Goal: Transaction & Acquisition: Purchase product/service

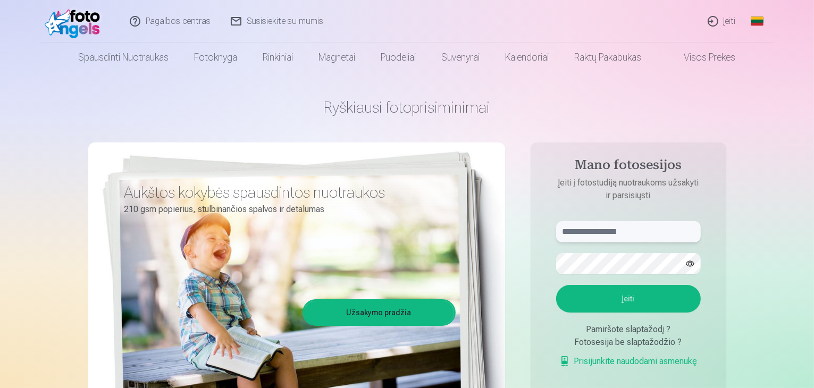
click at [592, 235] on input "text" at bounding box center [628, 231] width 145 height 21
type input "**********"
click at [672, 305] on button "Įeiti" at bounding box center [628, 299] width 145 height 28
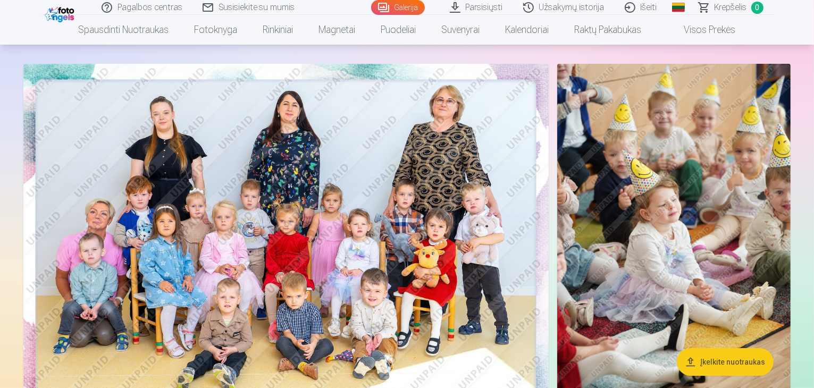
scroll to position [106, 0]
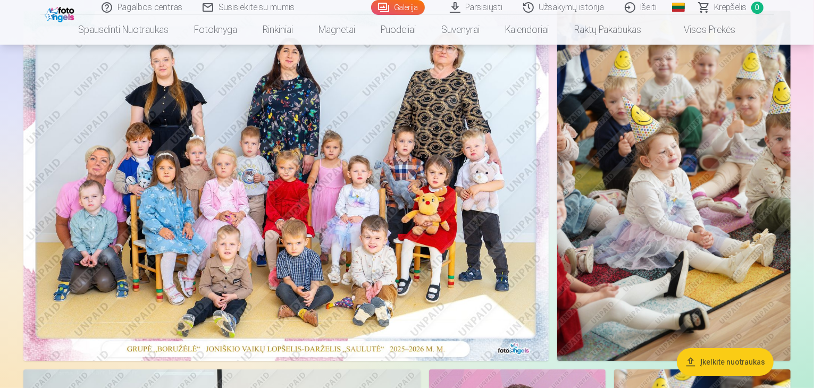
click at [696, 129] on img at bounding box center [675, 186] width 234 height 351
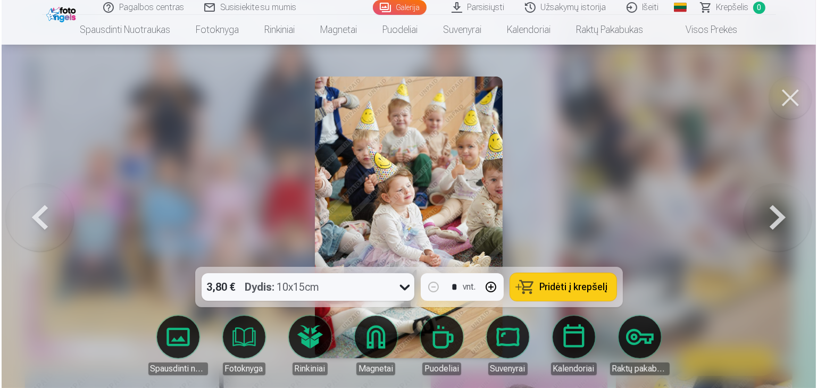
scroll to position [160, 0]
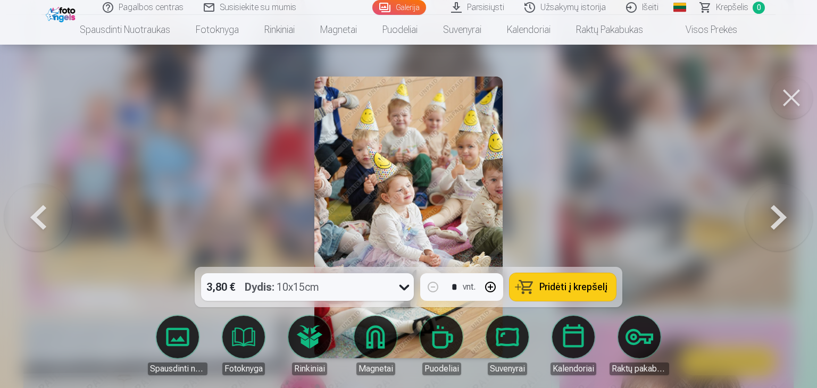
click at [781, 215] on button at bounding box center [779, 218] width 68 height 78
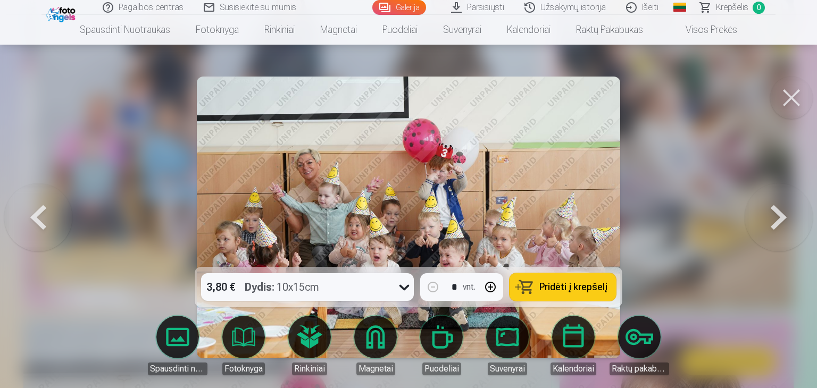
click at [685, 226] on div at bounding box center [408, 194] width 817 height 388
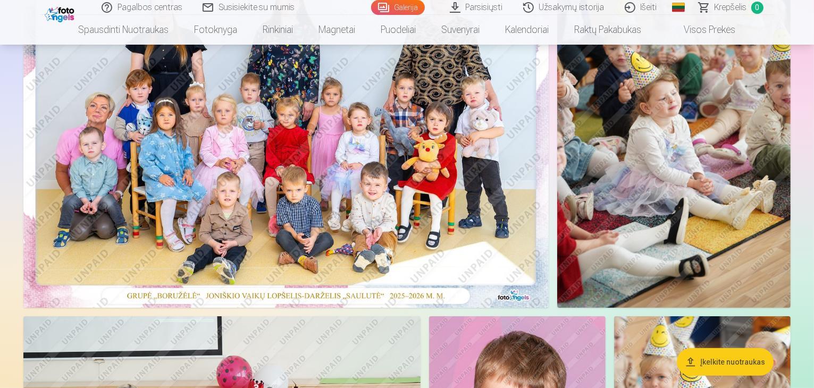
click at [752, 243] on img at bounding box center [675, 132] width 234 height 351
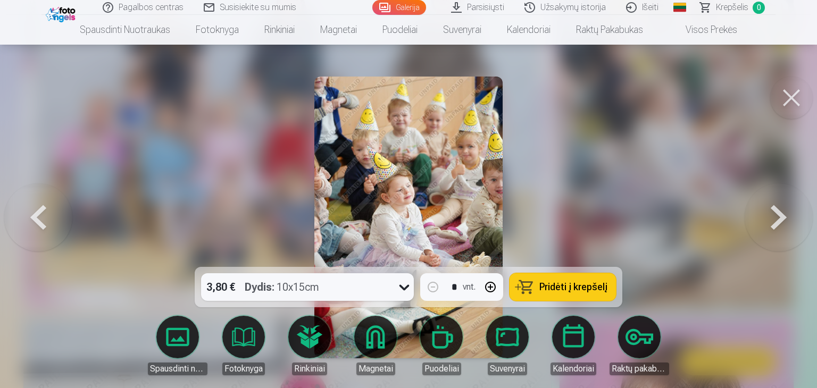
click at [776, 210] on button at bounding box center [779, 218] width 68 height 78
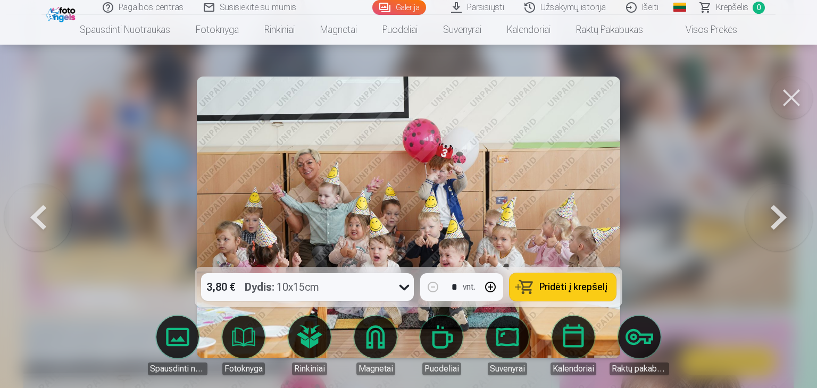
click at [776, 210] on button at bounding box center [779, 218] width 68 height 78
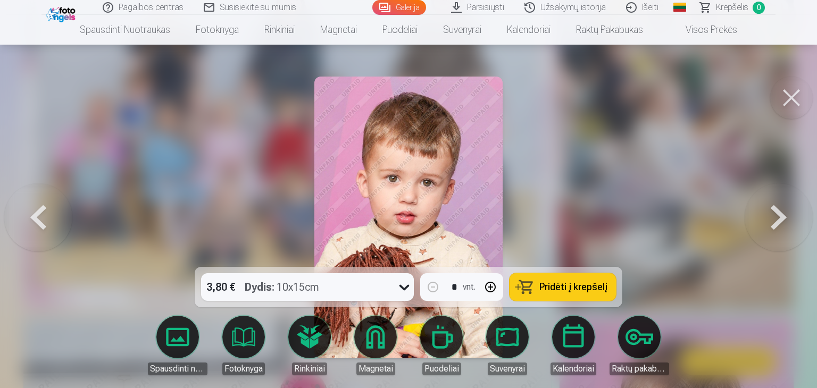
click at [718, 26] on link "Visos prekės" at bounding box center [703, 30] width 94 height 30
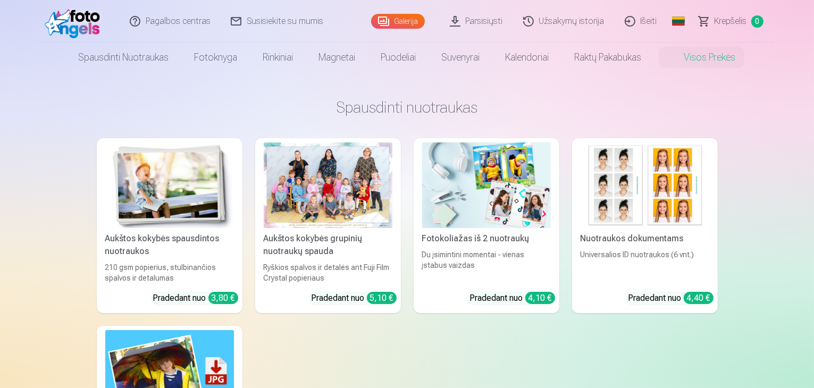
click at [402, 20] on link "Galerija" at bounding box center [398, 21] width 54 height 15
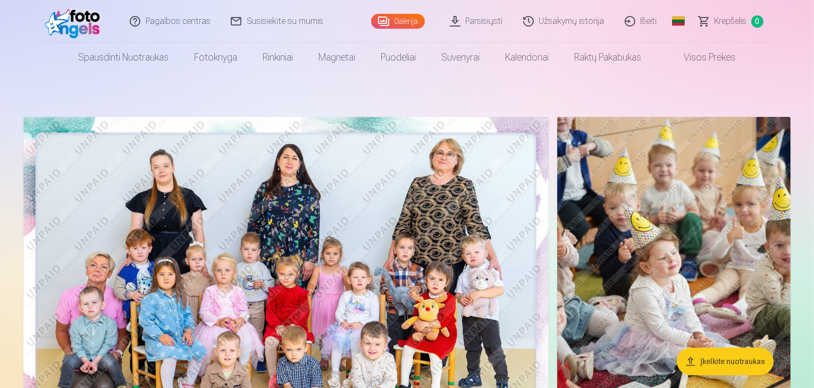
click at [434, 225] on img at bounding box center [286, 292] width 526 height 351
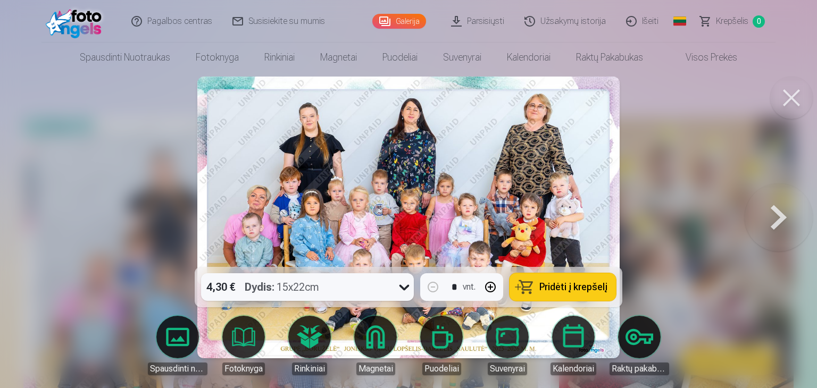
click at [792, 102] on button at bounding box center [791, 98] width 43 height 43
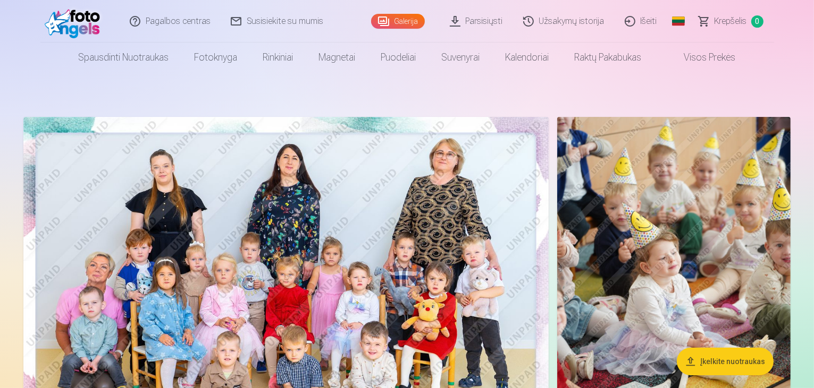
click at [350, 181] on img at bounding box center [286, 292] width 526 height 351
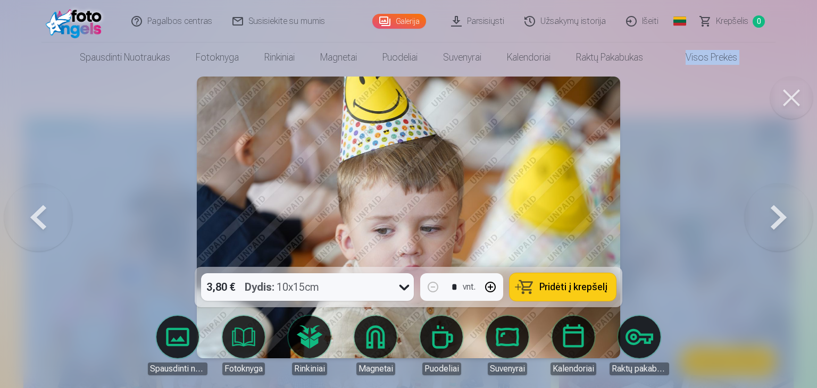
drag, startPoint x: 682, startPoint y: 105, endPoint x: 681, endPoint y: 69, distance: 36.7
click at [781, 214] on button at bounding box center [779, 218] width 68 height 78
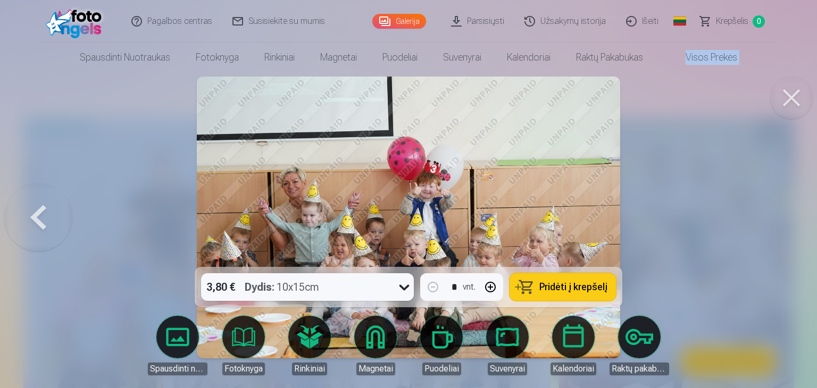
click at [412, 26] on link "Galerija" at bounding box center [399, 21] width 54 height 15
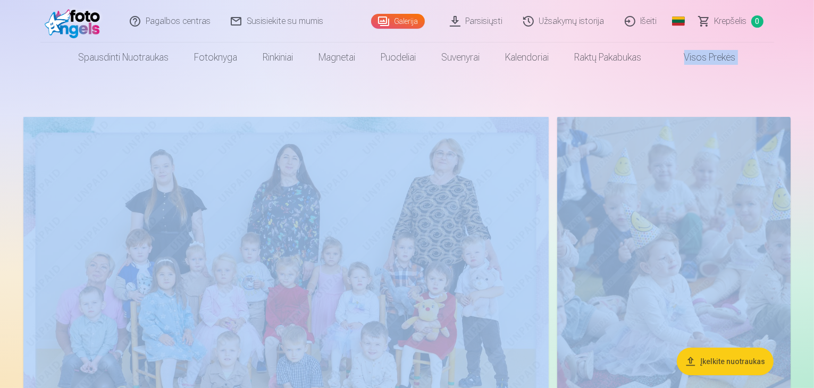
click at [411, 26] on link "Galerija" at bounding box center [398, 21] width 54 height 15
click at [726, 363] on button "Įkelkite nuotraukas" at bounding box center [725, 362] width 97 height 28
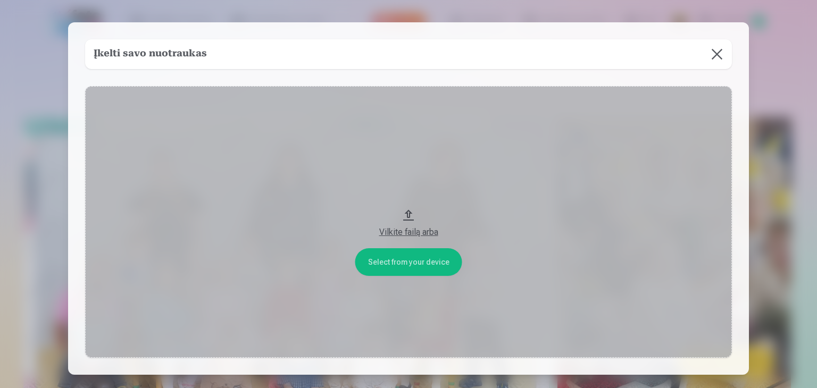
click at [408, 231] on div "Vilkite failą arba" at bounding box center [409, 232] width 626 height 13
click at [718, 55] on button at bounding box center [717, 54] width 30 height 30
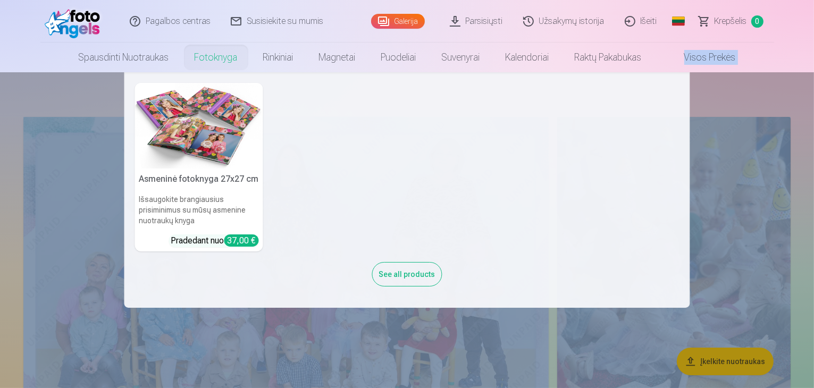
click at [215, 60] on link "Fotoknyga" at bounding box center [216, 58] width 69 height 30
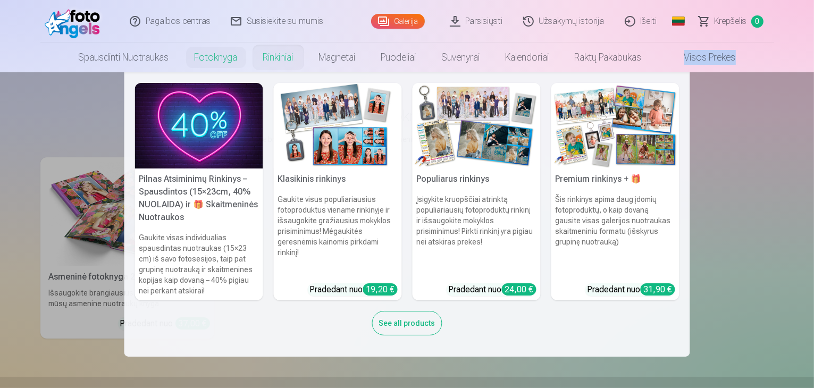
click at [285, 55] on link "Rinkiniai" at bounding box center [279, 58] width 56 height 30
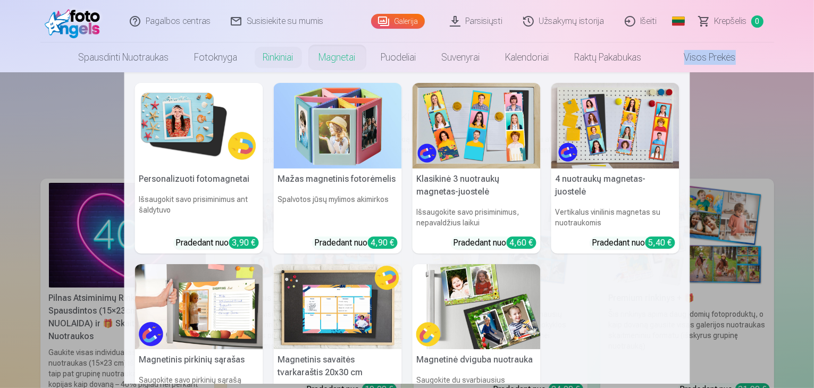
drag, startPoint x: 326, startPoint y: 56, endPoint x: 365, endPoint y: 59, distance: 40.0
click at [327, 56] on link "Magnetai" at bounding box center [337, 58] width 62 height 30
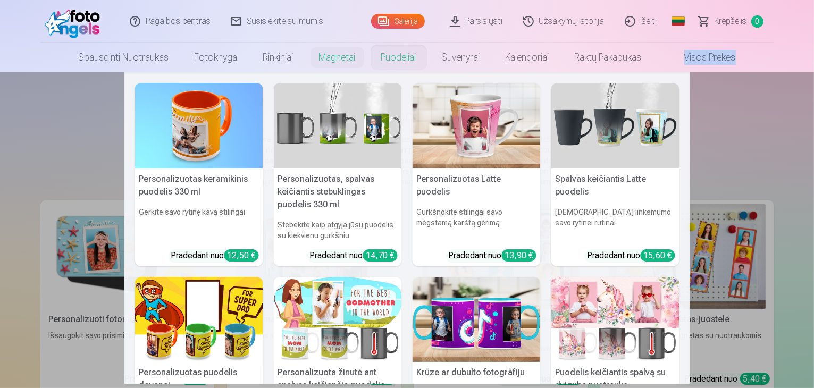
click at [397, 58] on link "Puodeliai" at bounding box center [399, 58] width 61 height 30
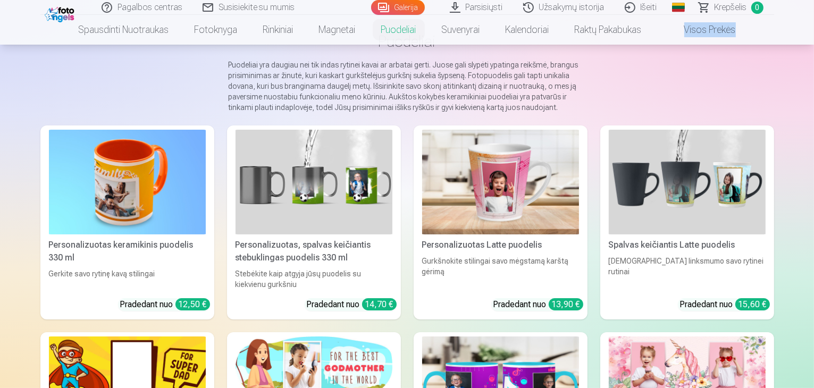
scroll to position [106, 0]
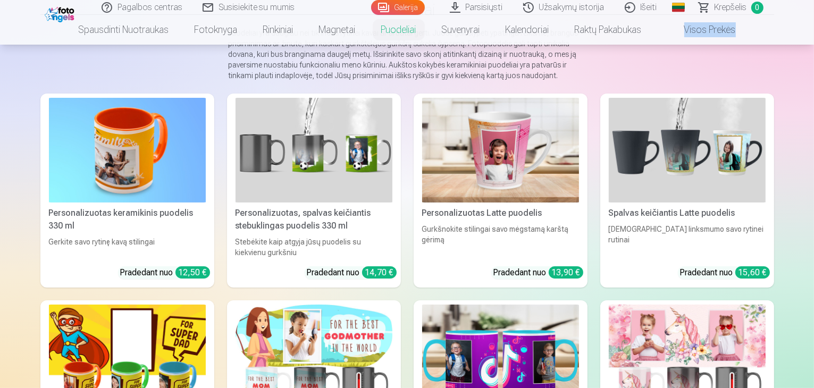
click at [482, 11] on link "Parsisiųsti" at bounding box center [476, 7] width 73 height 15
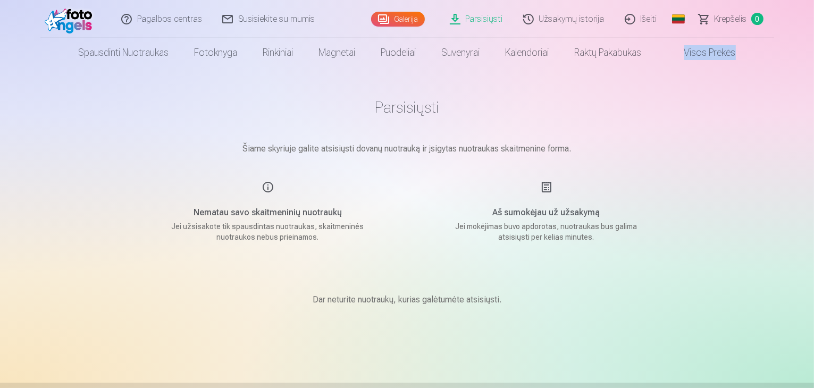
click at [704, 60] on link "Visos prekės" at bounding box center [702, 53] width 94 height 30
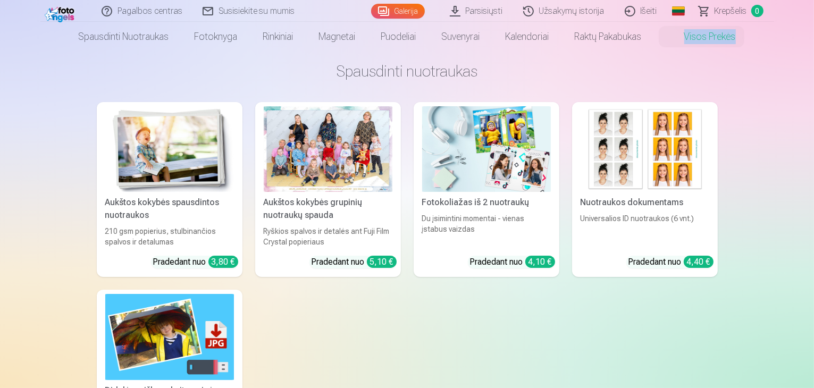
scroll to position [53, 0]
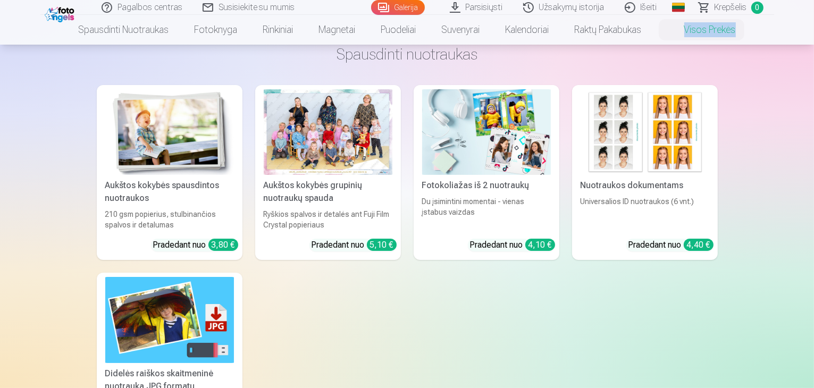
click at [134, 132] on img at bounding box center [169, 132] width 129 height 86
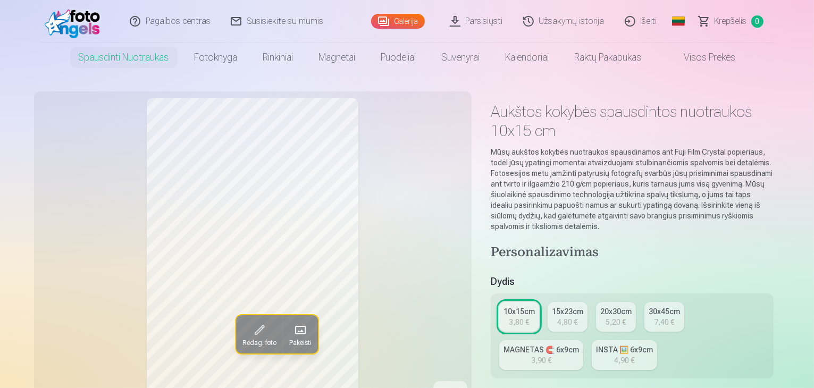
drag, startPoint x: 814, startPoint y: 23, endPoint x: 811, endPoint y: 39, distance: 16.3
click at [811, 39] on header "Pagalbos centras Susisiekite su mumis Galerija Parsisiųsti Užsakymų istorija Iš…" at bounding box center [407, 36] width 814 height 72
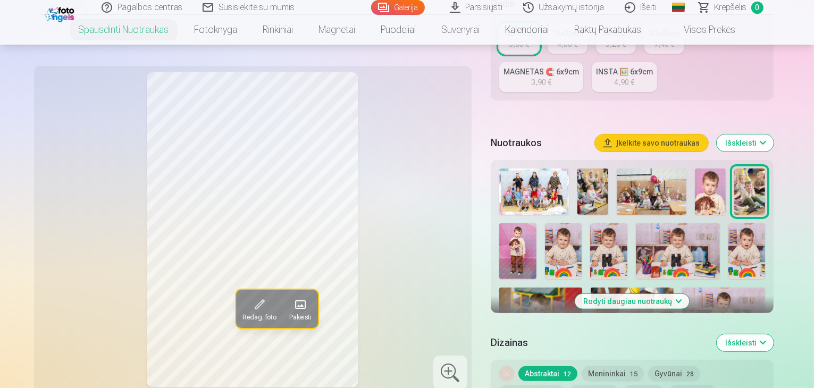
scroll to position [284, 0]
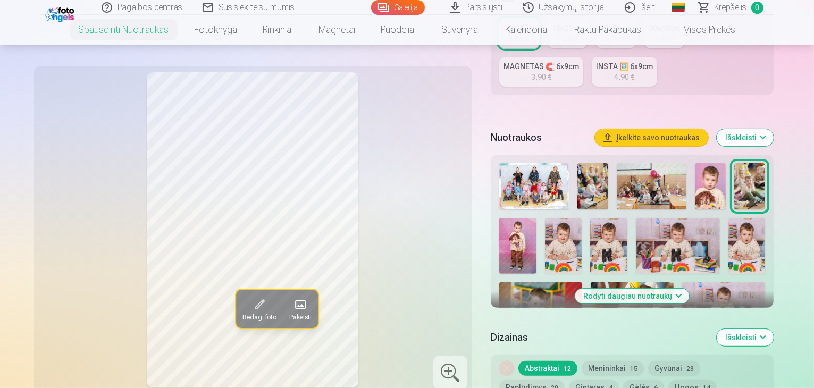
click at [530, 173] on img at bounding box center [535, 186] width 70 height 46
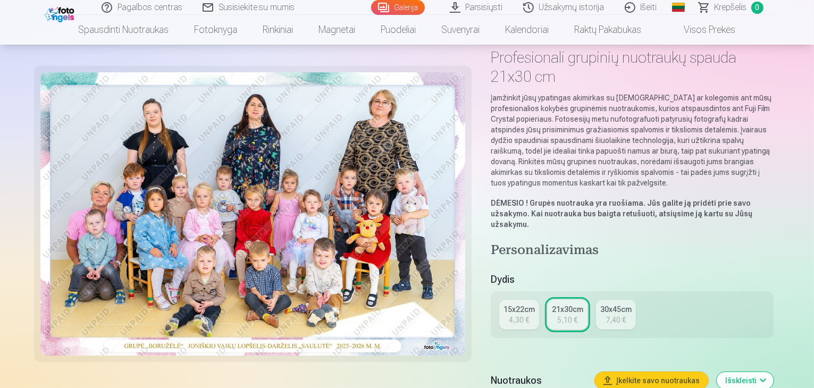
scroll to position [129, 0]
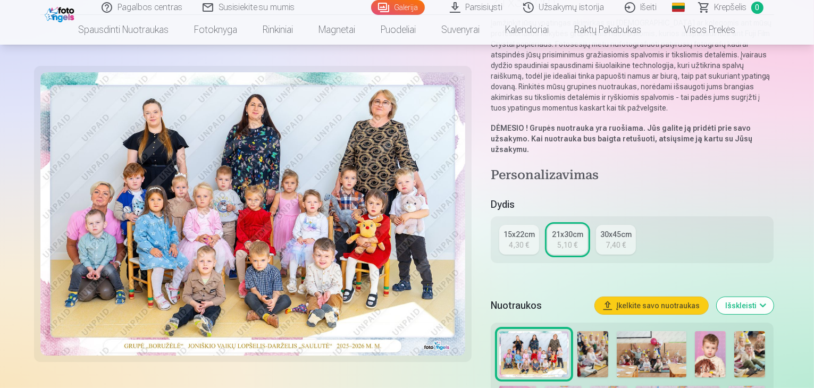
click at [594, 331] on img at bounding box center [593, 354] width 31 height 46
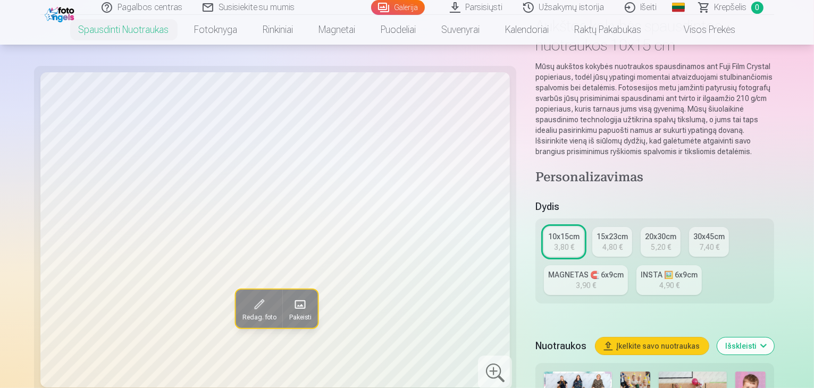
scroll to position [219, 0]
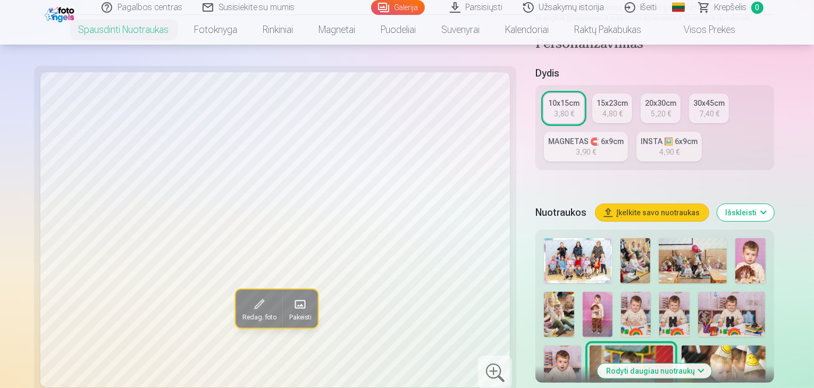
click at [679, 239] on img at bounding box center [693, 260] width 68 height 45
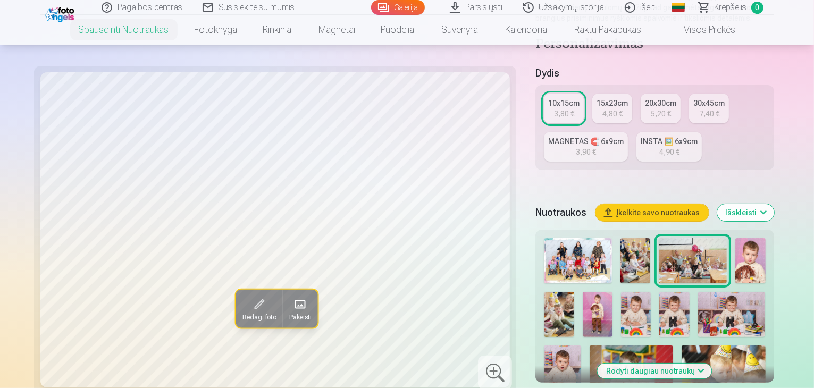
click at [736, 238] on img at bounding box center [751, 260] width 30 height 45
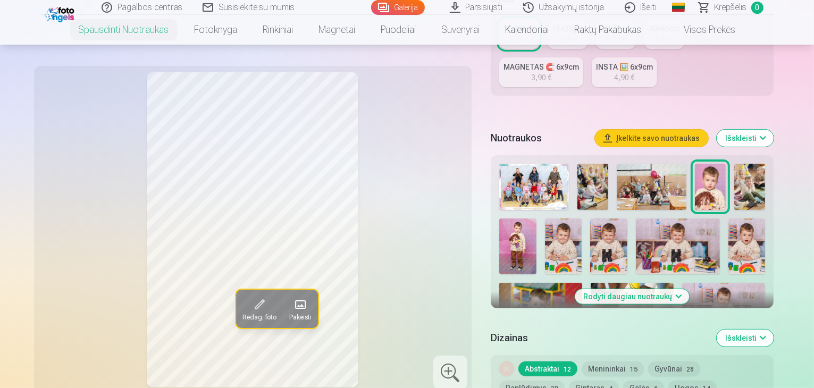
scroll to position [315, 0]
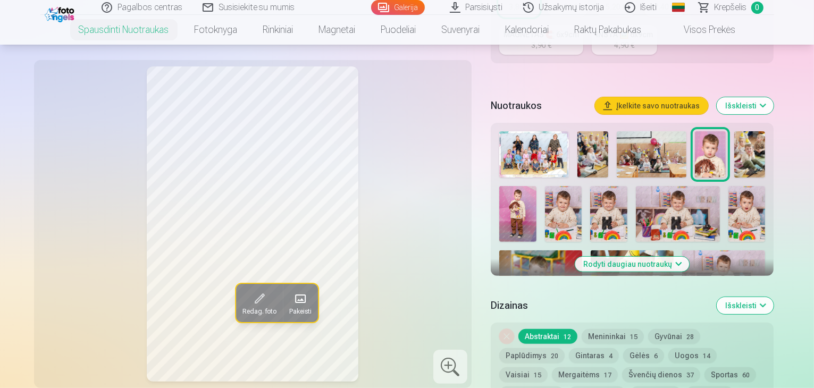
drag, startPoint x: 417, startPoint y: 202, endPoint x: 428, endPoint y: 156, distance: 47.0
click at [428, 156] on div "Redag. foto Pakeisti" at bounding box center [252, 223] width 425 height 315
drag, startPoint x: 428, startPoint y: 156, endPoint x: 427, endPoint y: 188, distance: 31.4
click at [427, 188] on div "Redag. foto Pakeisti" at bounding box center [252, 223] width 425 height 315
drag, startPoint x: 65, startPoint y: 194, endPoint x: 66, endPoint y: 179, distance: 15.5
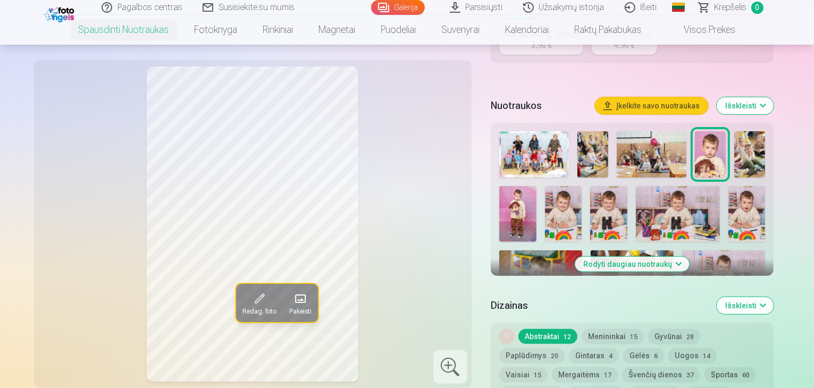
click at [66, 179] on div "Redag. foto Pakeisti" at bounding box center [252, 223] width 425 height 315
click at [743, 131] on img at bounding box center [750, 154] width 31 height 46
click at [548, 145] on img at bounding box center [535, 154] width 70 height 46
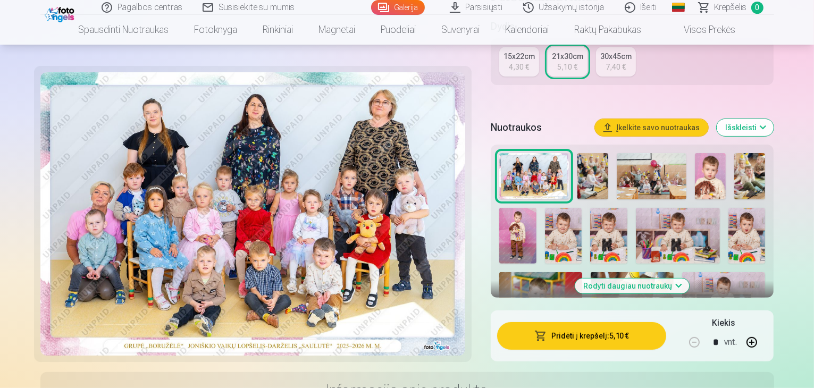
scroll to position [322, 0]
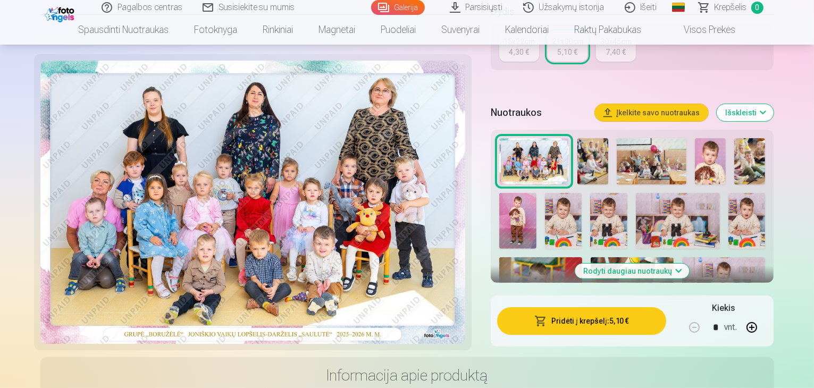
click at [715, 138] on img at bounding box center [710, 161] width 31 height 46
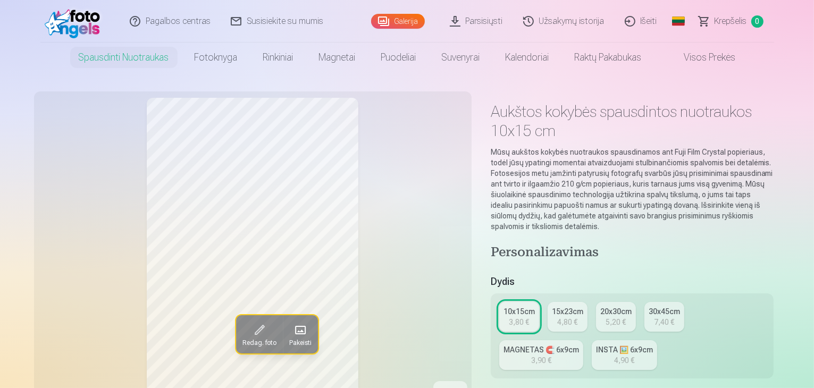
drag, startPoint x: 812, startPoint y: 20, endPoint x: 807, endPoint y: 41, distance: 22.1
click at [807, 41] on header "Pagalbos centras Susisiekite su mumis Galerija Parsisiųsti Užsakymų istorija Iš…" at bounding box center [407, 36] width 814 height 72
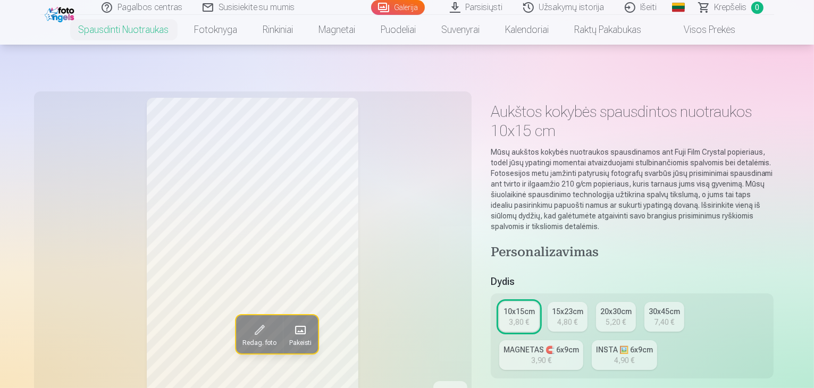
scroll to position [198, 0]
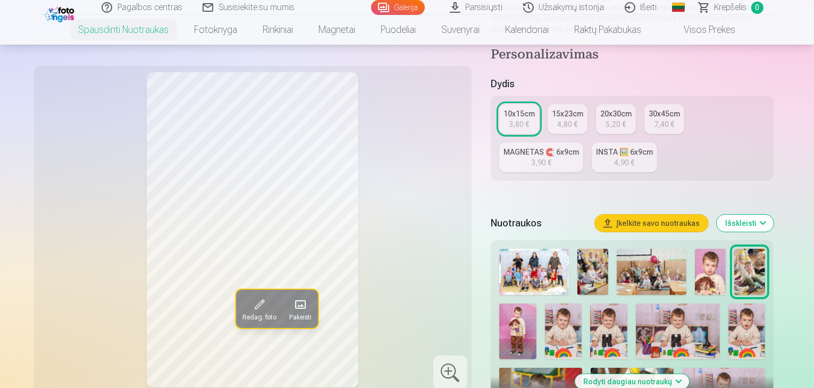
click at [537, 304] on img at bounding box center [518, 332] width 37 height 56
click at [545, 310] on img at bounding box center [563, 332] width 37 height 56
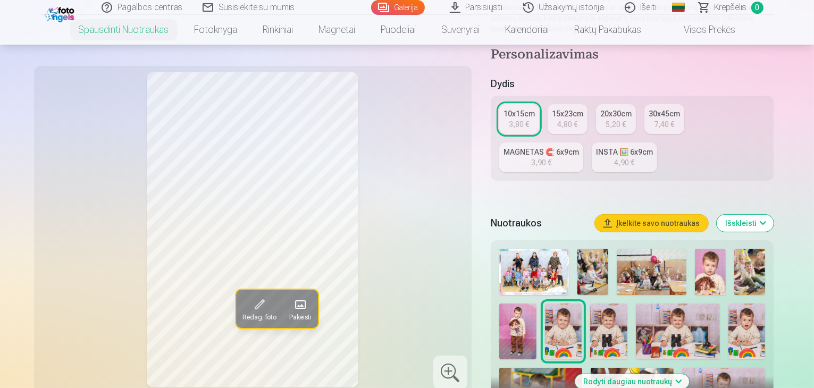
scroll to position [257, 0]
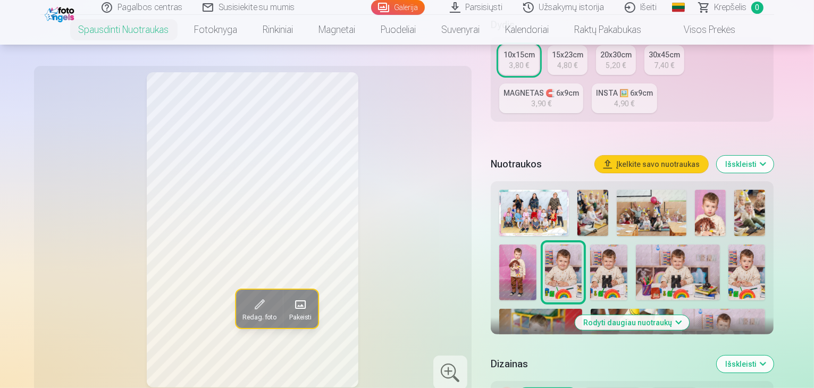
click at [591, 251] on img at bounding box center [609, 273] width 37 height 56
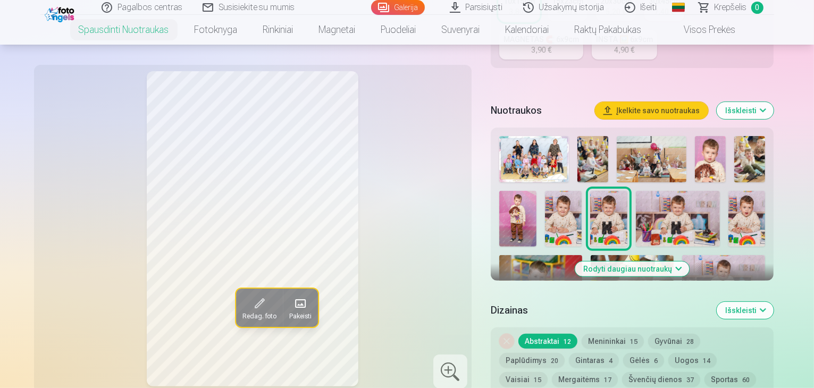
scroll to position [321, 0]
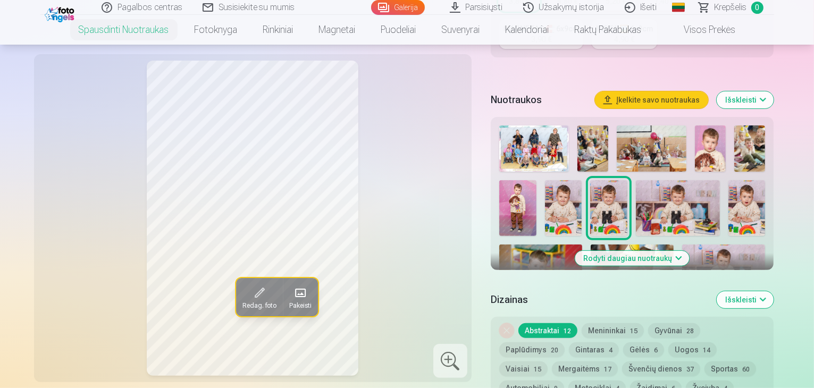
click at [646, 194] on img at bounding box center [678, 208] width 84 height 56
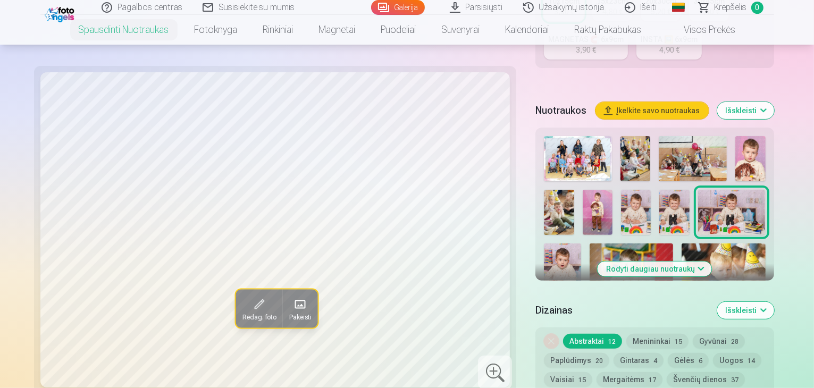
click at [581, 244] on img at bounding box center [562, 272] width 37 height 56
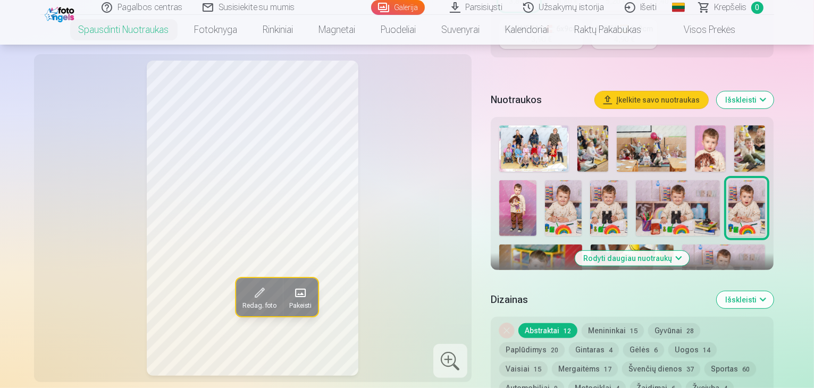
click at [583, 245] on img at bounding box center [541, 272] width 83 height 55
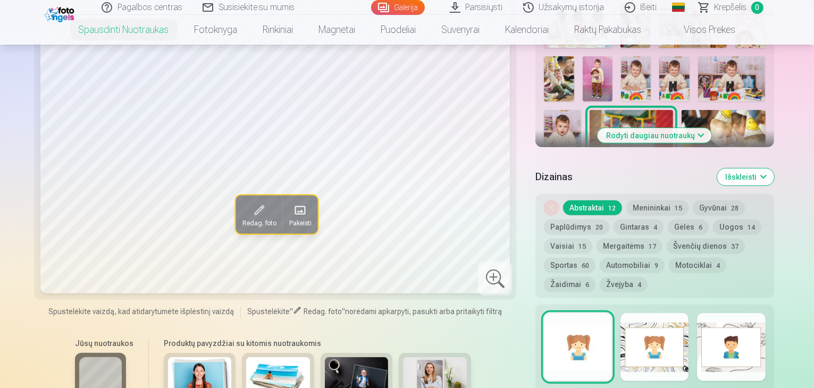
scroll to position [380, 0]
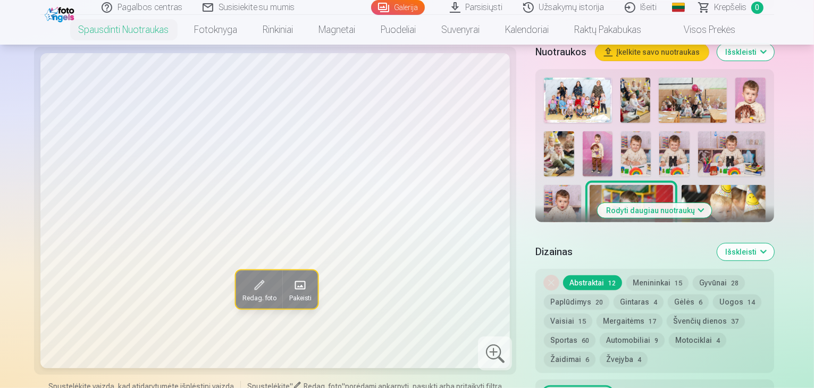
click at [682, 185] on img at bounding box center [724, 213] width 84 height 56
click at [594, 249] on img at bounding box center [578, 271] width 68 height 45
click at [687, 171] on div at bounding box center [655, 238] width 230 height 330
click at [689, 249] on img at bounding box center [655, 271] width 68 height 45
click at [760, 249] on img at bounding box center [731, 271] width 68 height 45
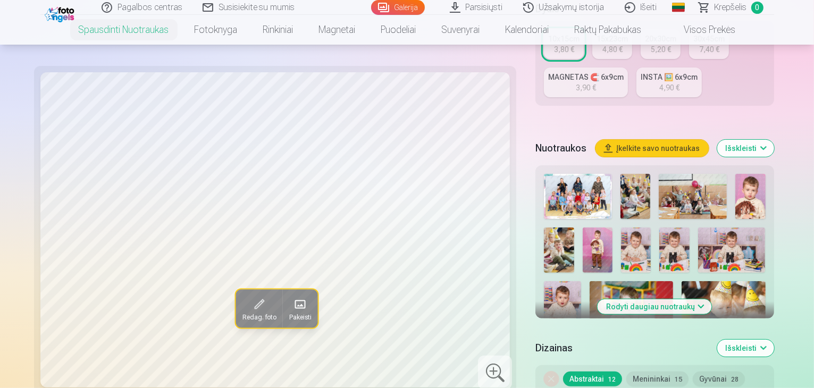
scroll to position [219, 0]
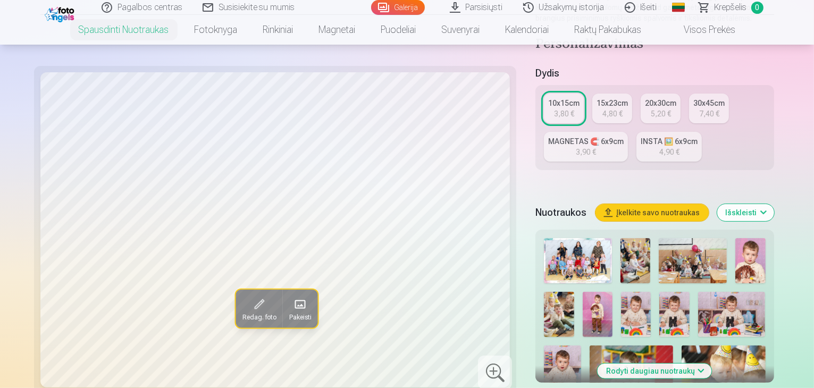
click at [699, 364] on button "Rodyti daugiau nuotraukų" at bounding box center [655, 371] width 114 height 15
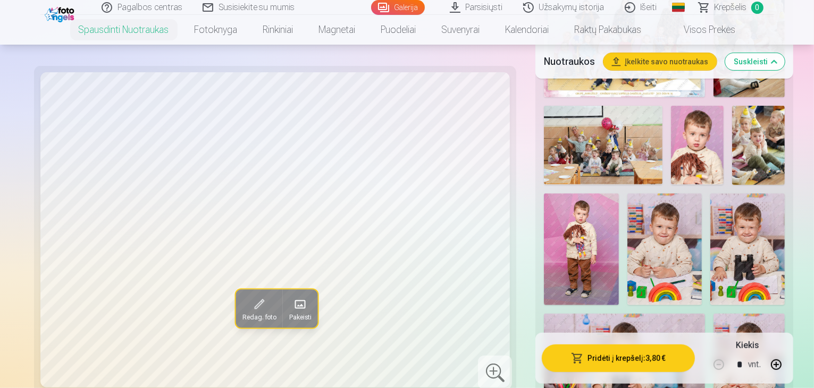
scroll to position [485, 0]
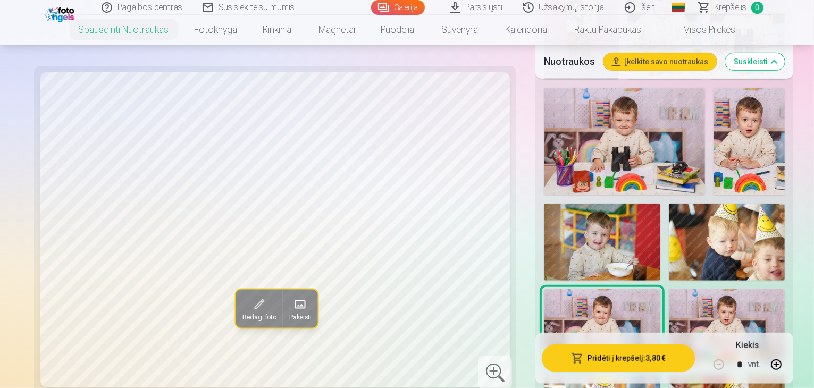
scroll to position [698, 0]
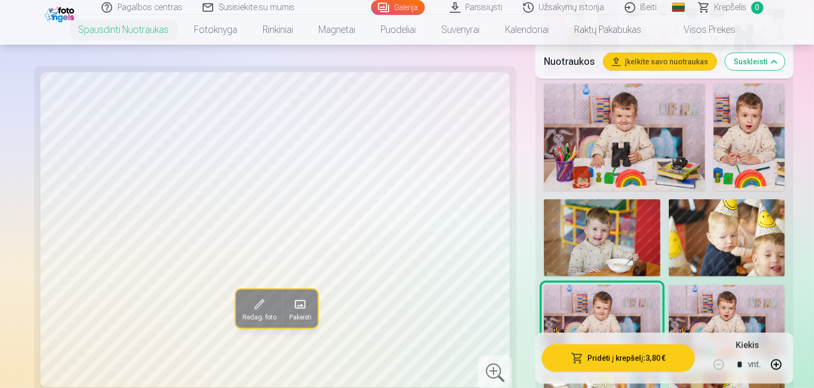
click at [669, 285] on img at bounding box center [727, 324] width 117 height 78
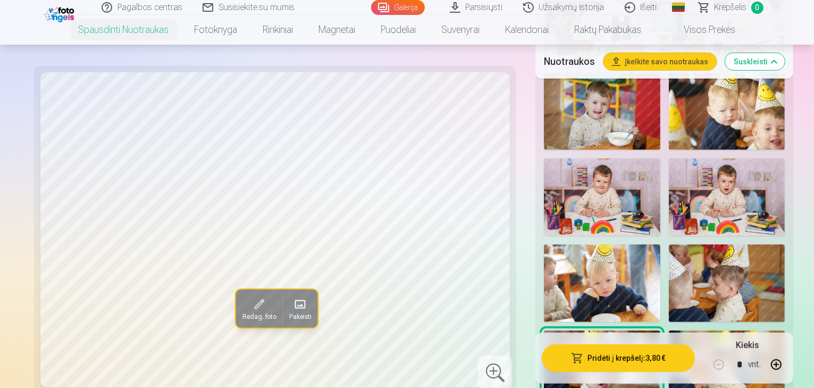
scroll to position [861, 0]
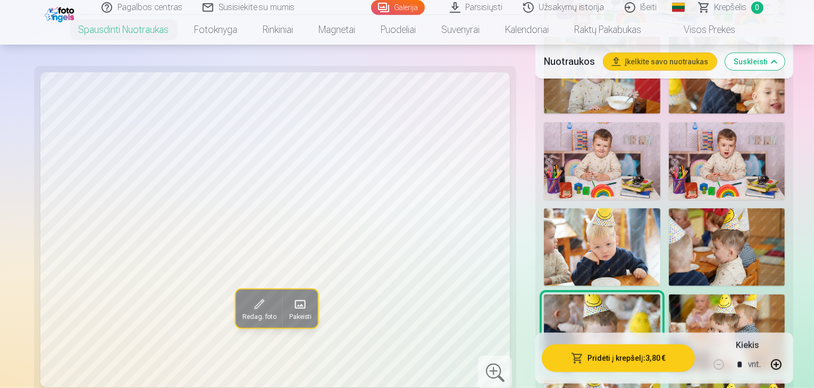
click at [669, 295] on img at bounding box center [727, 334] width 117 height 78
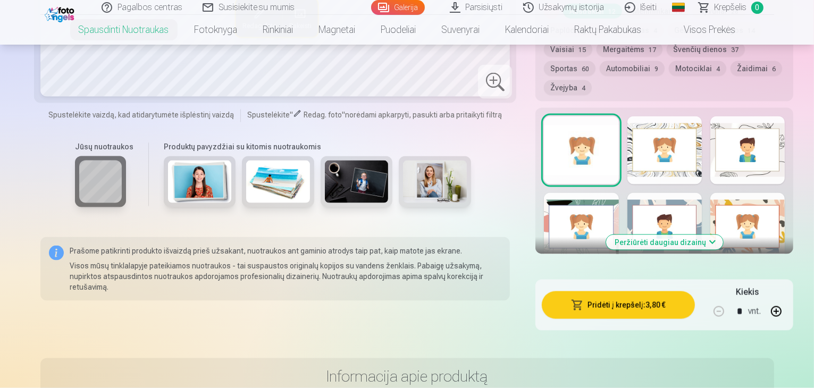
scroll to position [1765, 0]
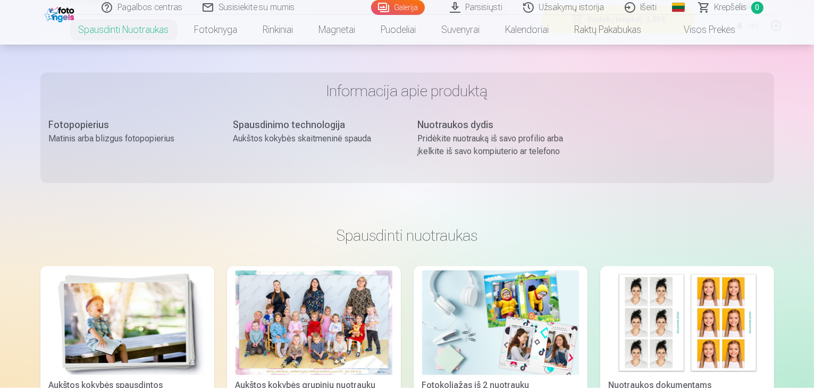
click at [513, 271] on img at bounding box center [500, 323] width 157 height 105
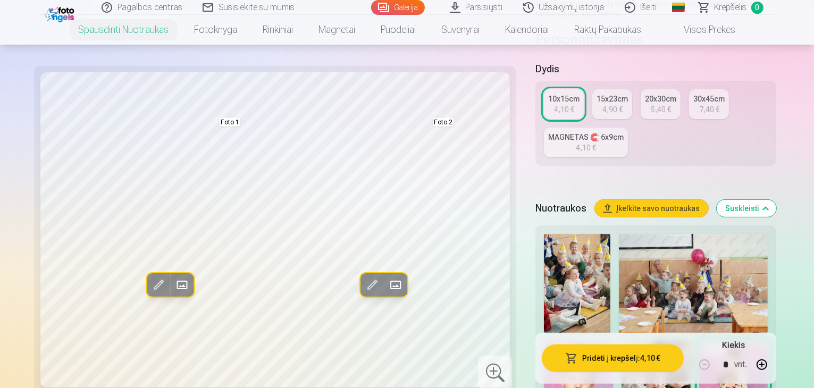
scroll to position [229, 0]
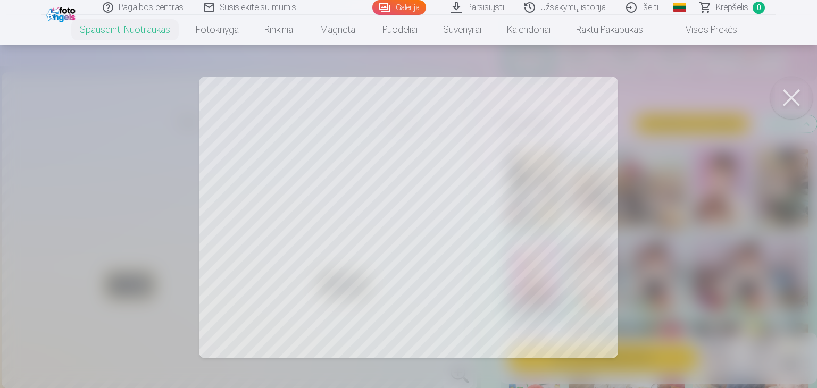
click at [788, 96] on button at bounding box center [791, 98] width 43 height 43
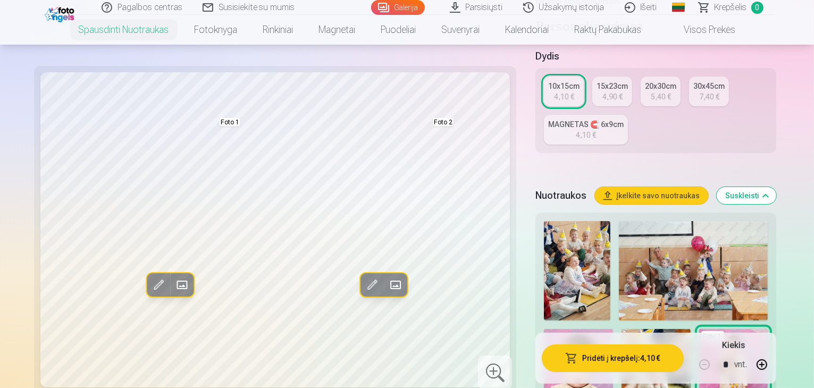
scroll to position [282, 0]
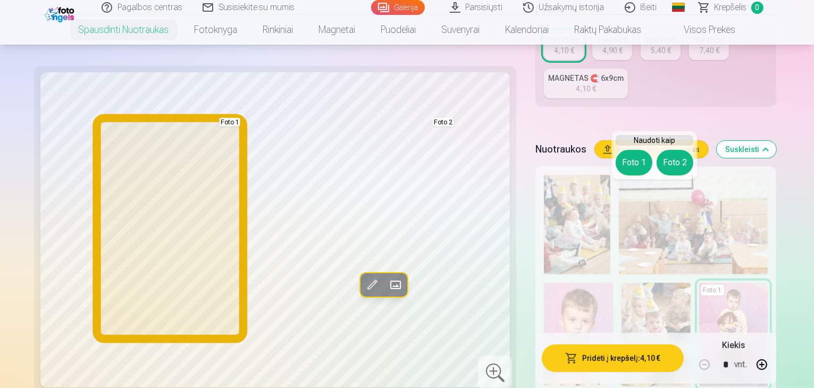
click at [633, 160] on button "Foto 1" at bounding box center [634, 163] width 37 height 26
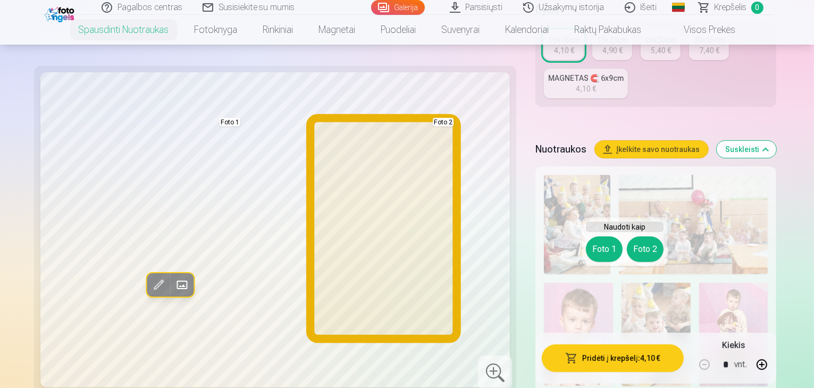
click at [653, 252] on button "Foto 2" at bounding box center [645, 250] width 37 height 26
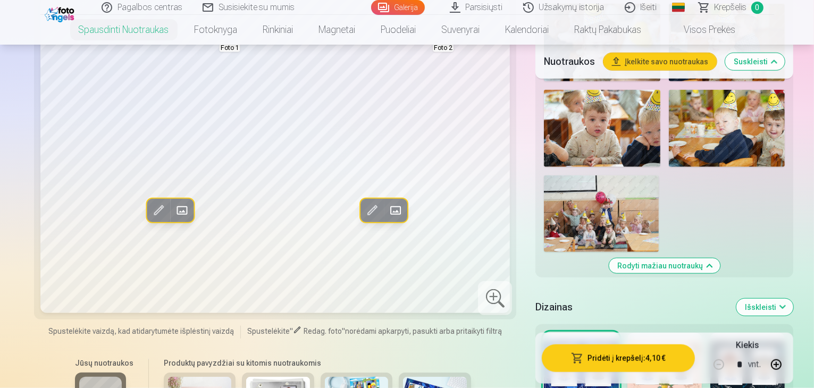
scroll to position [970, 0]
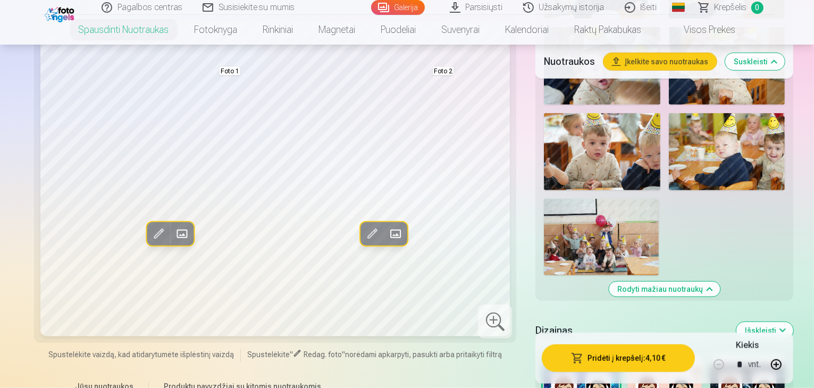
click at [650, 356] on div at bounding box center [665, 390] width 74 height 68
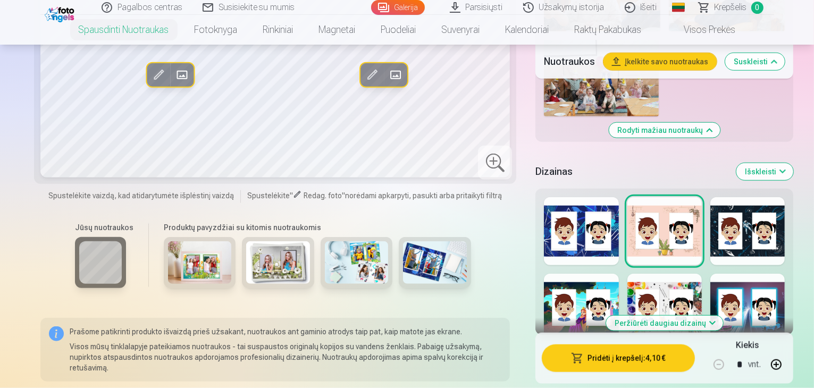
scroll to position [1147, 0]
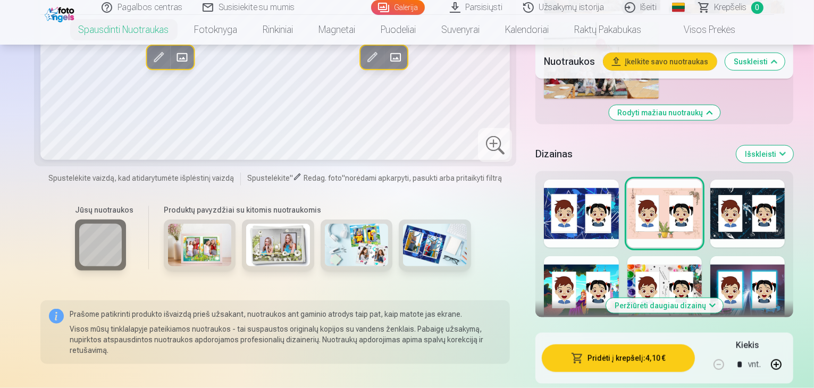
click at [704, 298] on button "Peržiūrėti daugiau dizainų" at bounding box center [664, 305] width 117 height 15
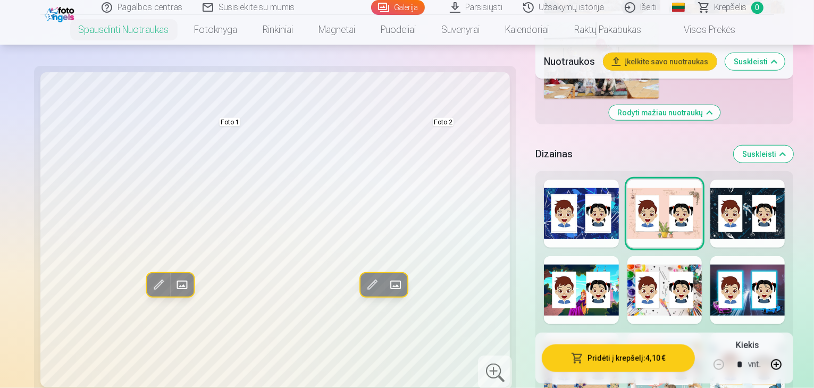
click at [785, 333] on div at bounding box center [748, 367] width 74 height 68
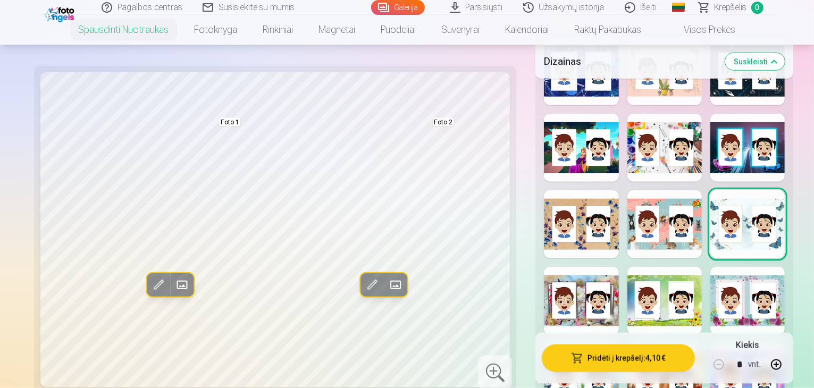
scroll to position [1296, 0]
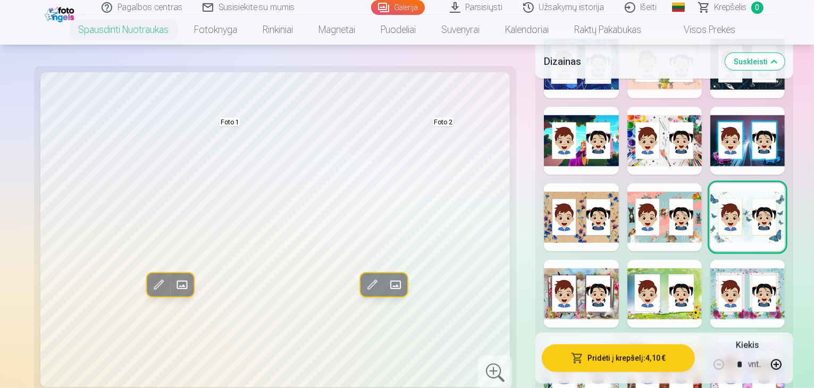
click at [679, 260] on div at bounding box center [665, 294] width 74 height 68
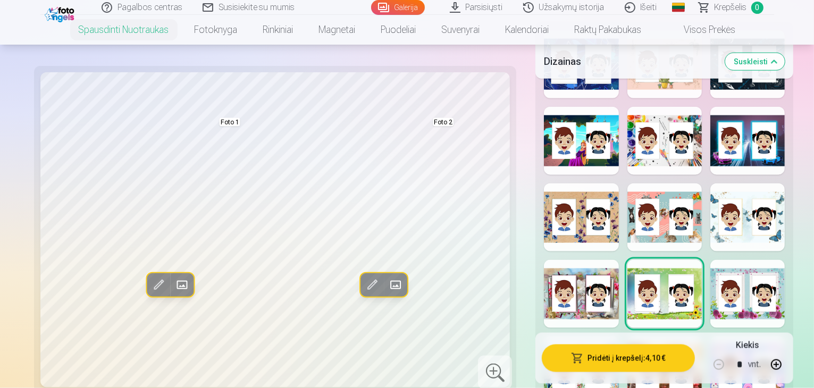
click at [659, 337] on div at bounding box center [665, 371] width 74 height 68
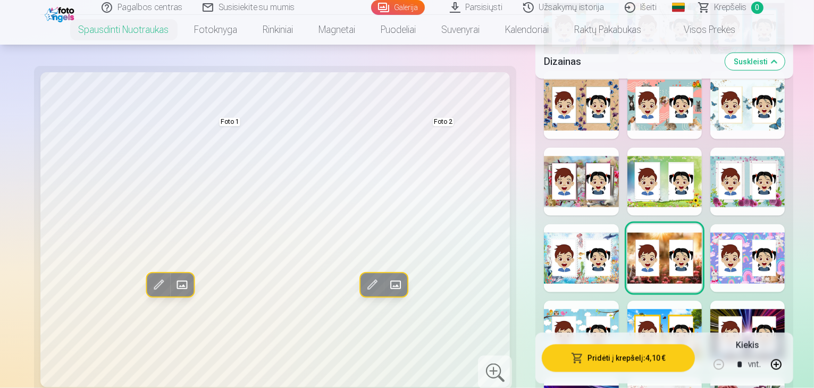
scroll to position [1442, 0]
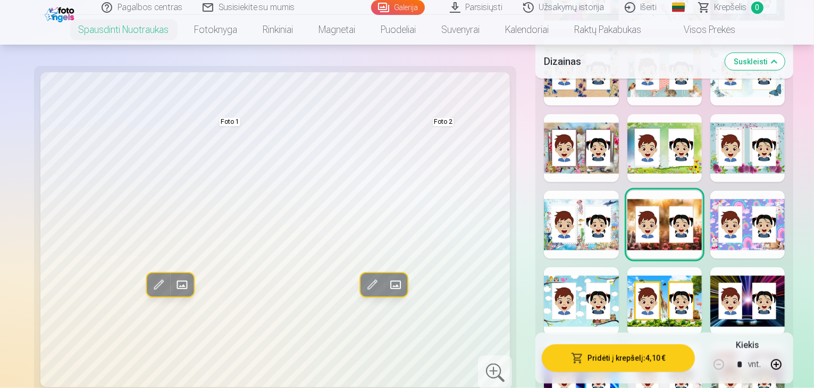
click at [655, 268] on div at bounding box center [665, 302] width 74 height 68
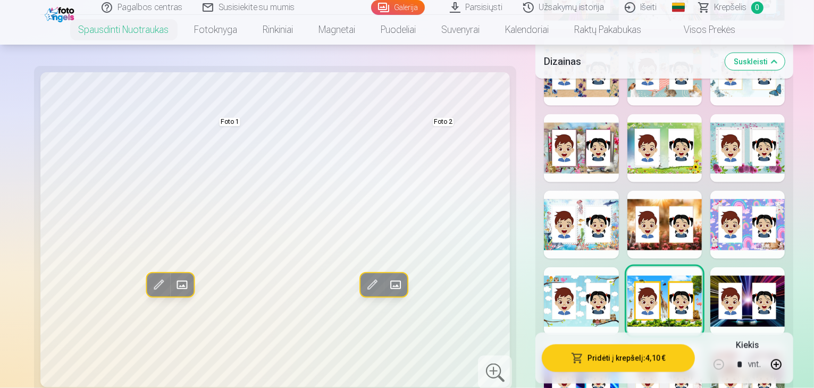
click at [552, 268] on div at bounding box center [581, 302] width 74 height 68
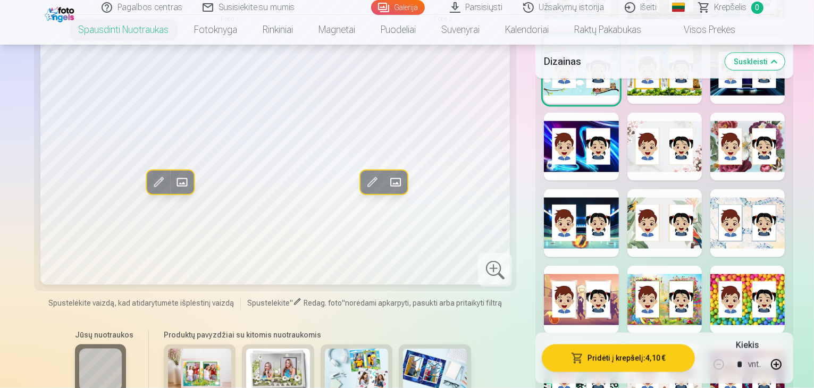
scroll to position [1700, 0]
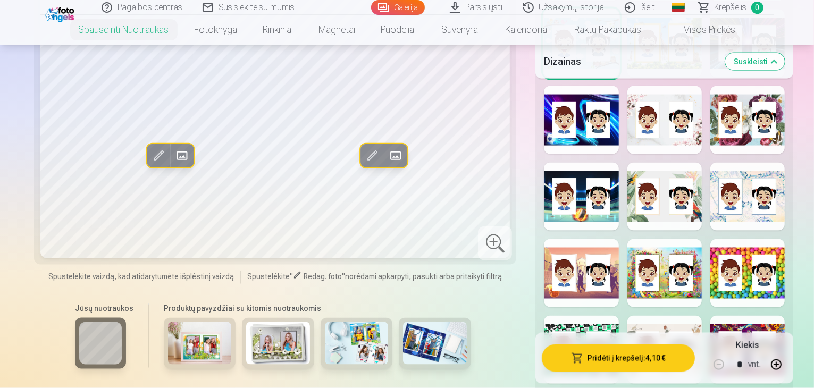
click at [662, 316] on div at bounding box center [665, 350] width 74 height 68
click at [794, 143] on div "Rodyti mažiau dizainų" at bounding box center [665, 17] width 258 height 798
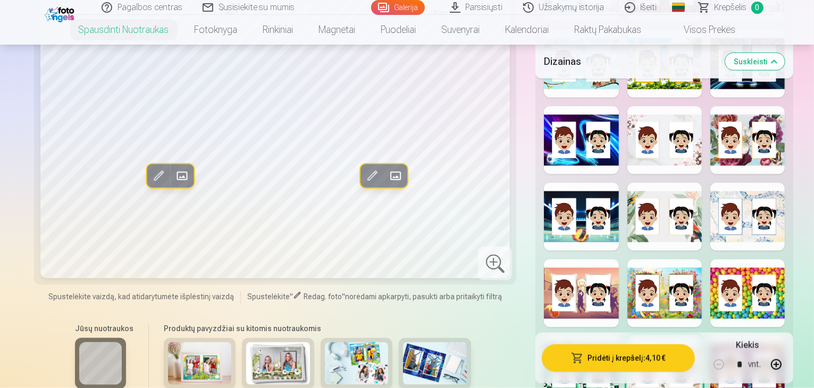
scroll to position [1694, 0]
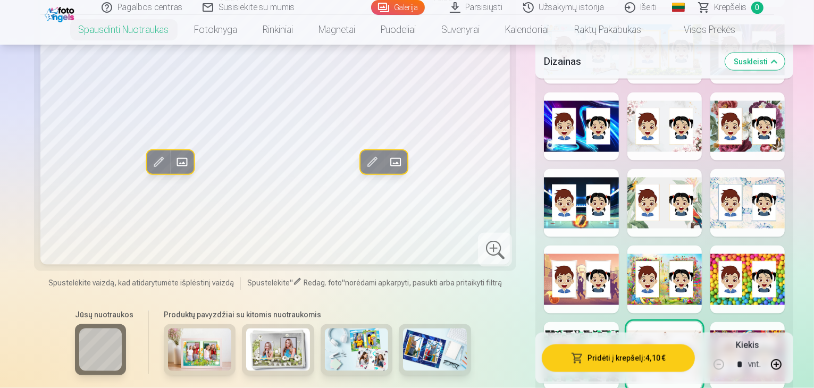
click at [765, 246] on div at bounding box center [748, 280] width 74 height 68
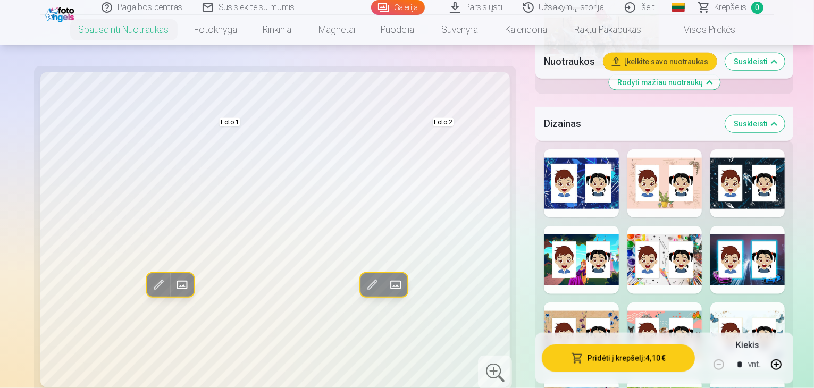
scroll to position [1138, 0]
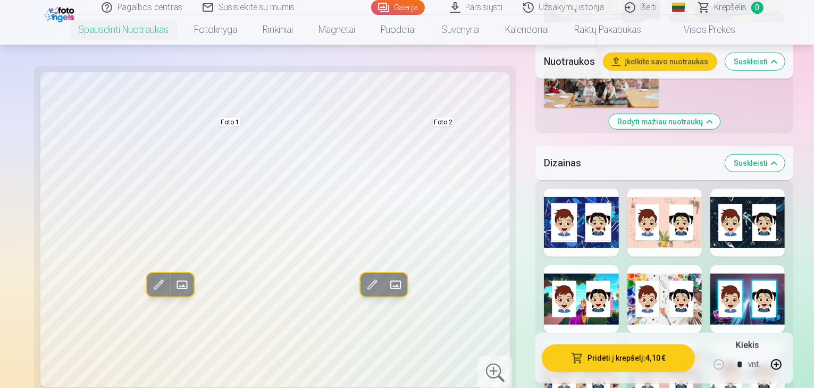
click at [663, 342] on div at bounding box center [665, 376] width 74 height 68
click at [654, 265] on div at bounding box center [665, 299] width 74 height 68
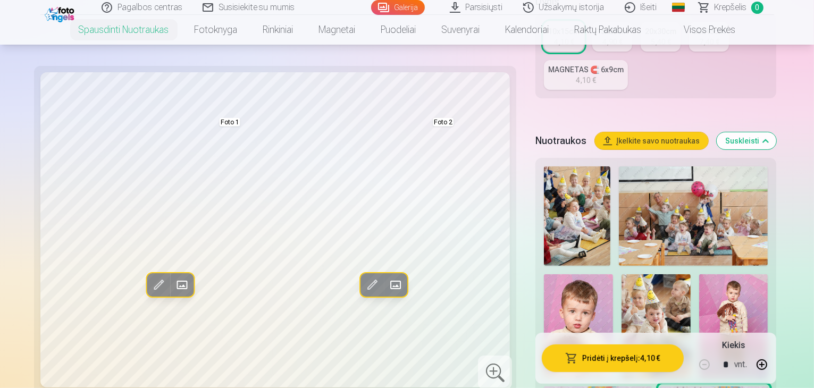
scroll to position [331, 0]
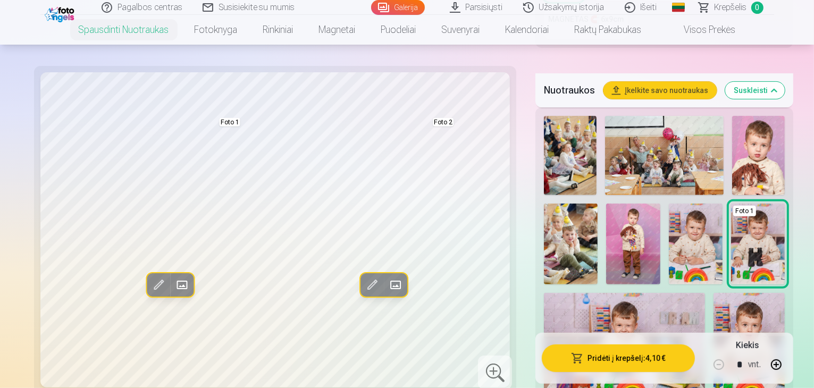
click at [779, 82] on button "Suskleisti" at bounding box center [756, 90] width 60 height 17
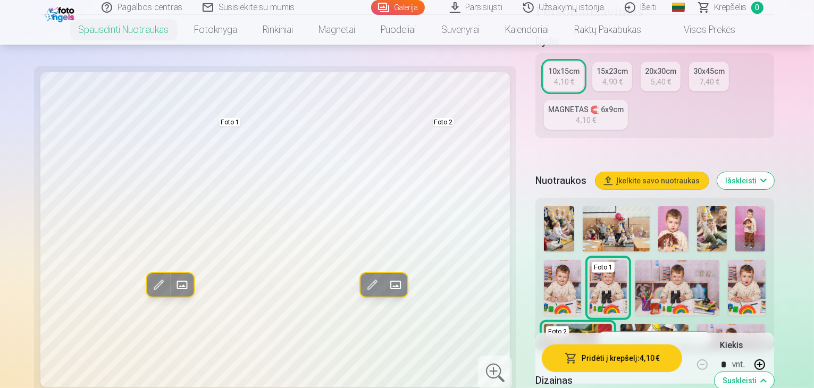
scroll to position [236, 0]
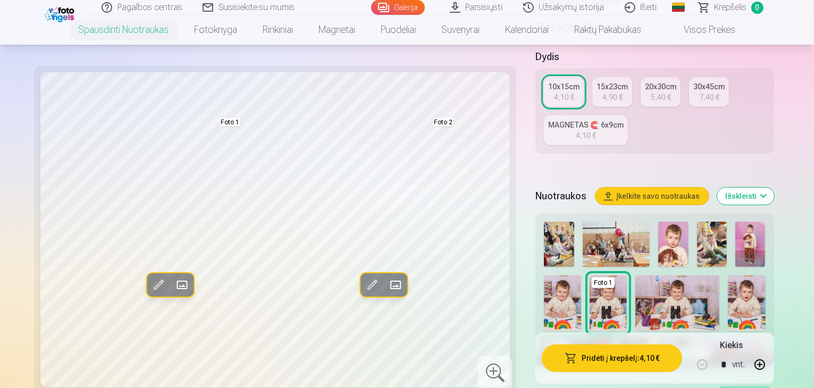
click at [691, 26] on link "Visos prekės" at bounding box center [702, 30] width 94 height 30
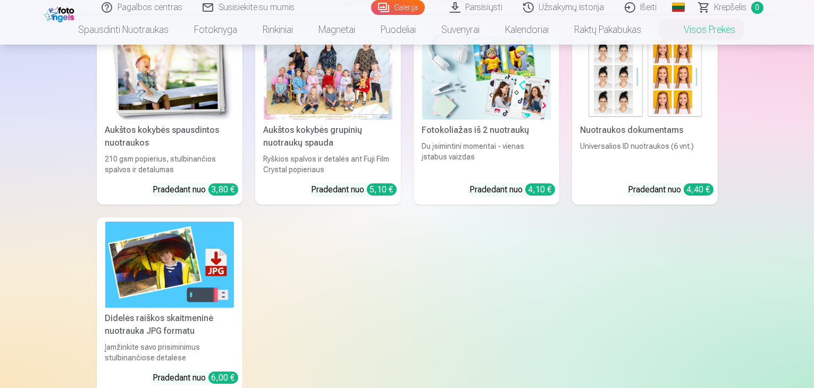
scroll to position [175, 0]
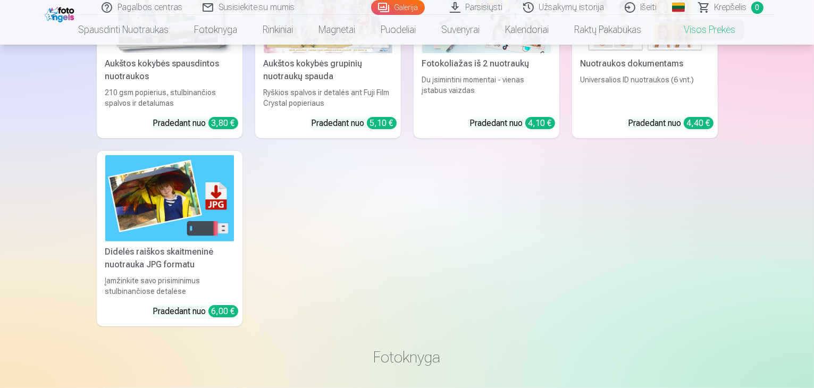
click at [148, 203] on img at bounding box center [169, 198] width 129 height 86
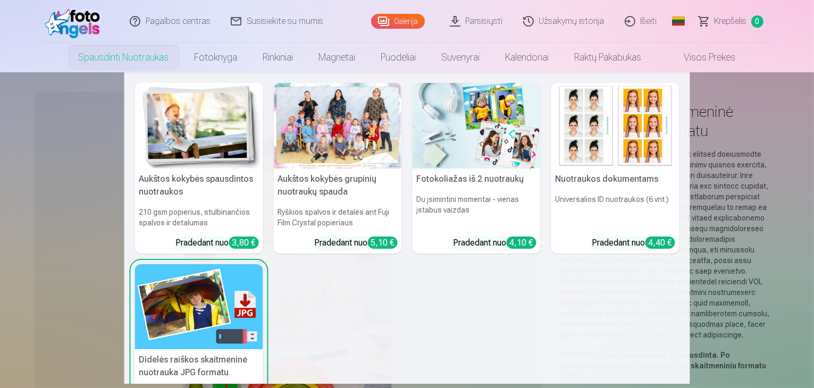
click at [205, 120] on img at bounding box center [199, 126] width 128 height 86
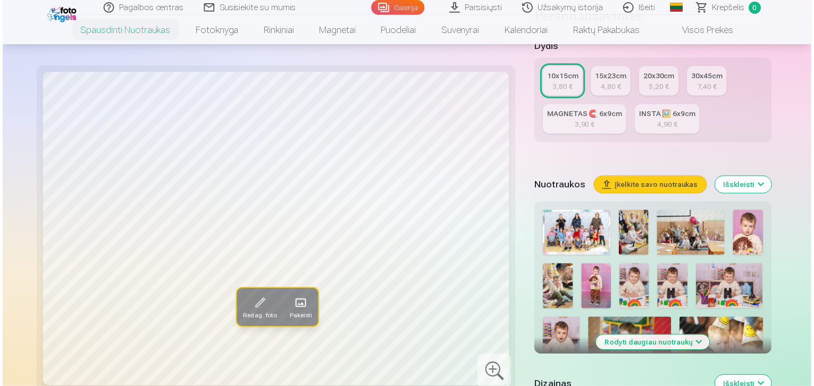
scroll to position [268, 0]
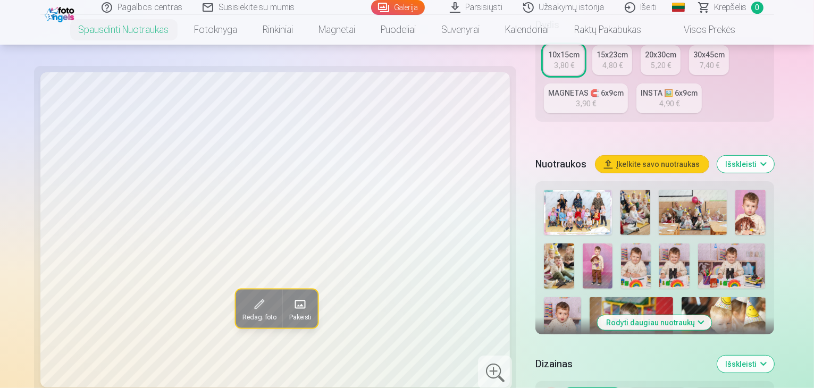
click at [544, 197] on img at bounding box center [578, 212] width 68 height 45
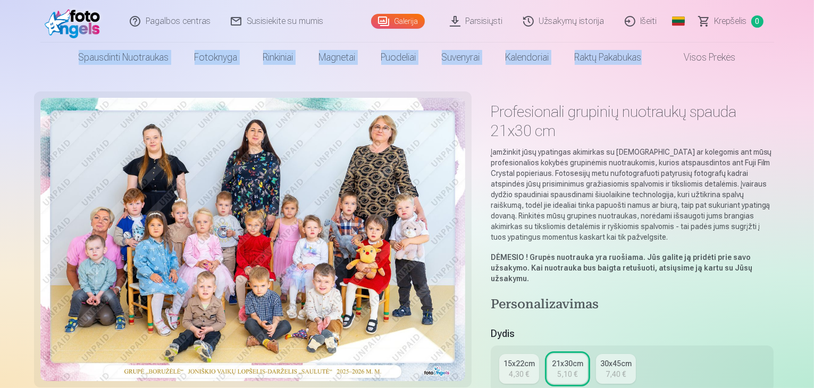
drag, startPoint x: 814, startPoint y: 27, endPoint x: 808, endPoint y: 43, distance: 17.2
click at [808, 43] on header "Pagalbos centras Susisiekite su mumis Galerija Parsisiųsti Užsakymų istorija Iš…" at bounding box center [407, 36] width 814 height 72
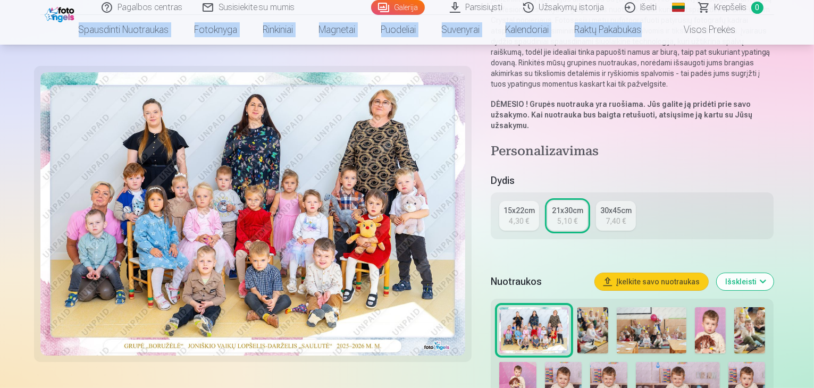
scroll to position [203, 0]
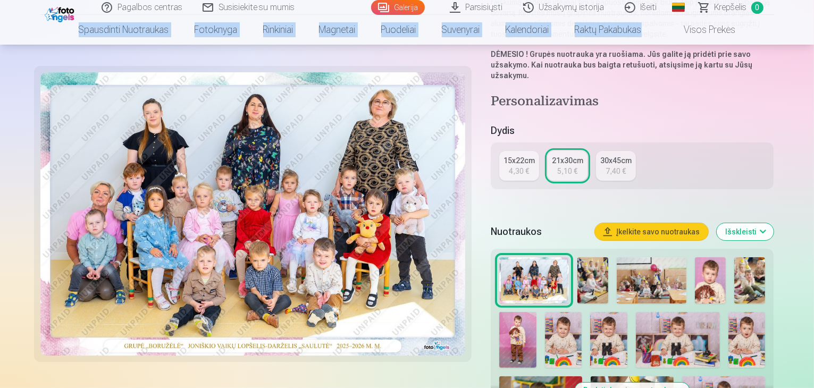
click at [594, 257] on img at bounding box center [593, 280] width 31 height 46
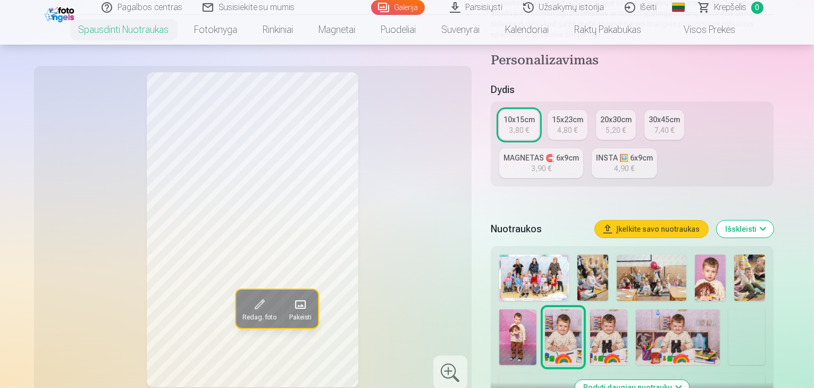
scroll to position [203, 0]
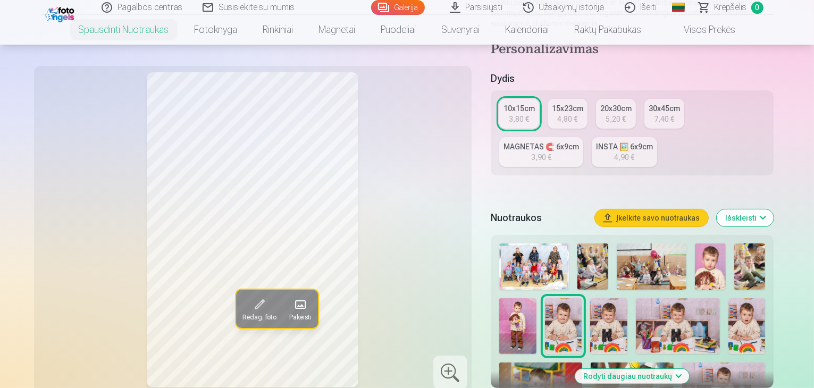
click at [715, 262] on img at bounding box center [710, 267] width 31 height 46
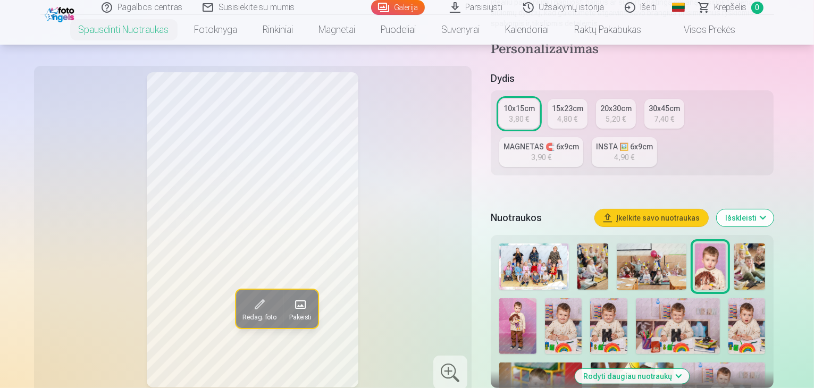
click at [759, 256] on img at bounding box center [750, 267] width 31 height 46
click at [537, 298] on img at bounding box center [518, 326] width 37 height 56
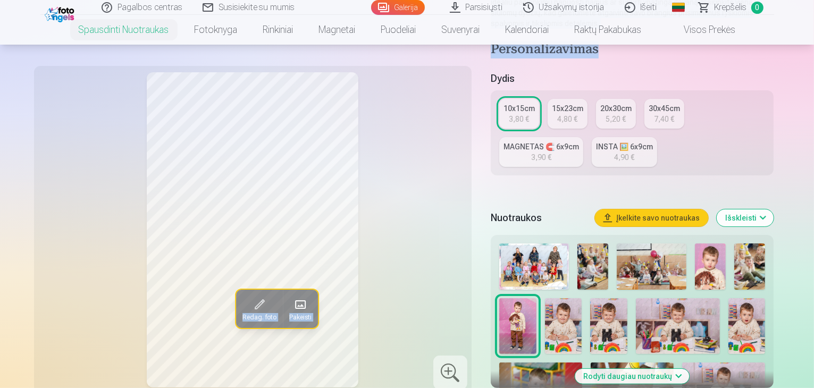
drag, startPoint x: 814, startPoint y: 37, endPoint x: 813, endPoint y: 45, distance: 8.5
click at [545, 304] on img at bounding box center [563, 326] width 37 height 56
click at [591, 309] on img at bounding box center [609, 326] width 37 height 56
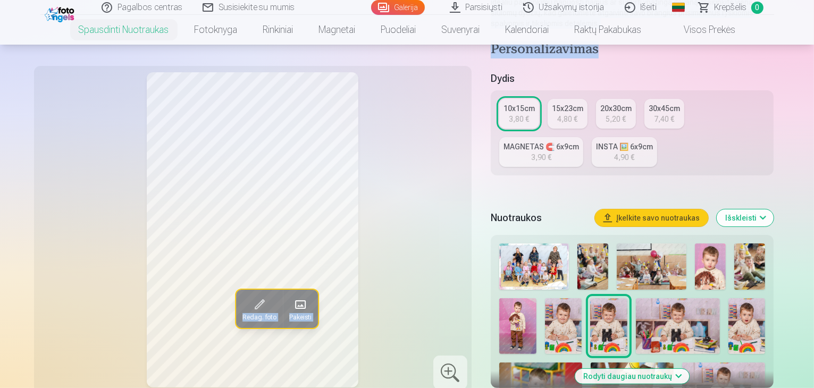
click at [645, 313] on img at bounding box center [678, 326] width 84 height 56
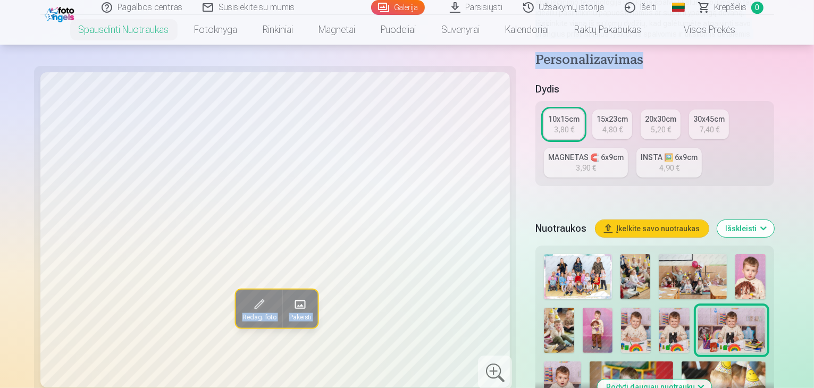
scroll to position [272, 0]
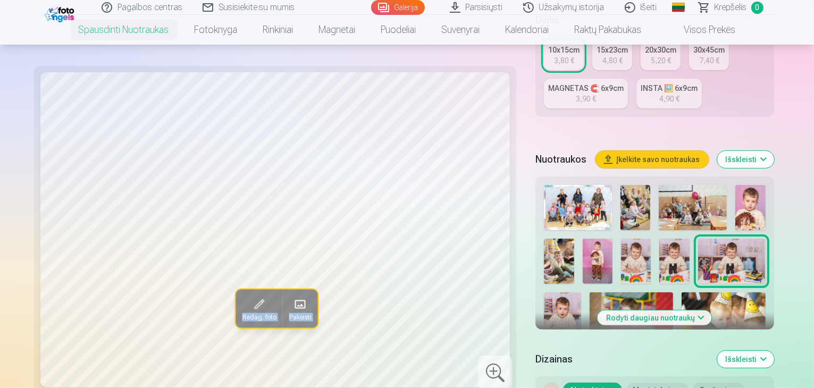
click at [660, 243] on img at bounding box center [675, 261] width 30 height 45
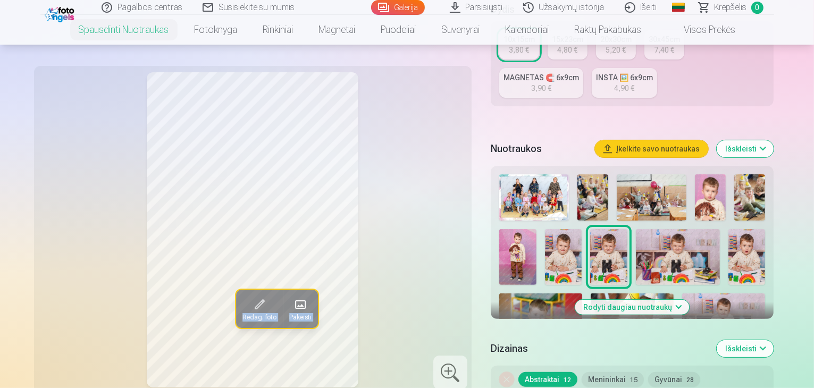
click at [292, 309] on span at bounding box center [300, 304] width 17 height 17
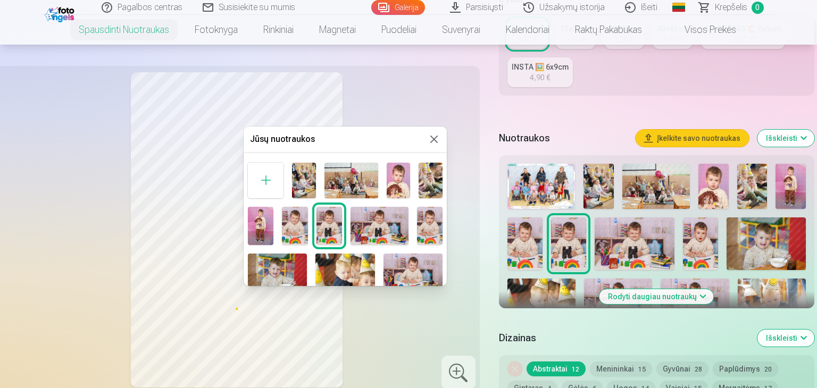
click at [433, 137] on button at bounding box center [434, 139] width 13 height 13
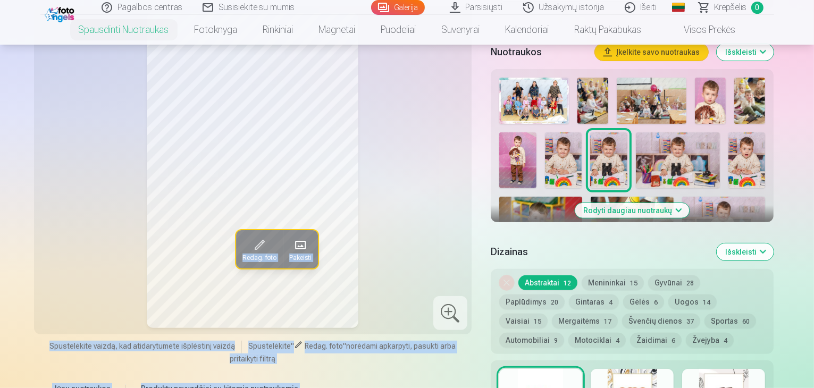
scroll to position [375, 0]
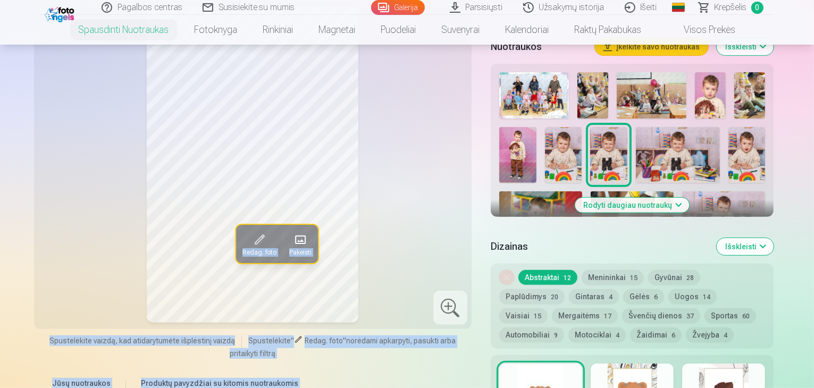
click at [729, 138] on img at bounding box center [747, 155] width 37 height 56
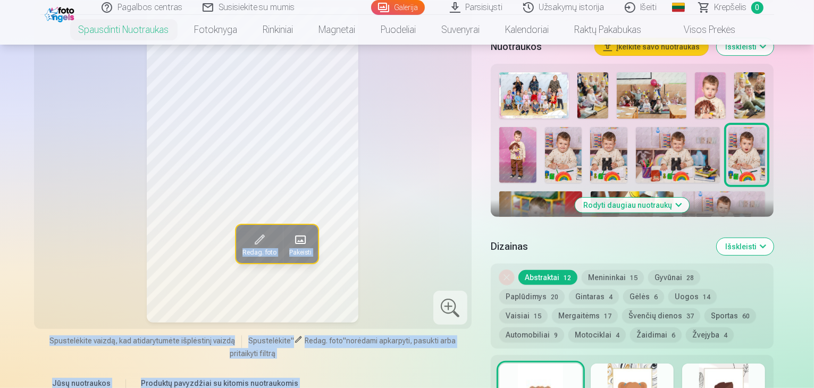
click at [583, 192] on img at bounding box center [541, 219] width 83 height 55
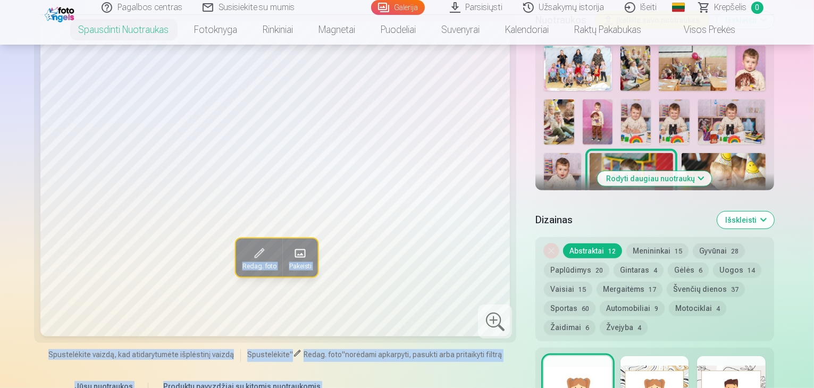
scroll to position [417, 0]
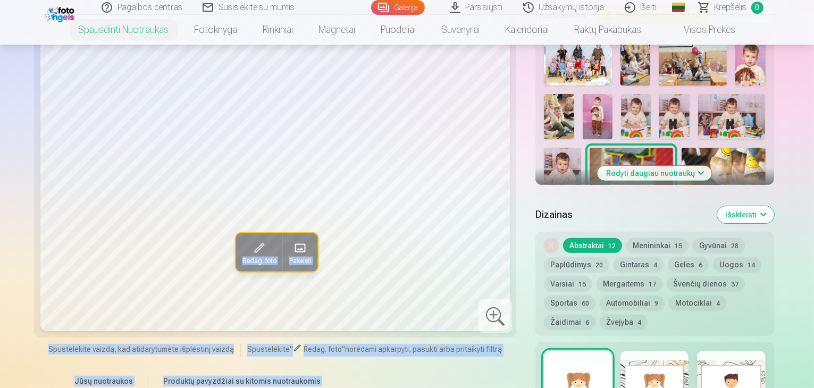
click at [702, 166] on button "Rodyti daugiau nuotraukų" at bounding box center [655, 173] width 114 height 15
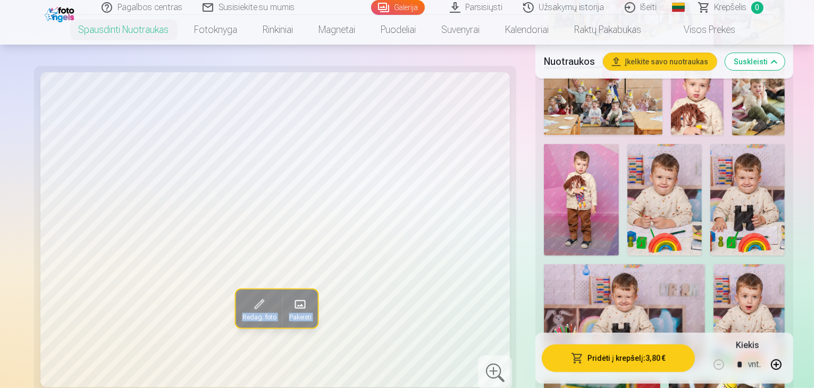
scroll to position [523, 0]
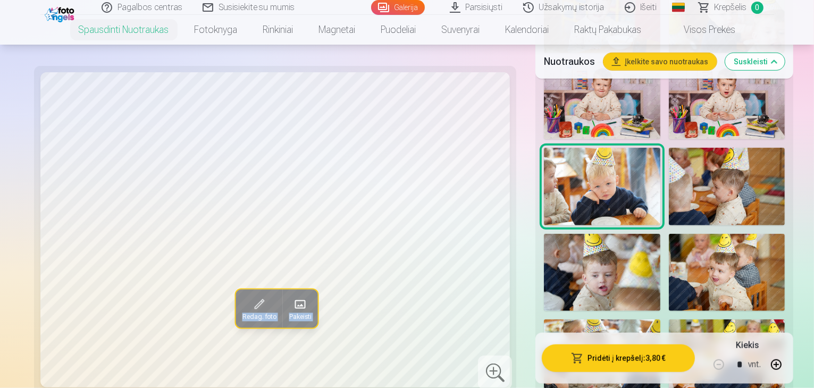
scroll to position [897, 0]
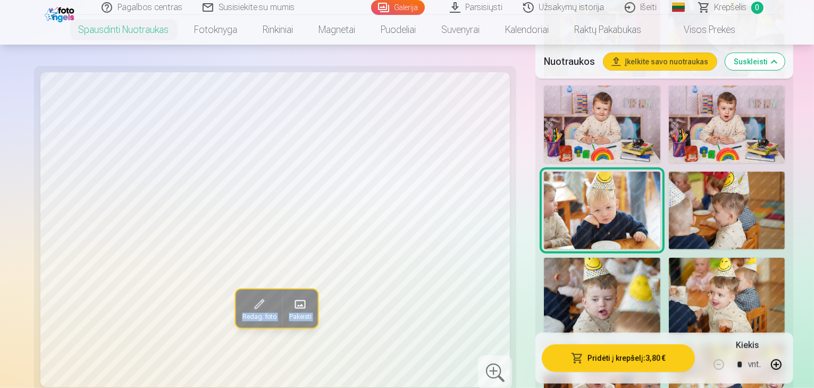
click at [669, 344] on img at bounding box center [727, 383] width 117 height 78
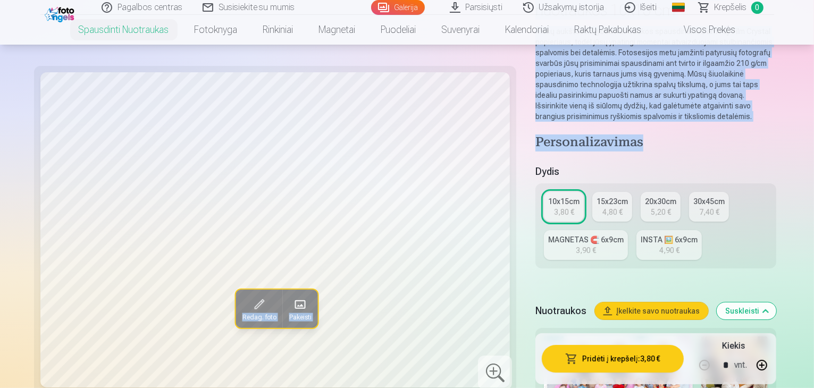
scroll to position [315, 0]
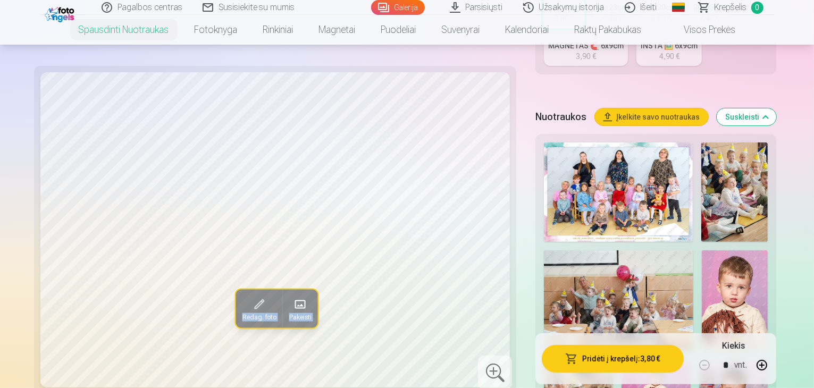
click at [544, 159] on img at bounding box center [618, 192] width 149 height 99
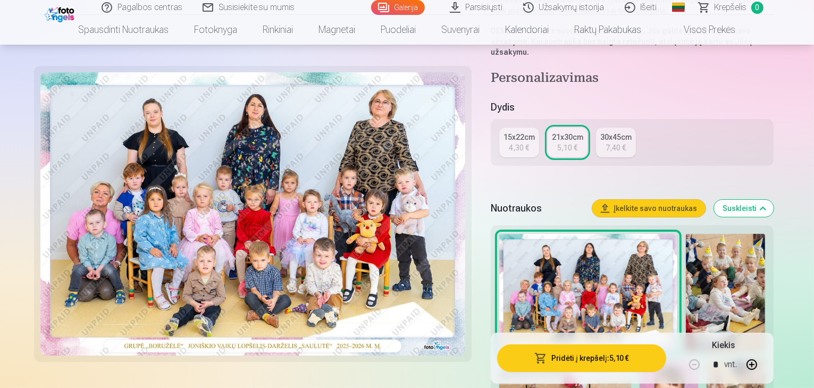
scroll to position [272, 0]
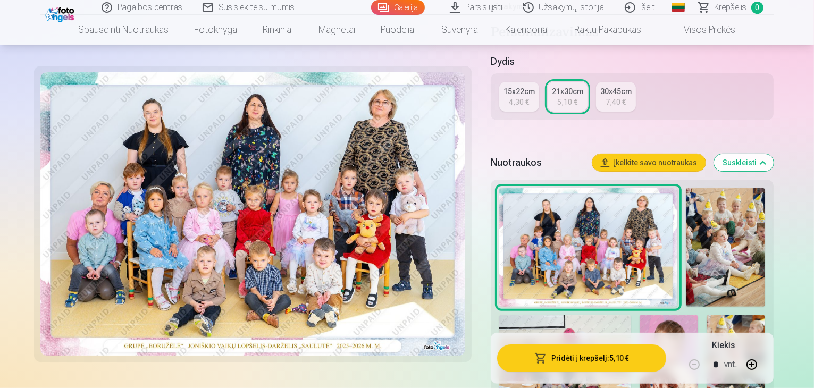
click at [640, 315] on img at bounding box center [669, 359] width 59 height 88
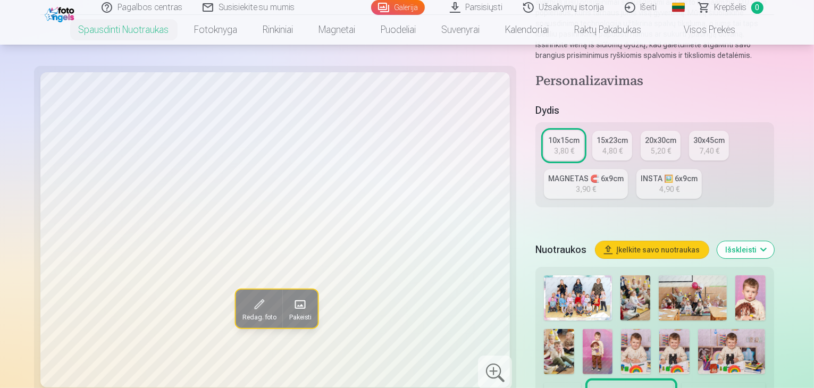
scroll to position [235, 0]
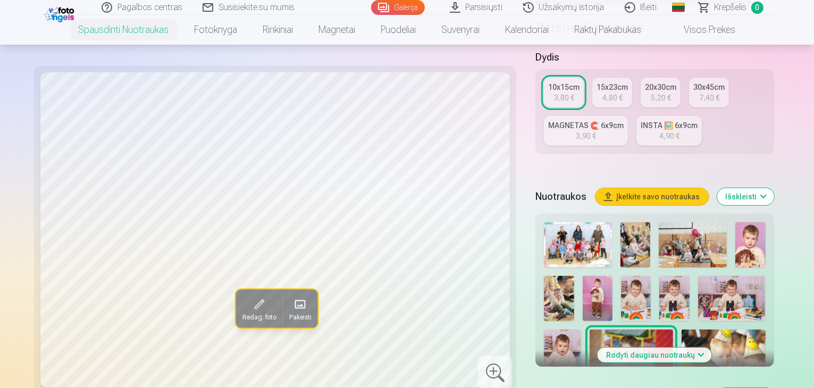
click at [613, 276] on img at bounding box center [598, 298] width 30 height 45
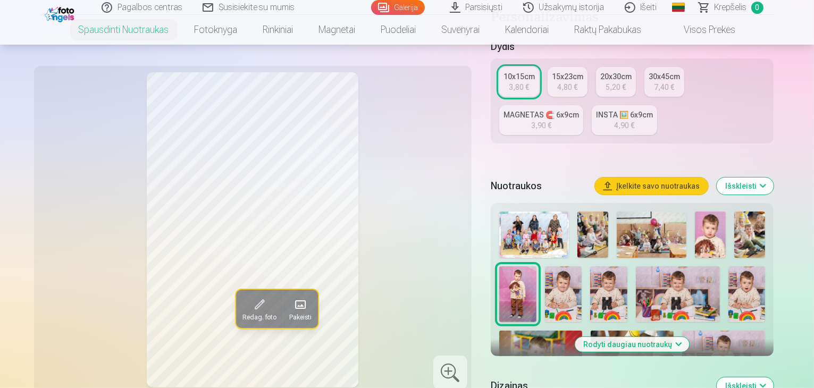
click at [710, 225] on img at bounding box center [710, 235] width 31 height 46
click at [747, 220] on img at bounding box center [750, 235] width 31 height 46
click at [545, 275] on img at bounding box center [563, 295] width 37 height 56
click at [591, 275] on img at bounding box center [609, 295] width 37 height 56
click at [659, 275] on img at bounding box center [678, 295] width 84 height 56
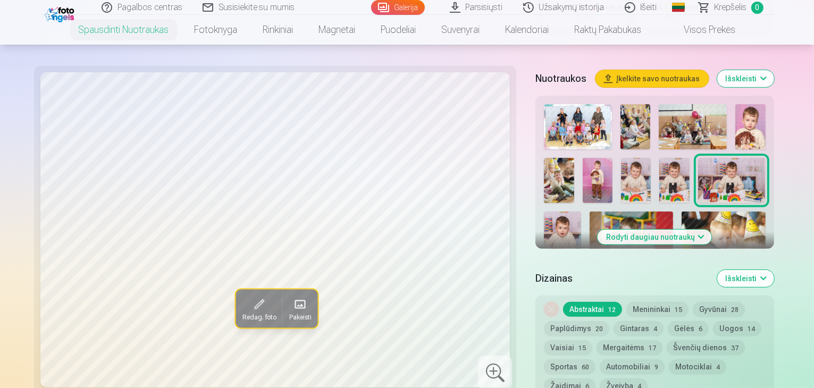
scroll to position [423, 0]
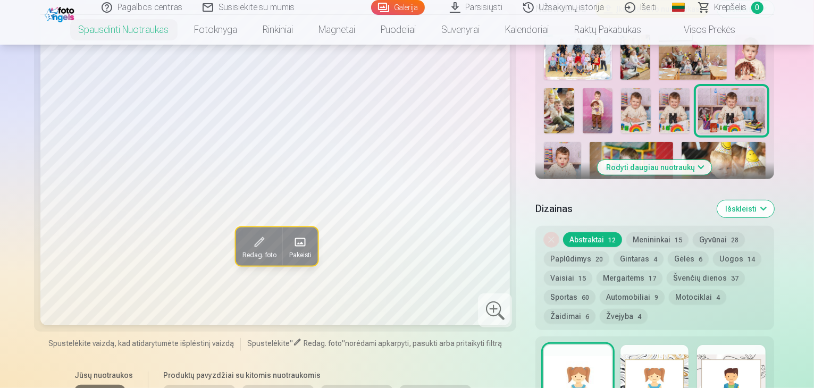
click at [632, 232] on button "Menininkai 15" at bounding box center [658, 239] width 62 height 15
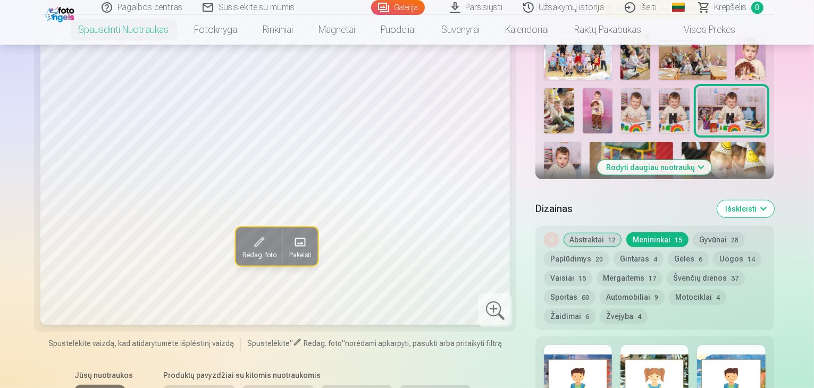
click at [665, 290] on button "Automobiliai 9" at bounding box center [632, 297] width 65 height 15
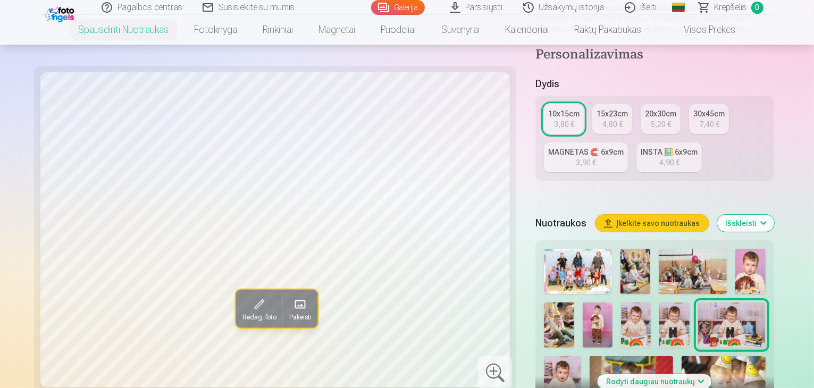
scroll to position [214, 0]
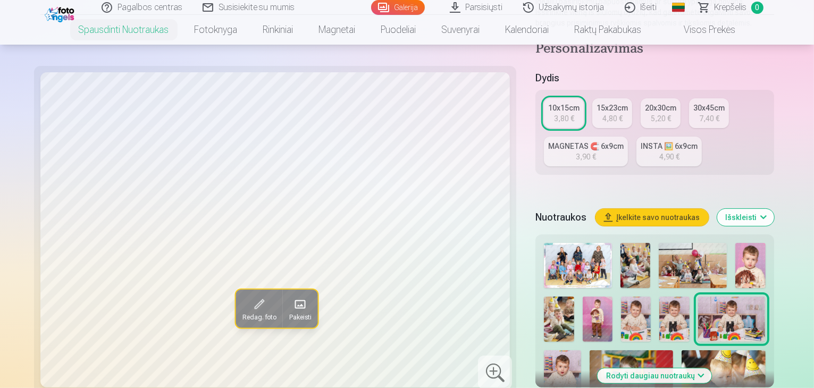
click at [574, 297] on img at bounding box center [559, 319] width 30 height 45
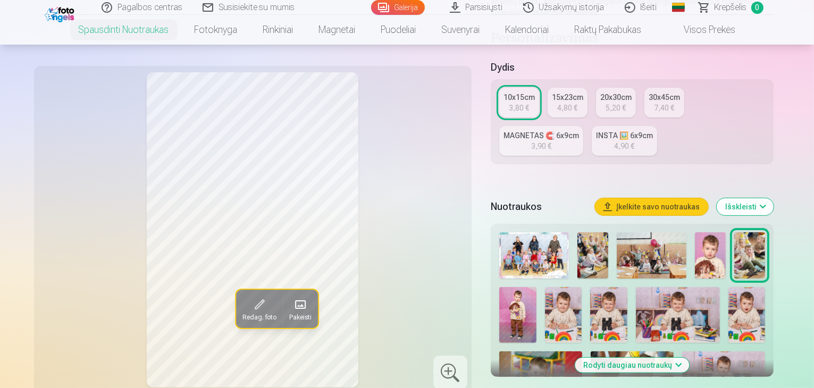
click at [545, 298] on img at bounding box center [563, 315] width 37 height 56
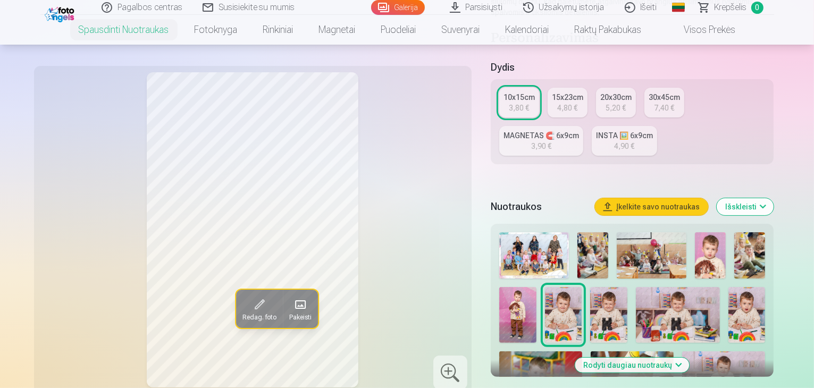
click at [591, 307] on img at bounding box center [609, 315] width 37 height 56
click at [643, 305] on img at bounding box center [678, 315] width 84 height 56
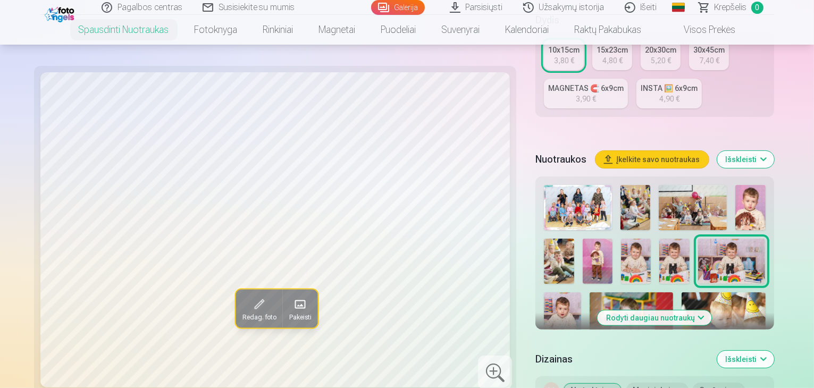
scroll to position [279, 0]
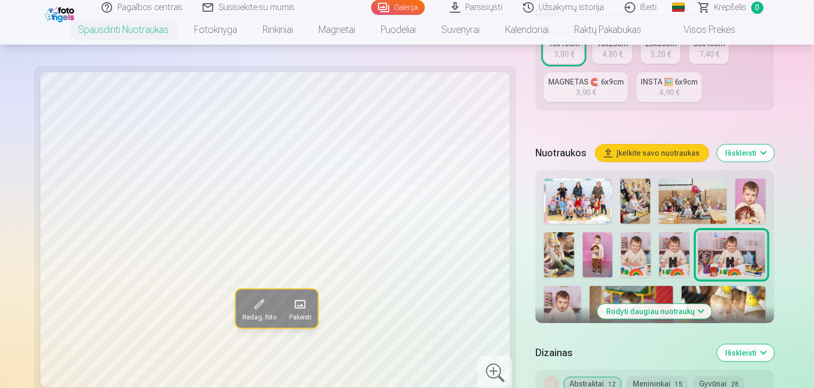
click at [581, 286] on img at bounding box center [562, 314] width 37 height 56
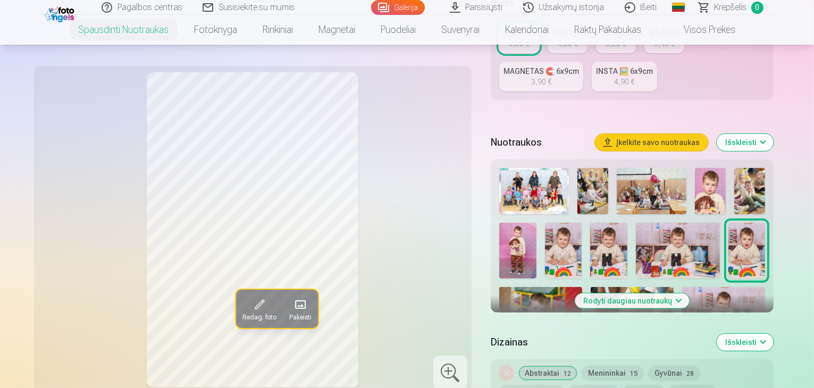
click at [583, 287] on img at bounding box center [541, 314] width 83 height 55
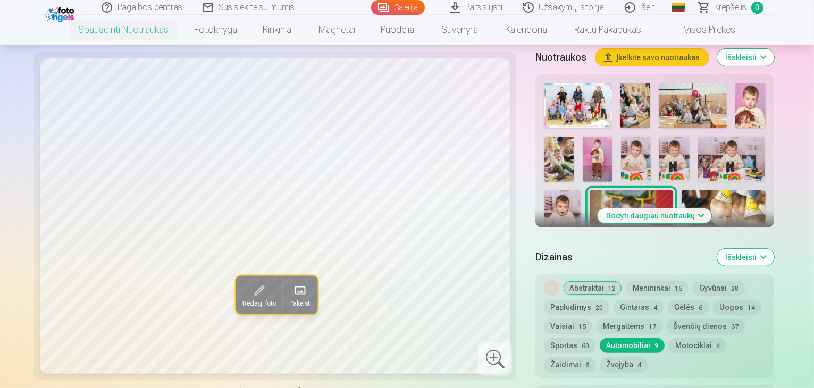
scroll to position [412, 0]
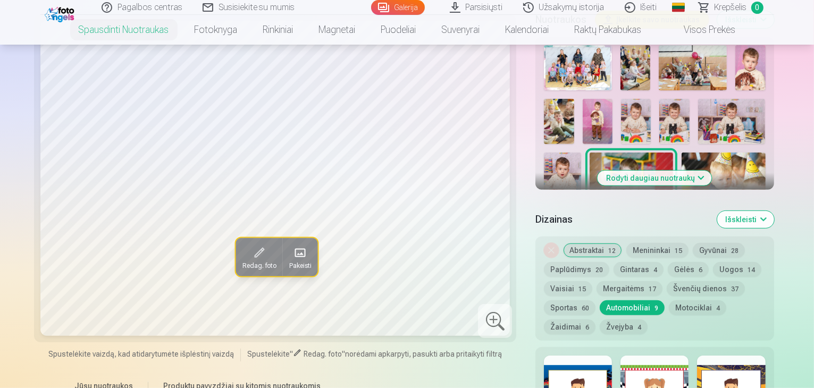
click at [682, 153] on img at bounding box center [724, 181] width 84 height 56
click at [700, 171] on button "Rodyti daugiau nuotraukų" at bounding box center [655, 178] width 114 height 15
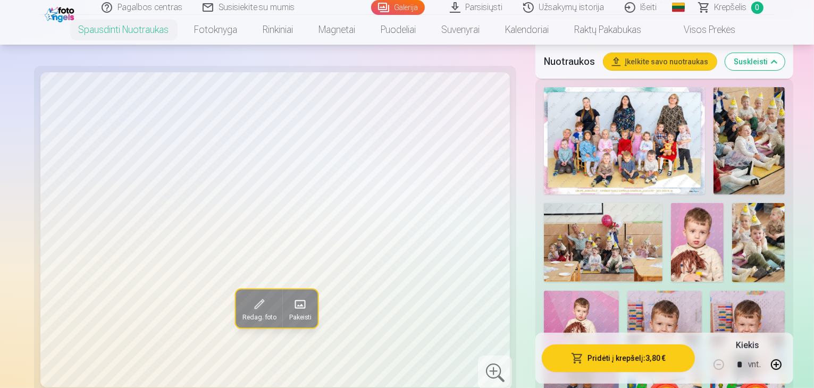
scroll to position [346, 0]
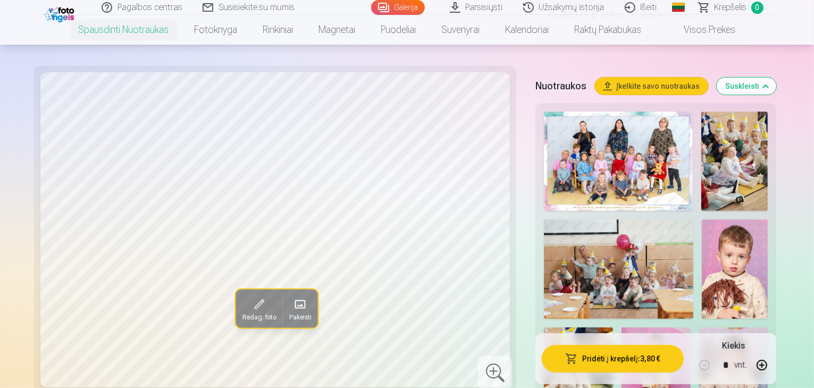
click at [561, 128] on img at bounding box center [618, 161] width 149 height 99
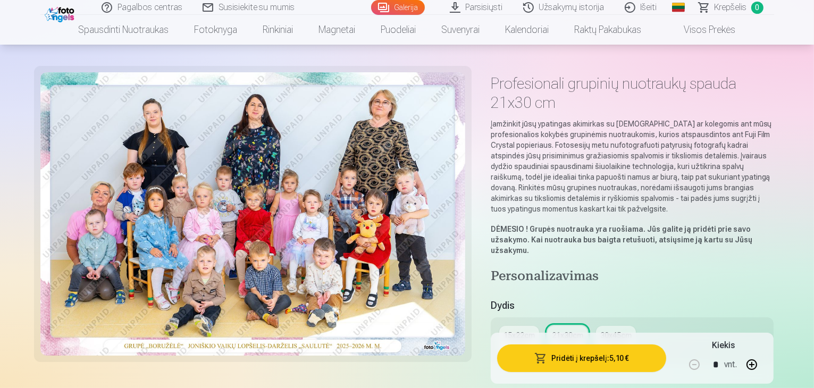
scroll to position [34, 0]
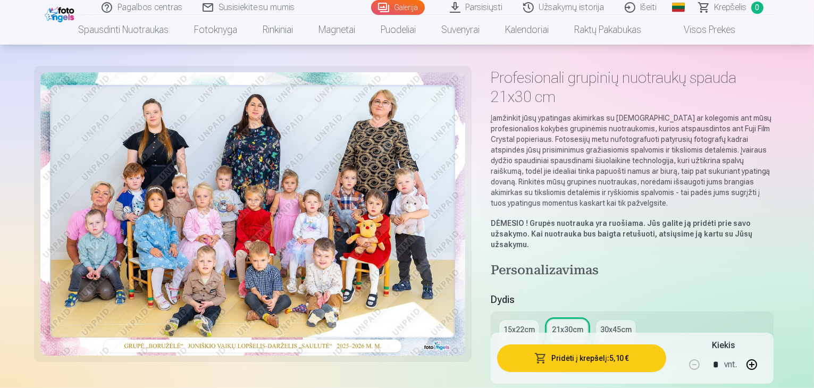
click at [529, 335] on div "4,30 €" at bounding box center [519, 340] width 20 height 11
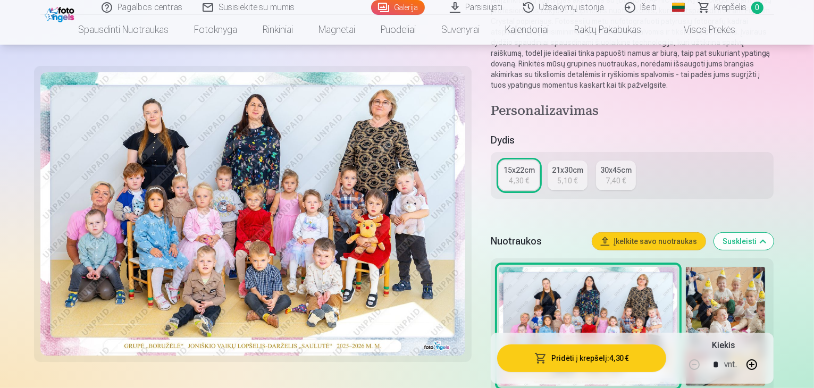
scroll to position [186, 0]
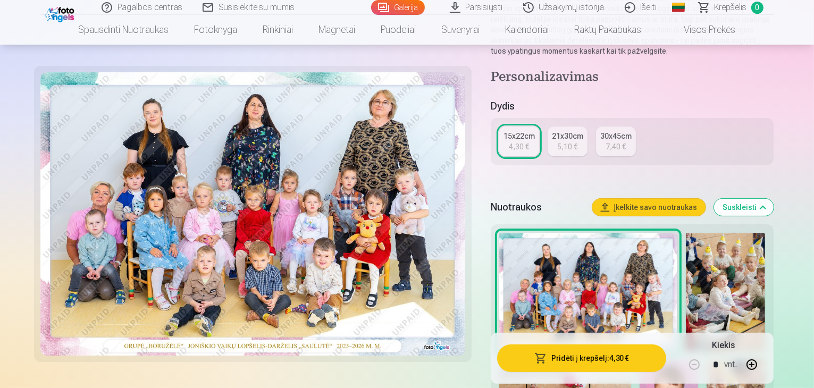
click at [614, 358] on button "Pridėti į krepšelį : 4,30 €" at bounding box center [582, 359] width 170 height 28
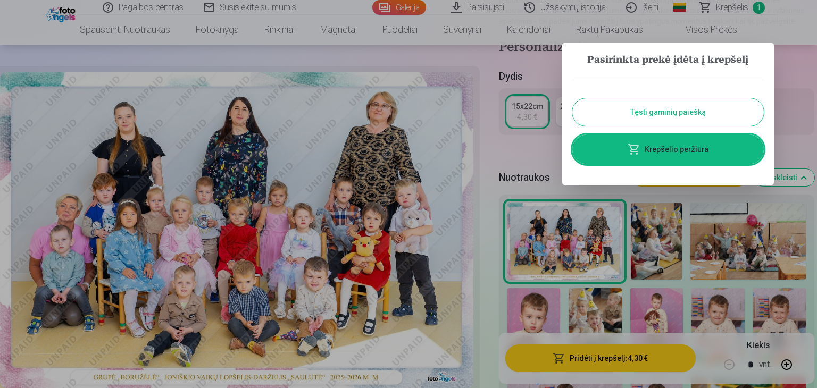
click at [668, 109] on button "Tęsti gaminių paiešką" at bounding box center [668, 112] width 192 height 28
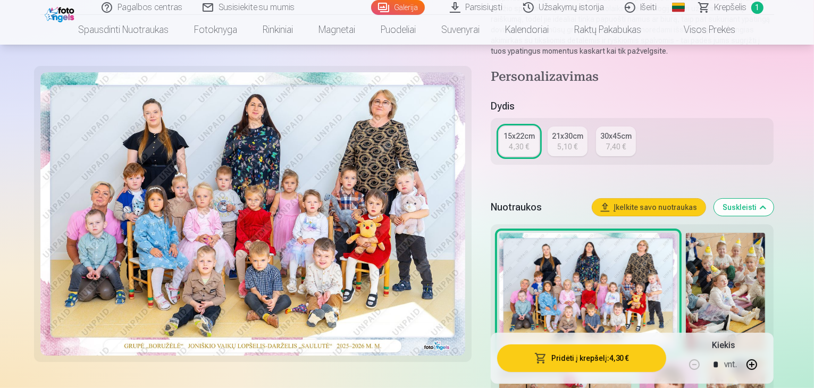
click at [686, 242] on img at bounding box center [725, 292] width 79 height 119
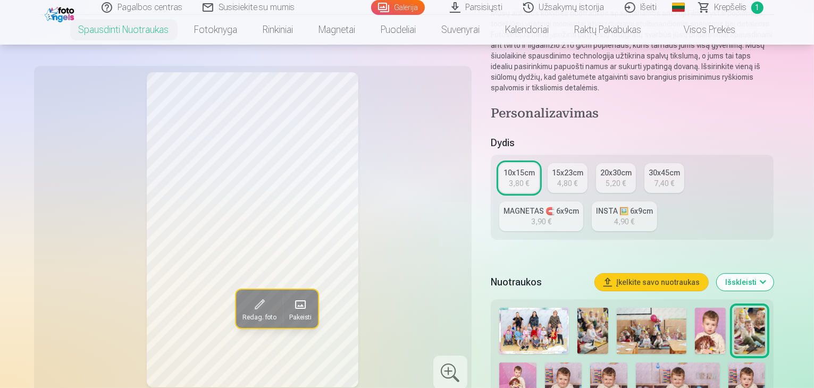
scroll to position [150, 0]
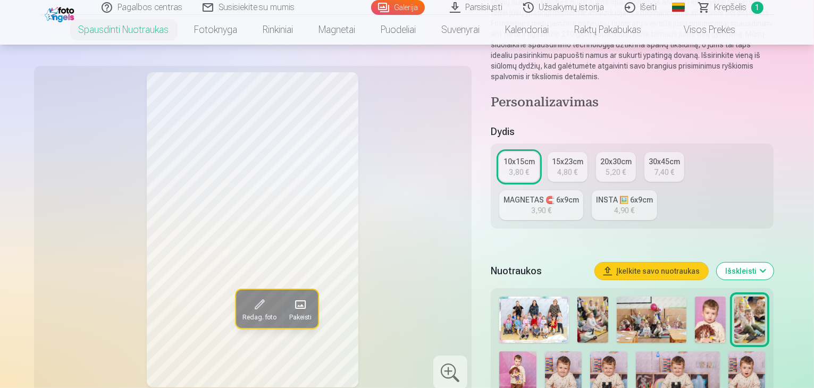
click at [537, 352] on img at bounding box center [518, 380] width 37 height 56
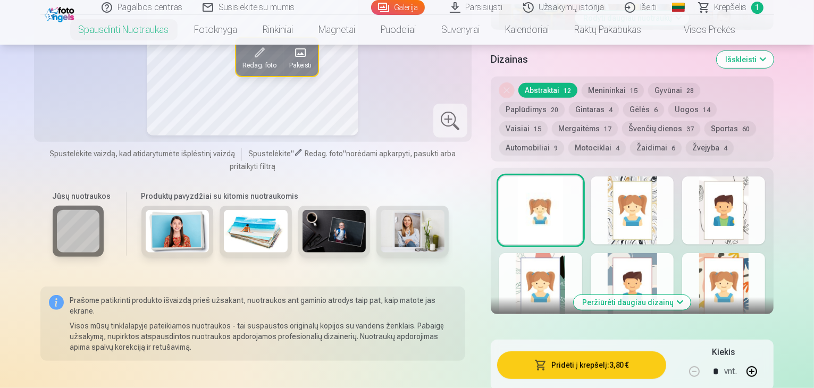
scroll to position [588, 0]
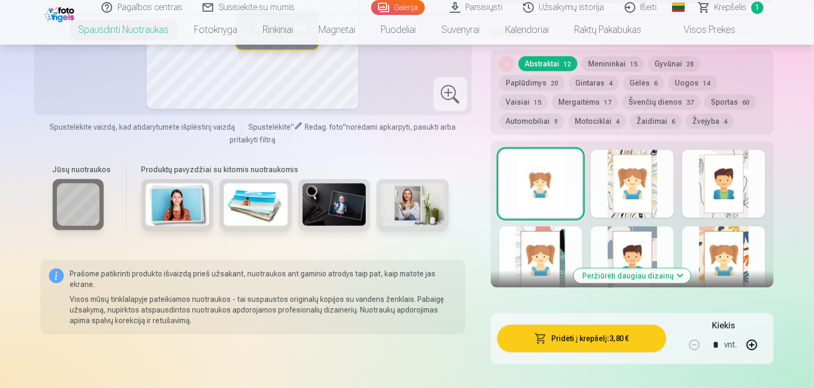
click at [673, 182] on div at bounding box center [632, 184] width 83 height 68
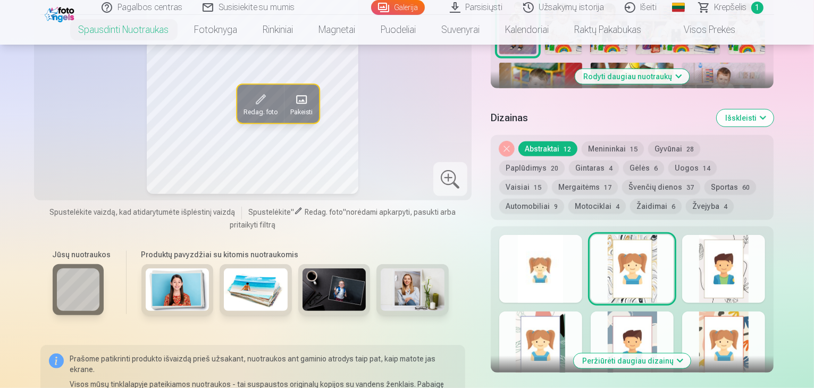
scroll to position [513, 0]
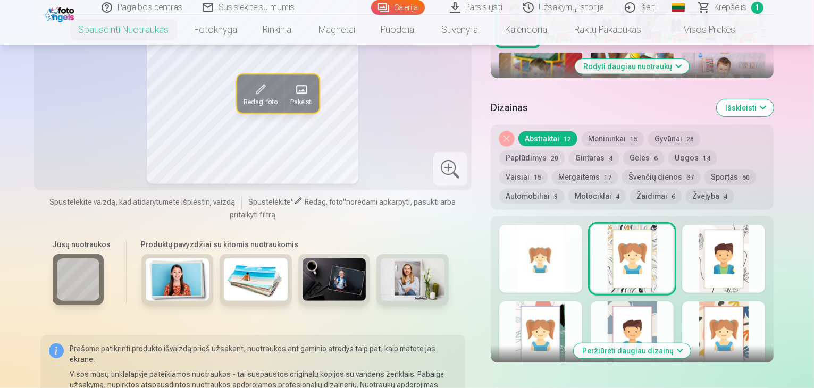
click at [750, 261] on div at bounding box center [724, 259] width 83 height 68
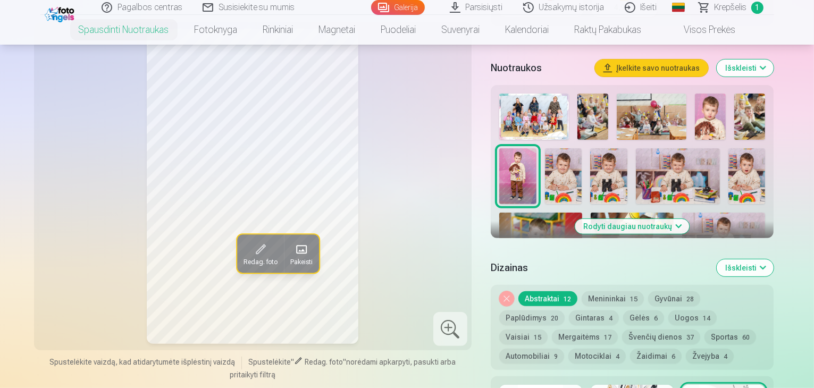
scroll to position [278, 0]
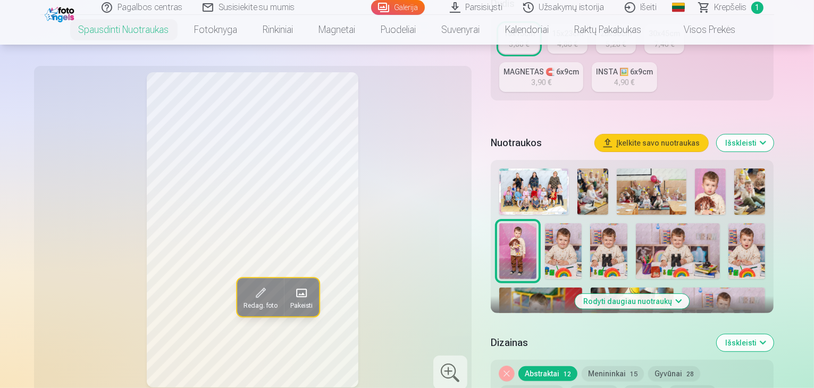
click at [252, 286] on span at bounding box center [260, 293] width 17 height 17
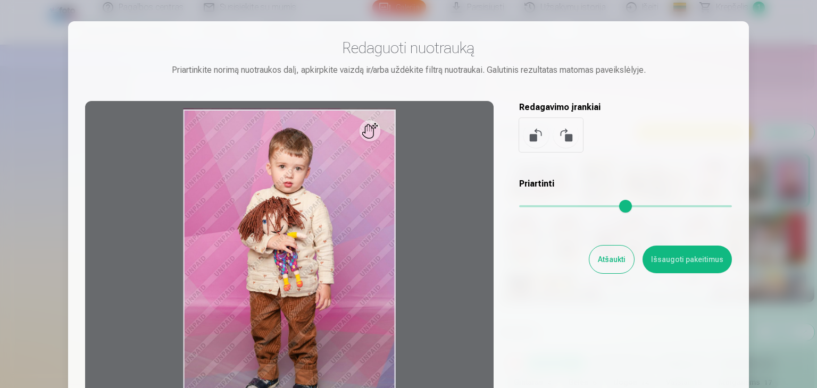
click at [379, 130] on div at bounding box center [289, 268] width 409 height 334
drag, startPoint x: 377, startPoint y: 137, endPoint x: 378, endPoint y: 157, distance: 20.8
click at [378, 157] on div at bounding box center [289, 268] width 409 height 334
drag, startPoint x: 364, startPoint y: 182, endPoint x: 384, endPoint y: 155, distance: 33.1
click at [383, 157] on div at bounding box center [289, 268] width 409 height 334
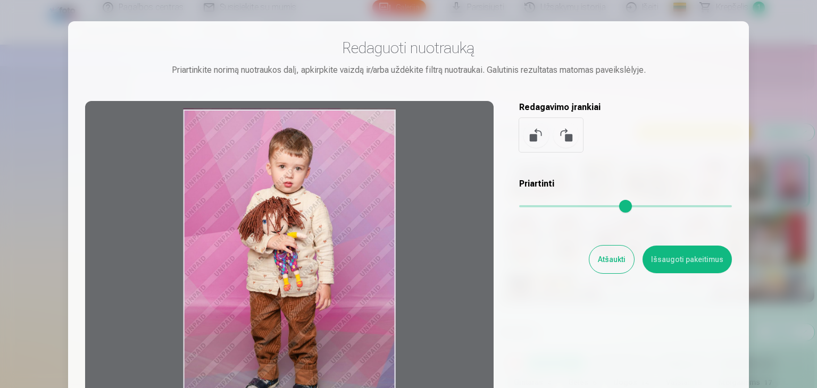
click at [538, 134] on button at bounding box center [536, 135] width 26 height 26
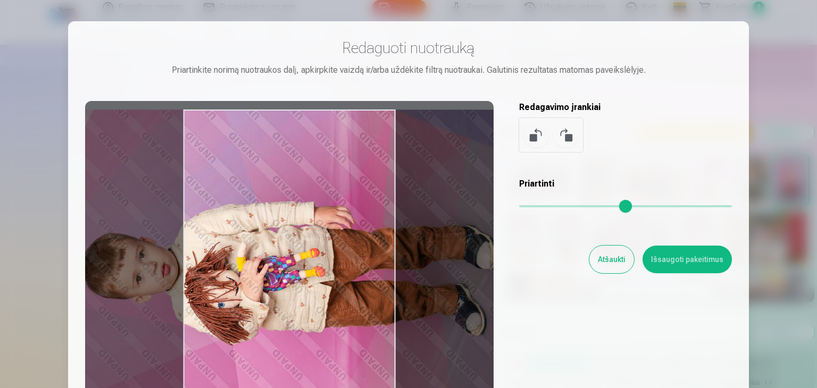
click at [538, 134] on button at bounding box center [536, 135] width 26 height 26
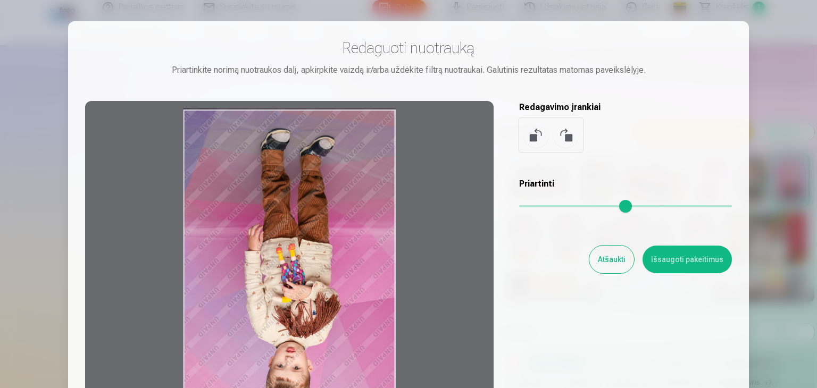
click at [538, 134] on button at bounding box center [536, 135] width 26 height 26
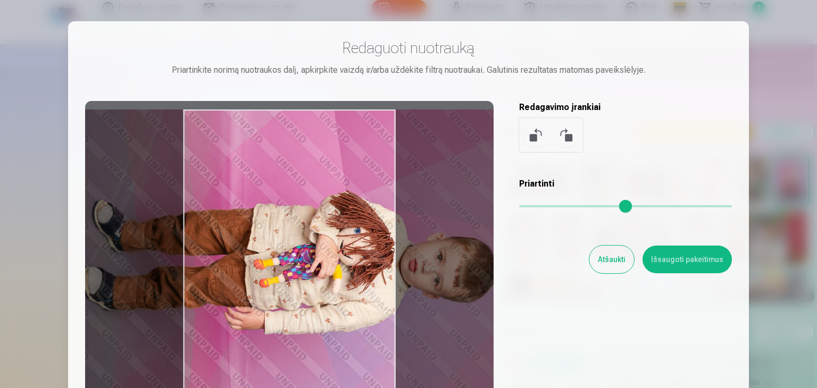
click at [538, 134] on button at bounding box center [536, 135] width 26 height 26
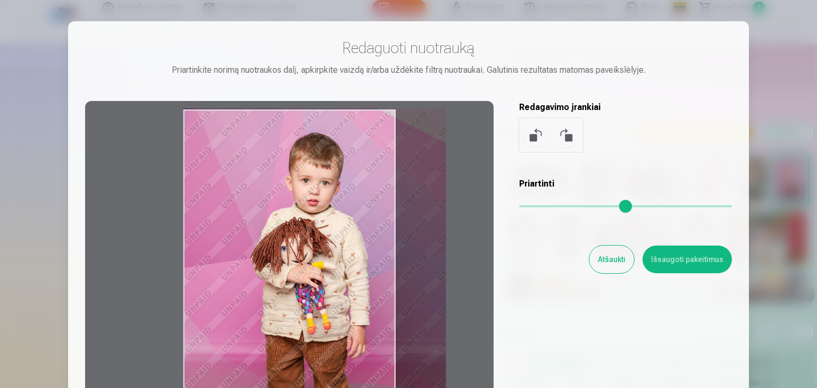
type input "*"
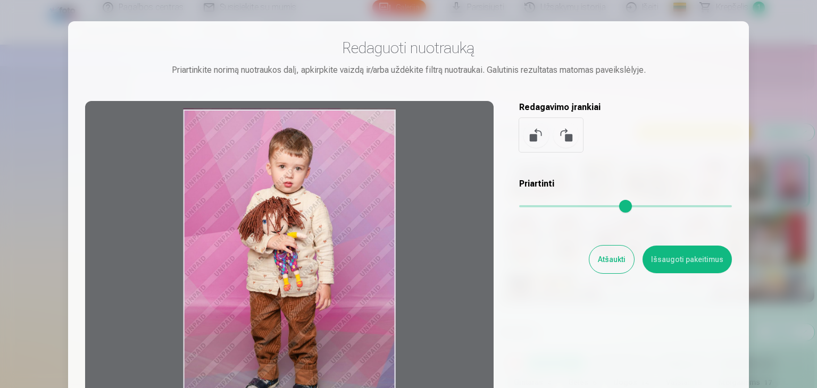
drag, startPoint x: 530, startPoint y: 204, endPoint x: 507, endPoint y: 203, distance: 22.9
click at [519, 205] on input "range" at bounding box center [625, 206] width 213 height 2
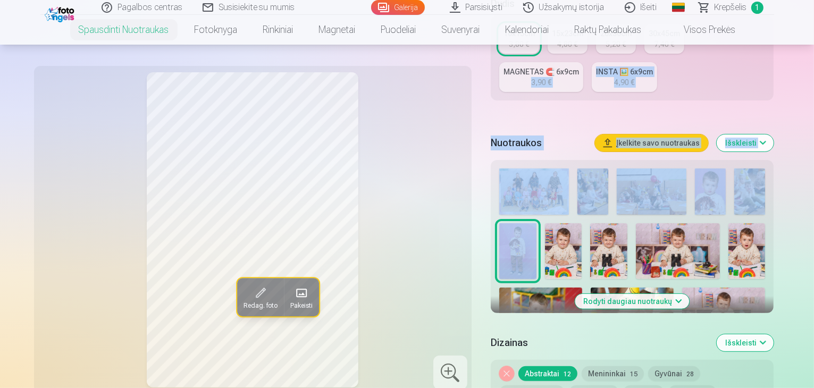
click at [775, 55] on div "Personalizavimas Dydis 10x15cm 3,80 € 15x23cm 4,80 € 20x30cm 5,20 € 30x45cm 7,4…" at bounding box center [633, 320] width 284 height 708
click at [572, 96] on div "Dydis 10x15cm 3,80 € 15x23cm 4,80 € 20x30cm 5,20 € 30x45cm 7,40 € MAGNETAS 🧲 6x…" at bounding box center [633, 54] width 284 height 117
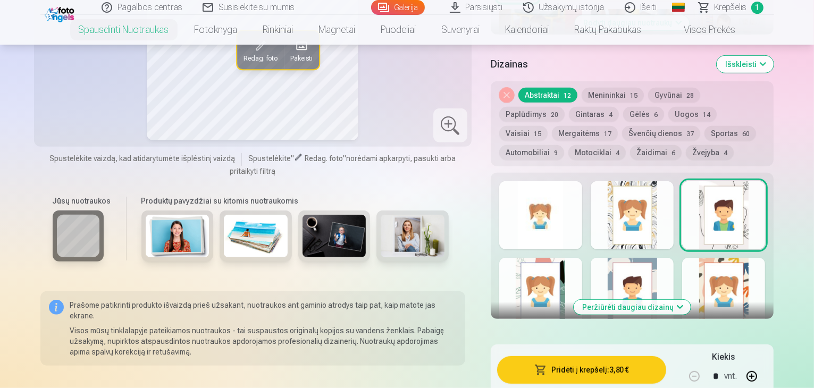
scroll to position [551, 0]
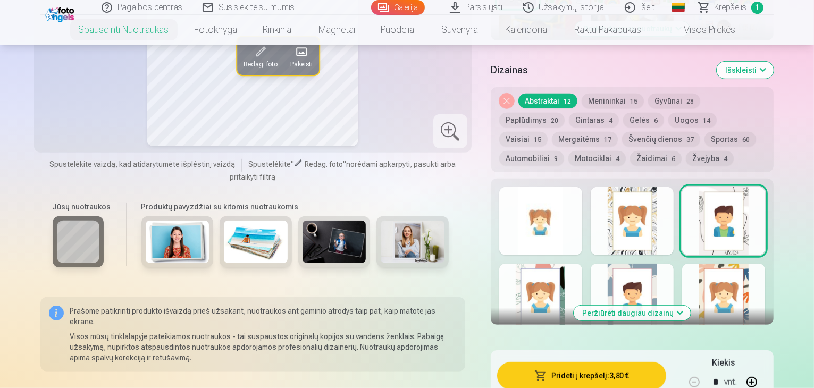
click at [626, 151] on button "Motociklai 4" at bounding box center [597, 158] width 57 height 15
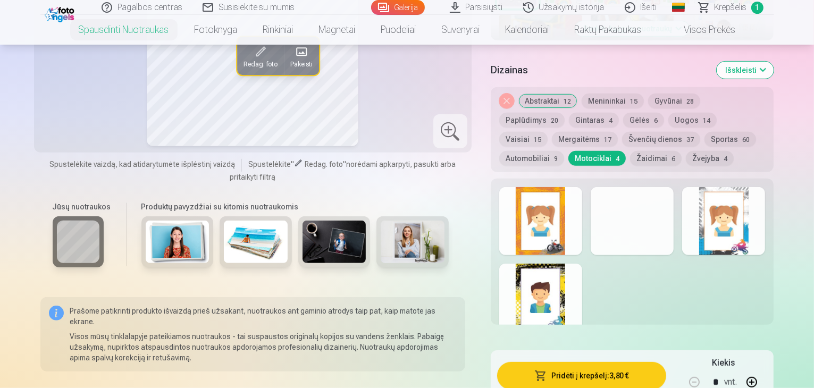
click at [553, 213] on div at bounding box center [541, 221] width 83 height 68
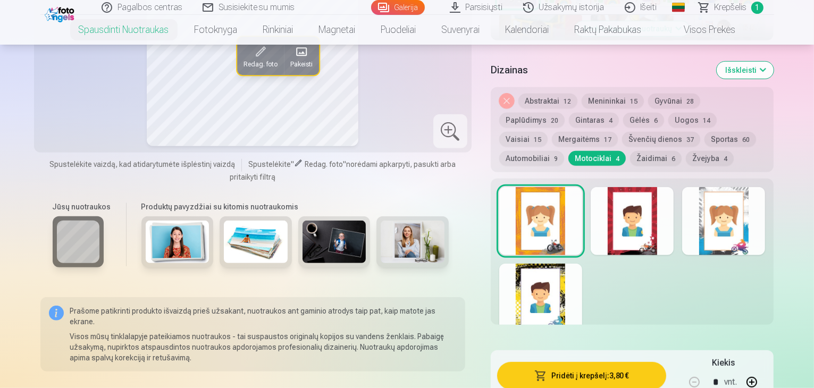
click at [674, 211] on div at bounding box center [632, 221] width 83 height 68
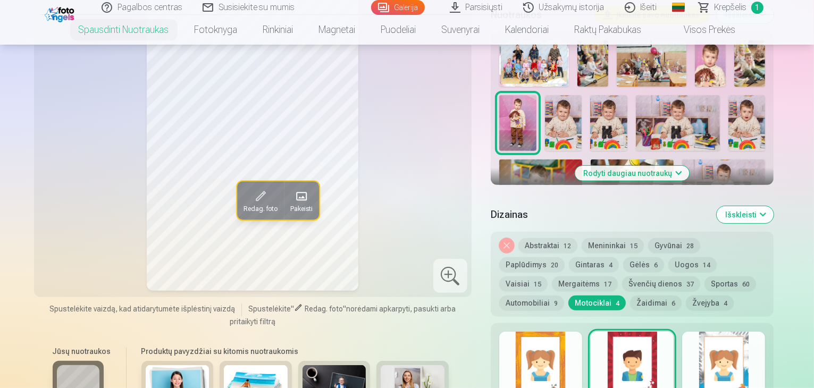
scroll to position [541, 0]
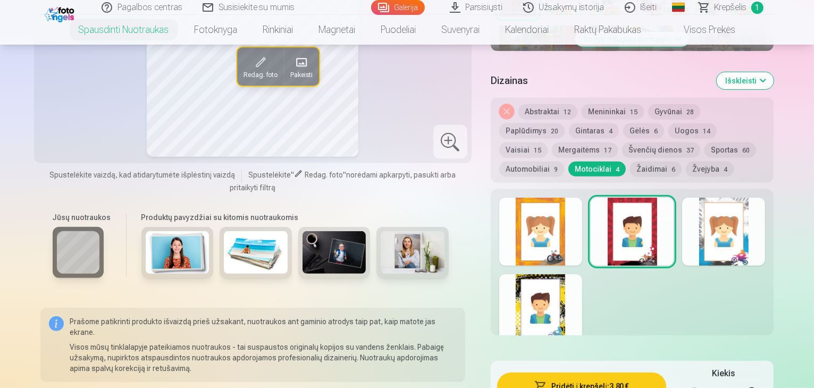
click at [766, 241] on div at bounding box center [724, 232] width 83 height 68
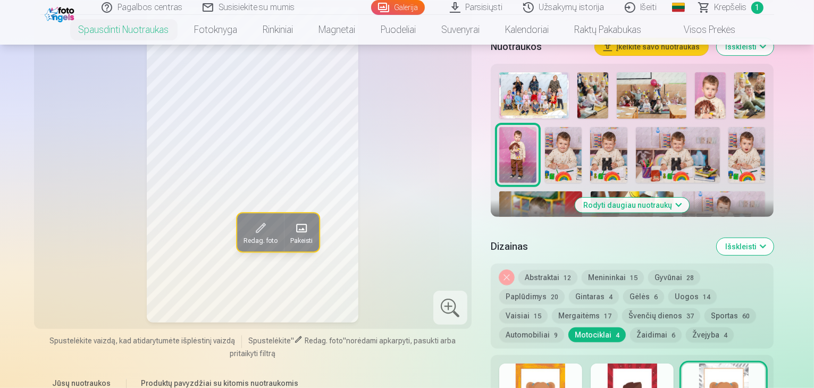
scroll to position [498, 0]
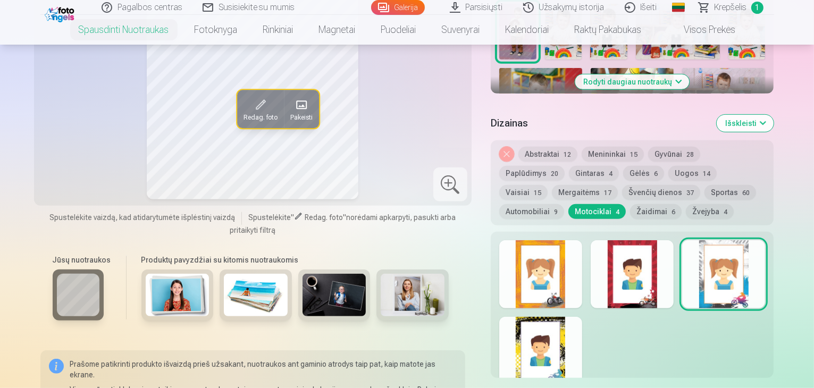
click at [568, 320] on div at bounding box center [541, 351] width 83 height 68
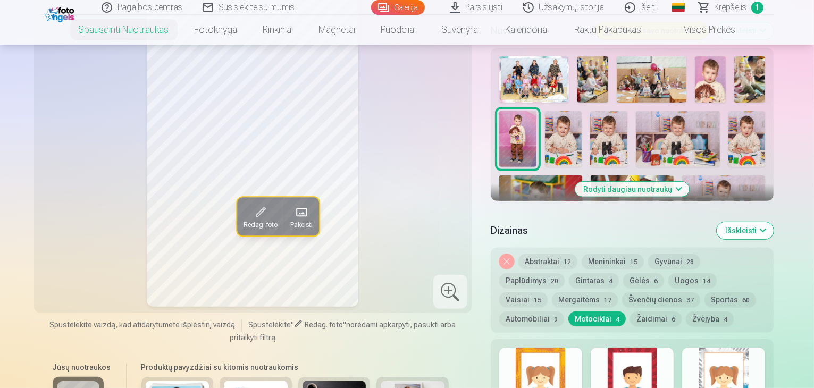
scroll to position [423, 0]
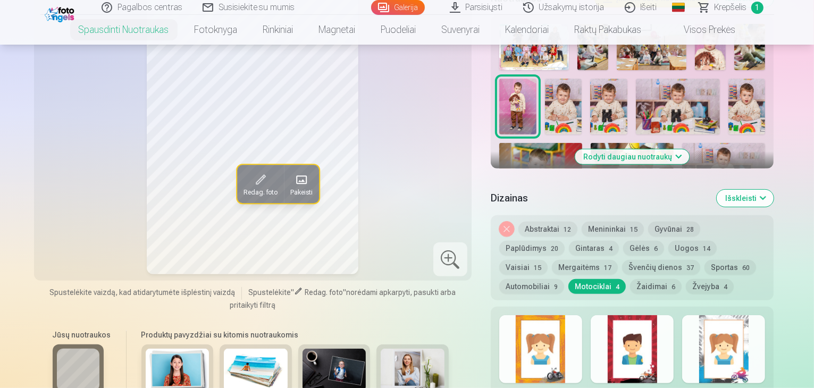
click at [572, 343] on div at bounding box center [541, 349] width 83 height 68
click at [545, 86] on img at bounding box center [563, 107] width 37 height 56
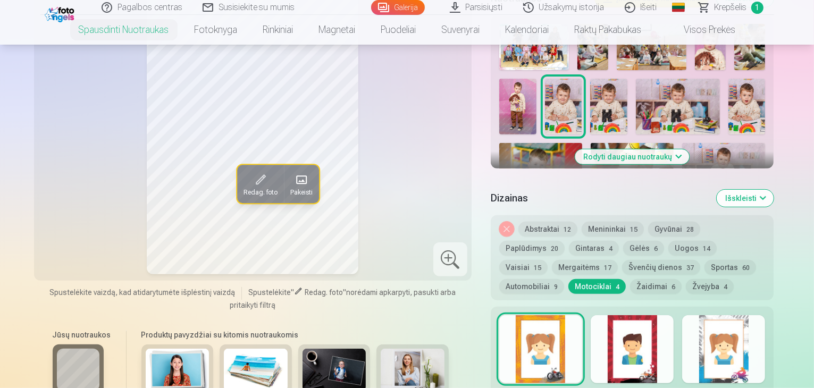
click at [591, 86] on img at bounding box center [609, 107] width 37 height 56
click at [636, 87] on img at bounding box center [678, 107] width 84 height 56
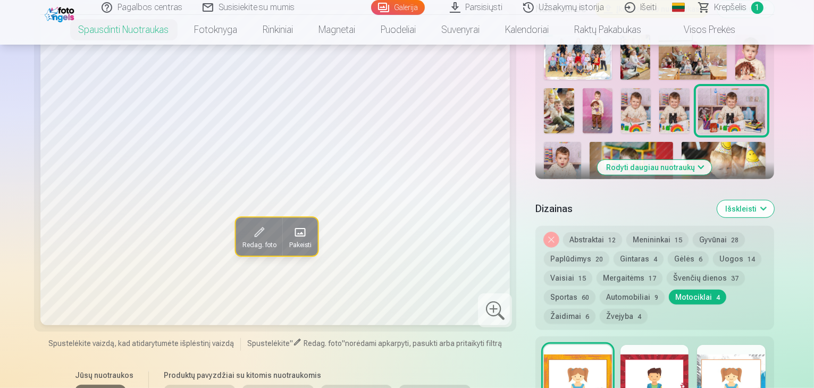
click at [544, 232] on button "Nuimkite dizainą" at bounding box center [551, 239] width 15 height 15
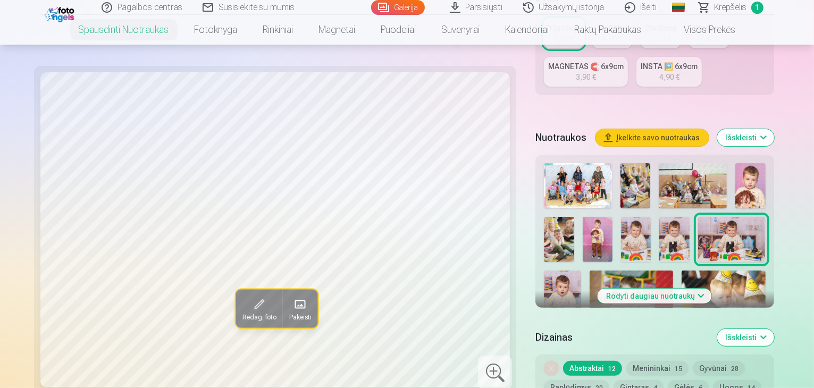
scroll to position [326, 0]
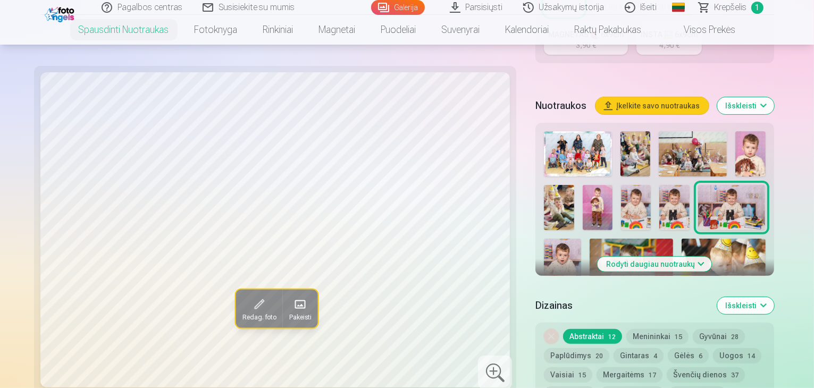
click at [660, 185] on img at bounding box center [675, 207] width 30 height 45
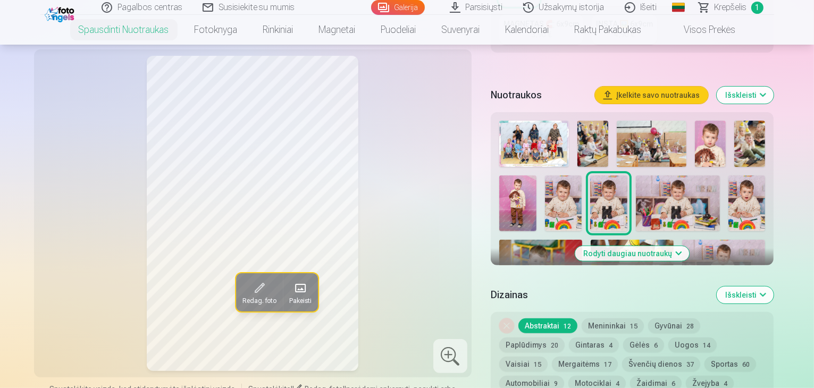
click at [649, 186] on img at bounding box center [678, 204] width 84 height 56
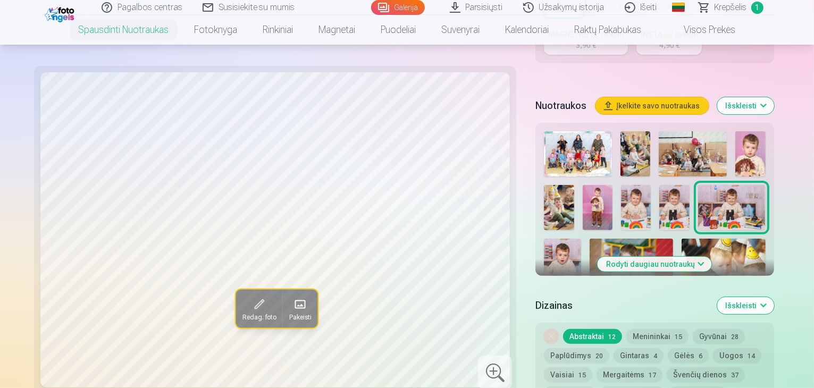
click at [770, 133] on div at bounding box center [655, 292] width 230 height 330
click at [613, 185] on img at bounding box center [598, 207] width 30 height 45
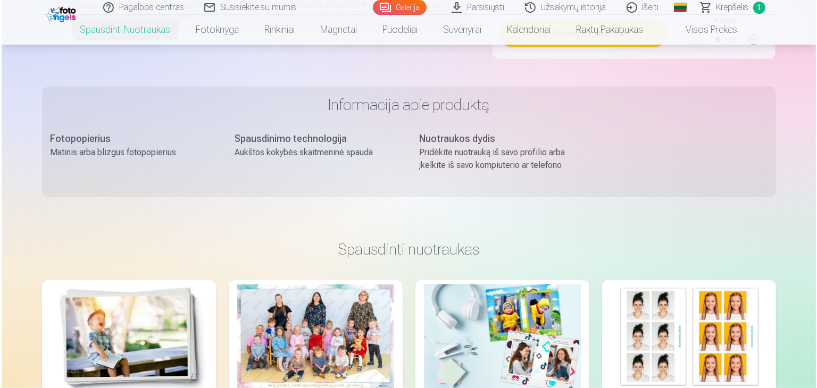
scroll to position [706, 0]
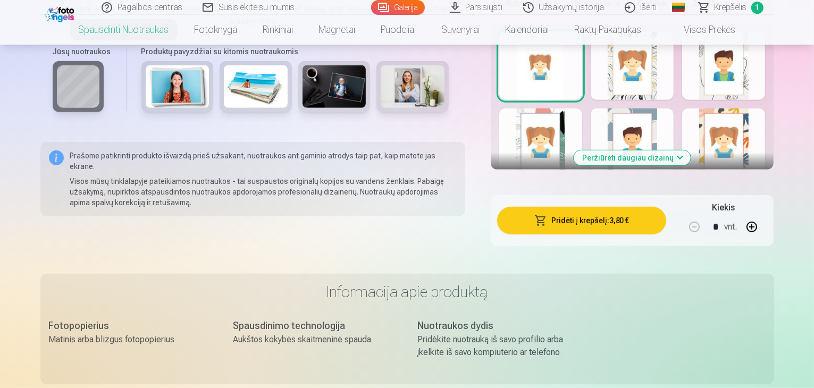
click at [604, 211] on button "Pridėti į krepšelį : 3,80 €" at bounding box center [582, 221] width 170 height 28
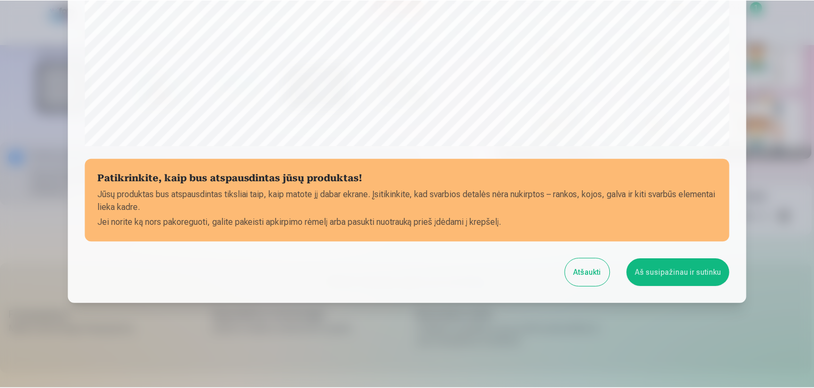
scroll to position [378, 0]
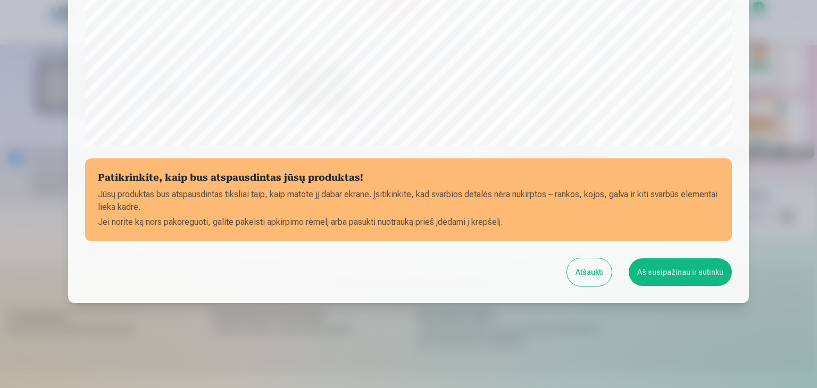
click at [692, 270] on button "Aš susipažinau ir sutinku" at bounding box center [680, 273] width 103 height 28
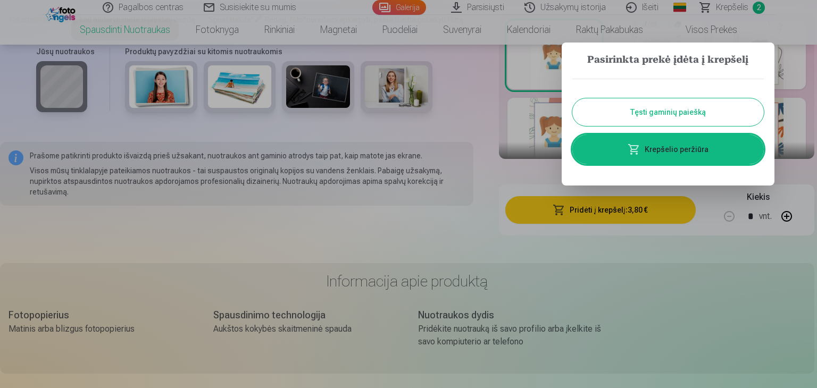
click at [676, 113] on button "Tęsti gaminių paiešką" at bounding box center [668, 112] width 192 height 28
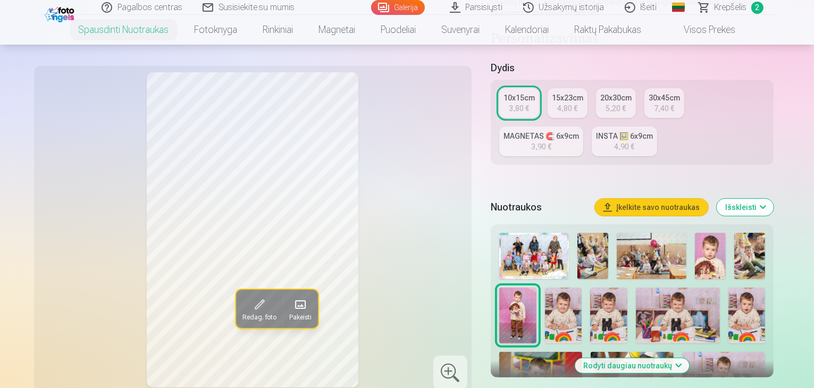
scroll to position [198, 0]
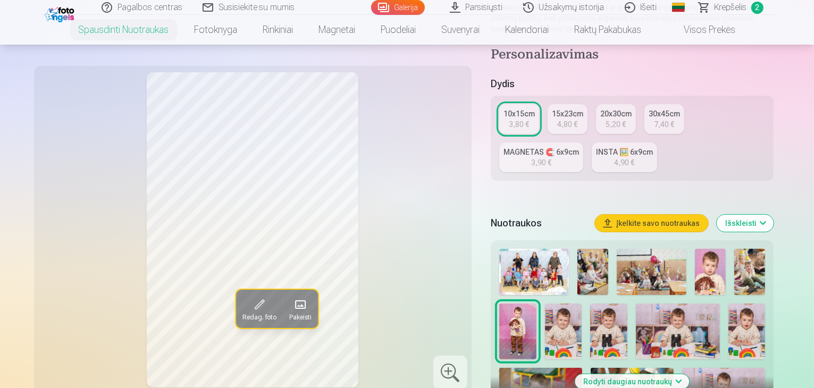
click at [636, 321] on img at bounding box center [678, 332] width 84 height 56
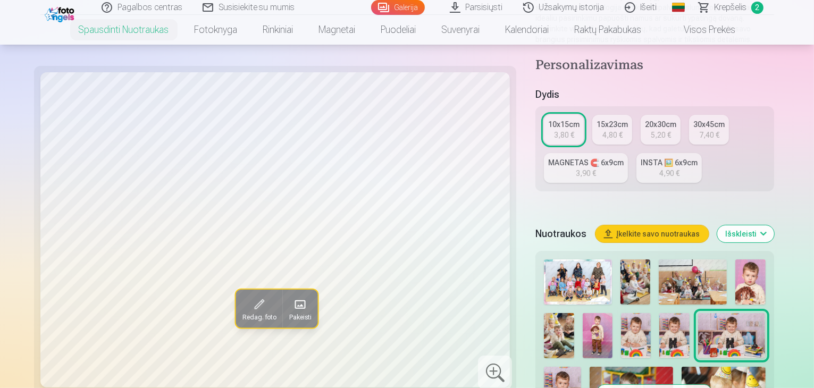
click at [660, 318] on img at bounding box center [675, 335] width 30 height 45
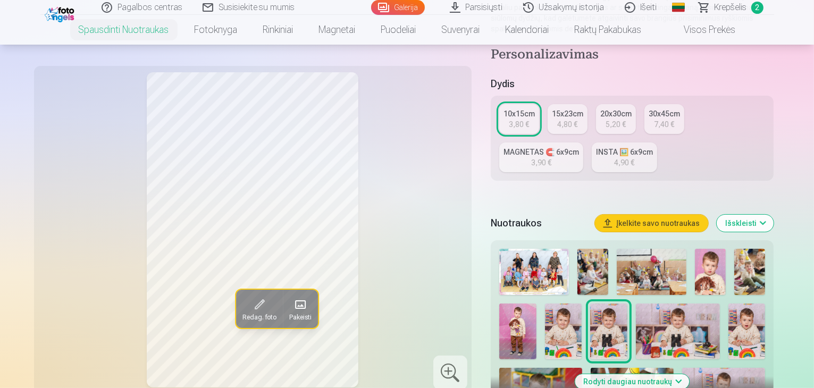
click at [638, 318] on img at bounding box center [678, 332] width 84 height 56
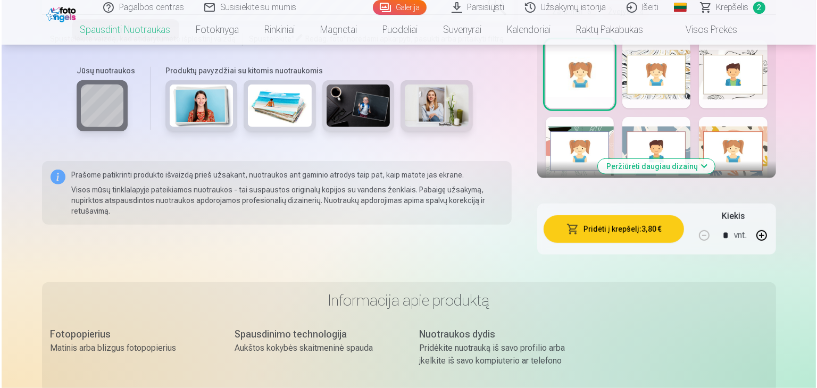
scroll to position [781, 0]
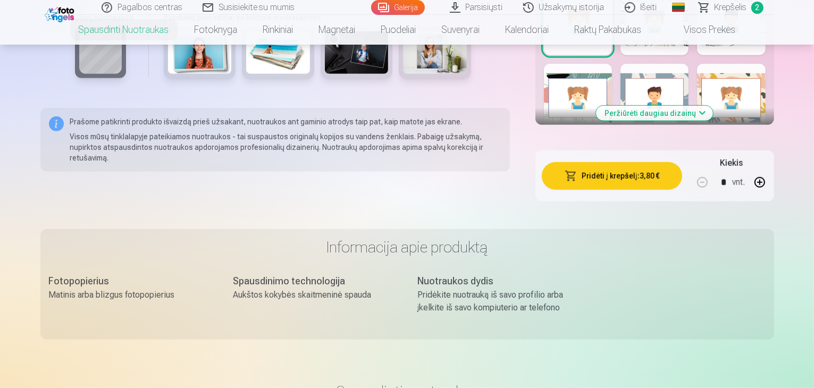
click at [611, 162] on button "Pridėti į krepšelį : 3,80 €" at bounding box center [612, 176] width 140 height 28
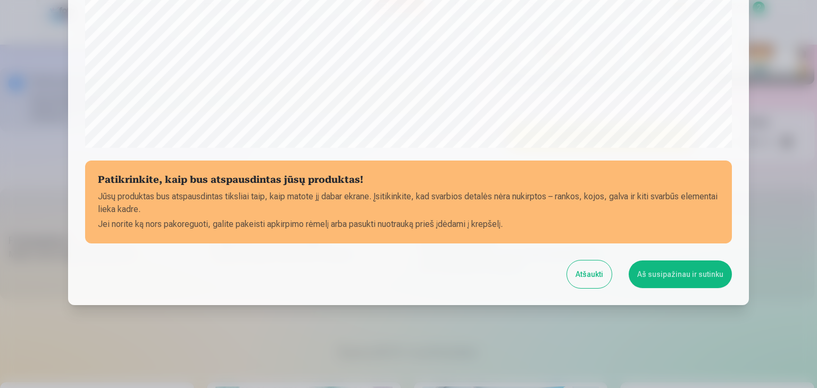
scroll to position [378, 0]
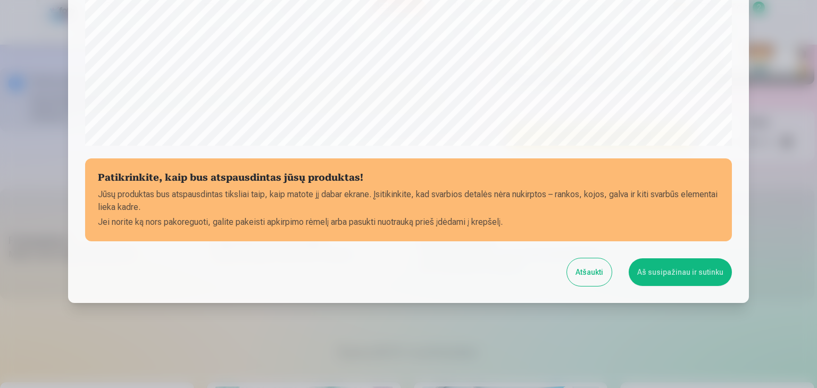
click at [689, 273] on button "Aš susipažinau ir sutinku" at bounding box center [680, 273] width 103 height 28
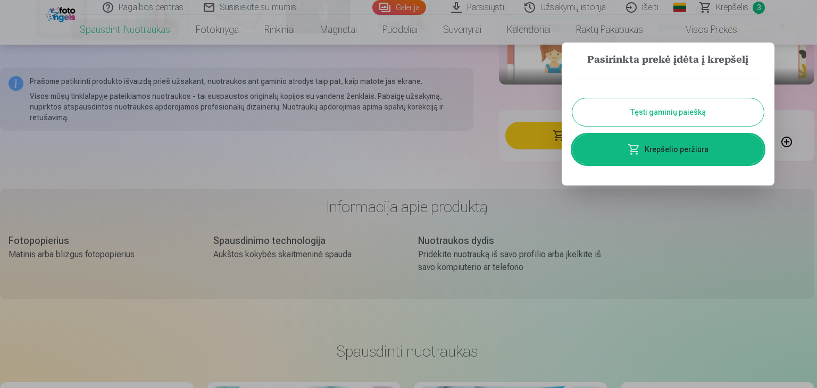
click at [691, 111] on button "Tęsti gaminių paiešką" at bounding box center [668, 112] width 192 height 28
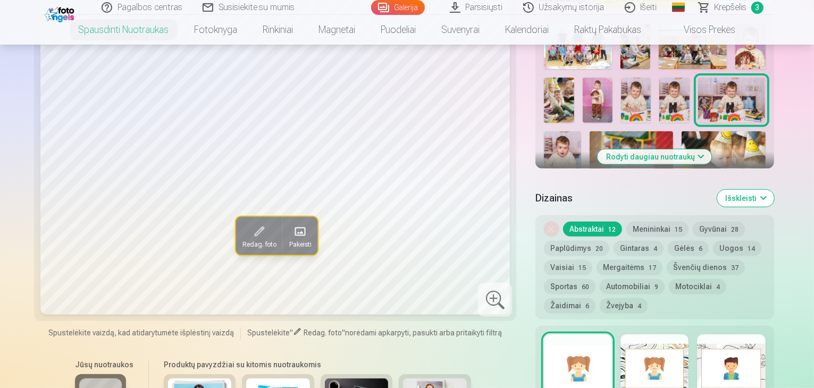
scroll to position [428, 0]
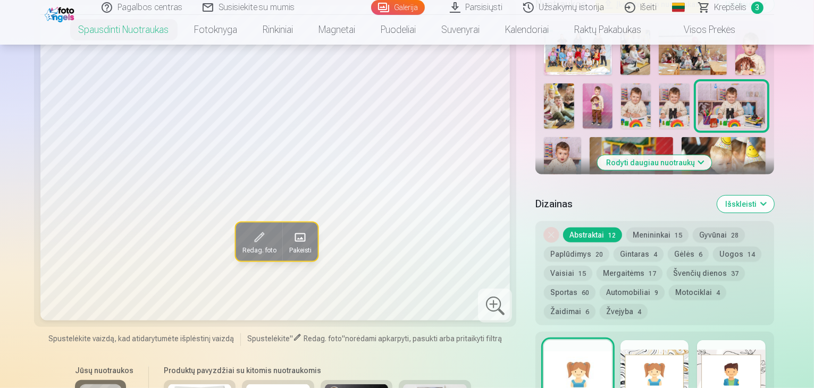
click at [699, 88] on img at bounding box center [733, 106] width 68 height 45
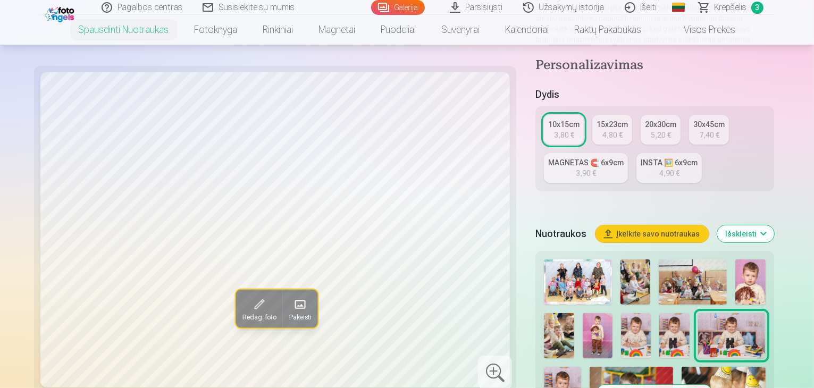
scroll to position [149, 0]
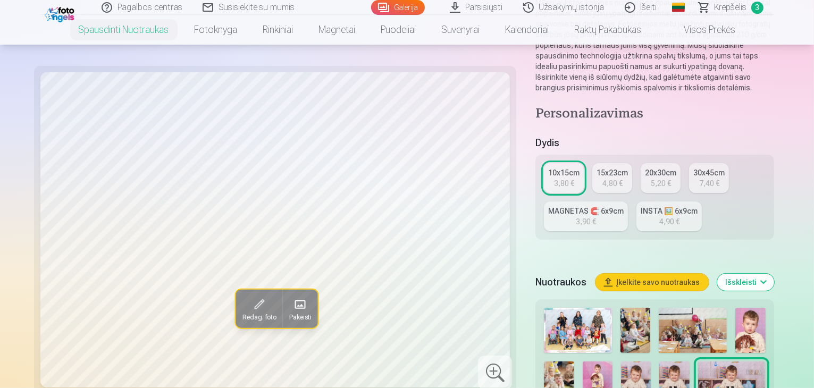
click at [596, 217] on div "3,90 €" at bounding box center [586, 222] width 20 height 11
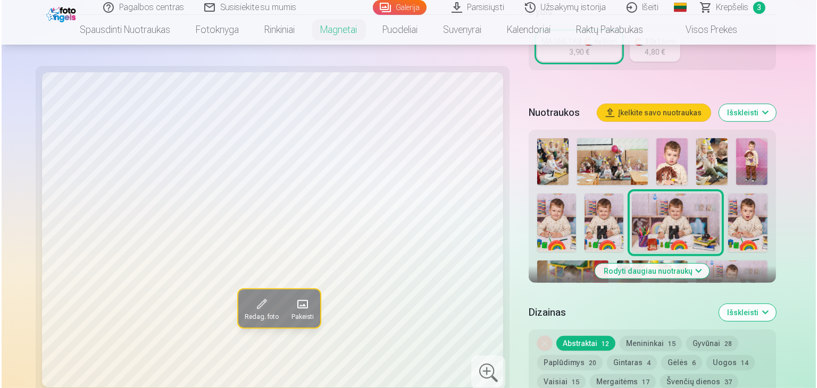
scroll to position [577, 0]
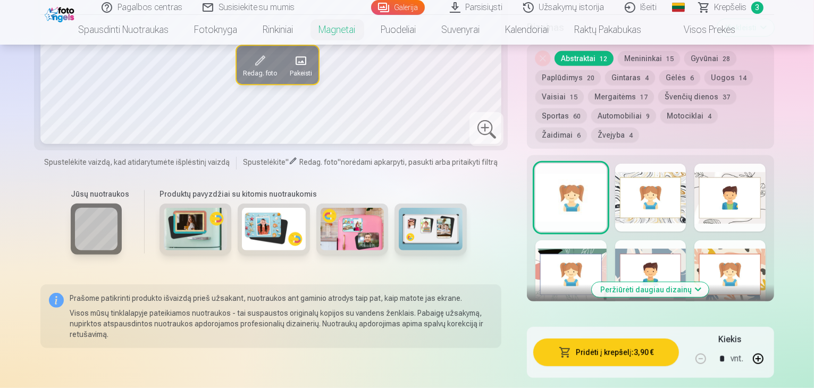
click at [771, 346] on button "button" at bounding box center [759, 359] width 26 height 26
type input "*"
click at [620, 339] on button "Pridėti į krepšelį : 11,70 €" at bounding box center [607, 353] width 146 height 28
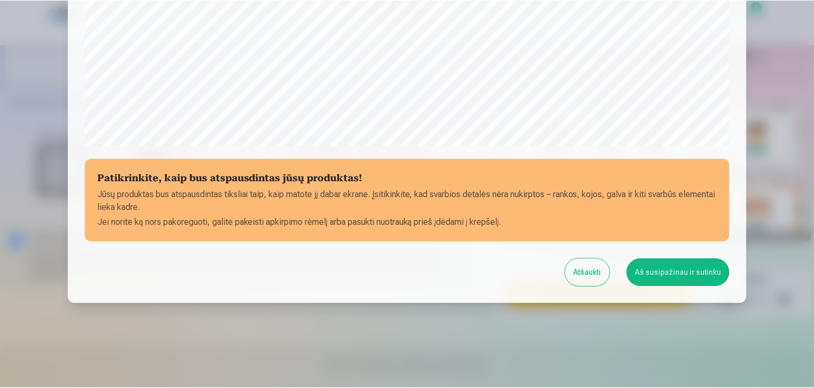
scroll to position [378, 0]
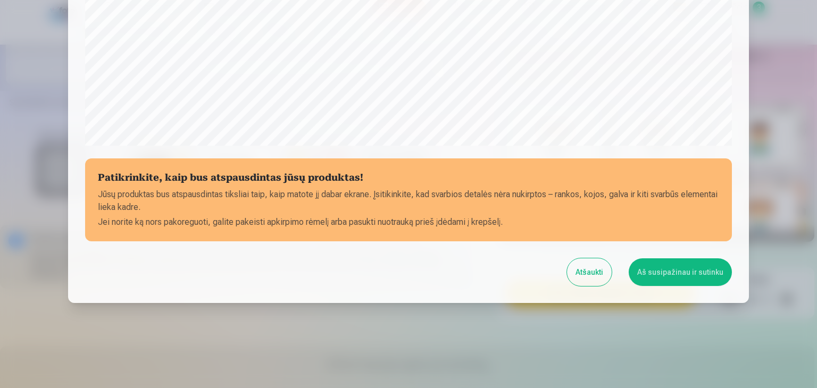
click at [677, 269] on button "Aš susipažinau ir sutinku" at bounding box center [680, 273] width 103 height 28
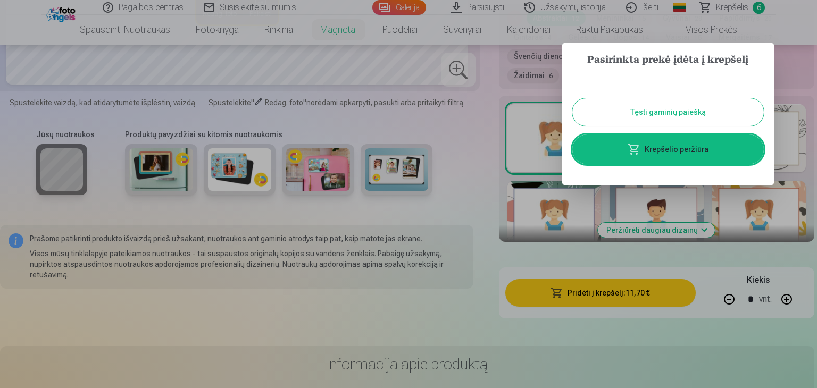
click at [715, 113] on button "Tęsti gaminių paiešką" at bounding box center [668, 112] width 192 height 28
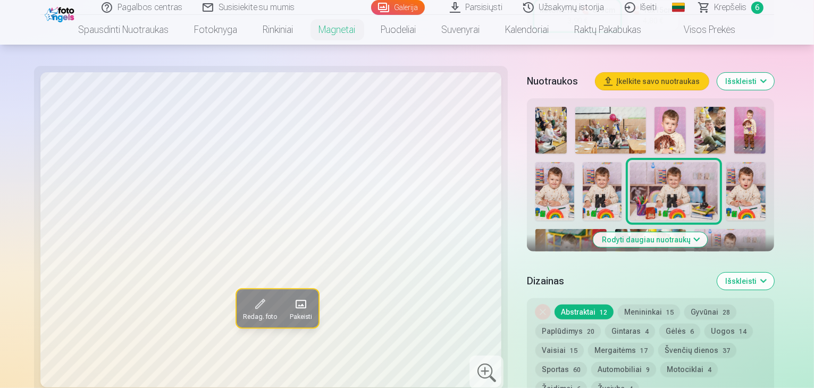
scroll to position [302, 0]
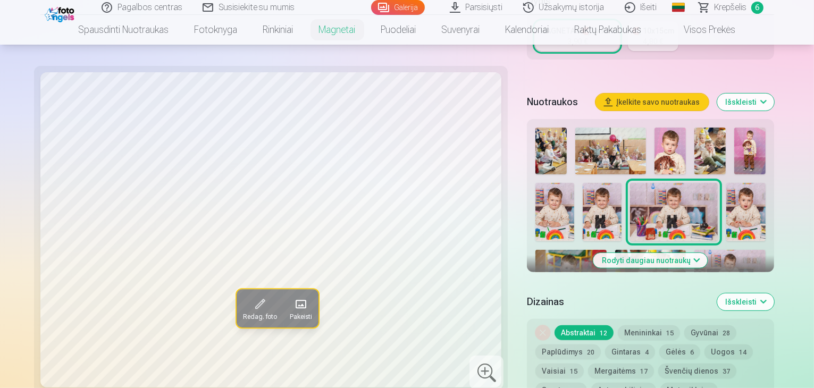
click at [727, 183] on img at bounding box center [746, 212] width 39 height 59
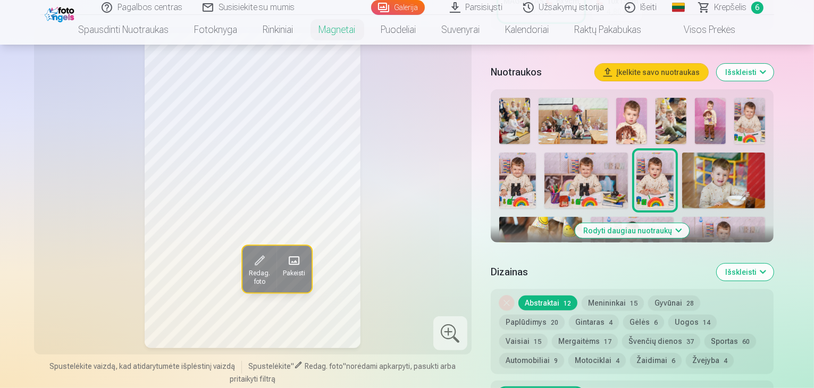
click at [683, 161] on img at bounding box center [725, 180] width 84 height 55
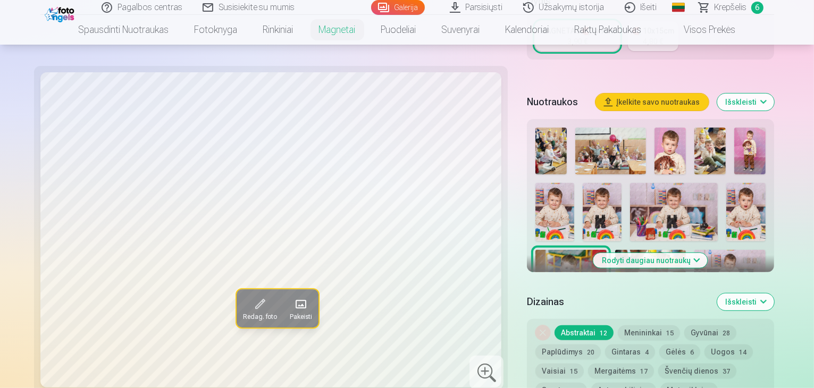
click at [575, 183] on img at bounding box center [555, 212] width 39 height 59
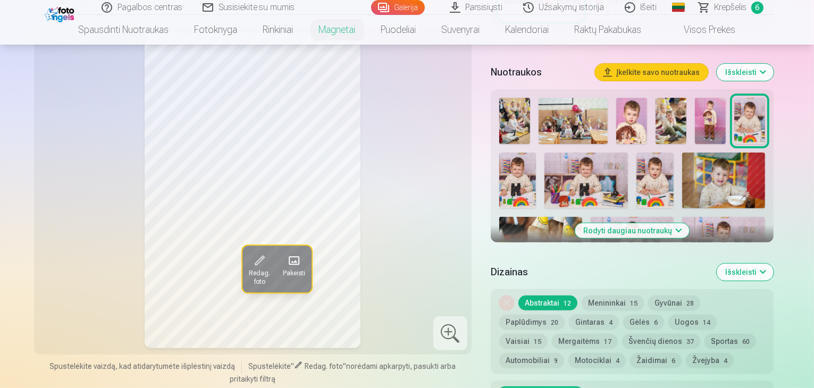
click at [713, 111] on img at bounding box center [710, 121] width 31 height 46
click at [640, 112] on img at bounding box center [632, 121] width 31 height 46
click at [721, 111] on img at bounding box center [710, 121] width 31 height 46
click at [617, 107] on div at bounding box center [632, 275] width 275 height 362
click at [633, 107] on img at bounding box center [632, 121] width 31 height 46
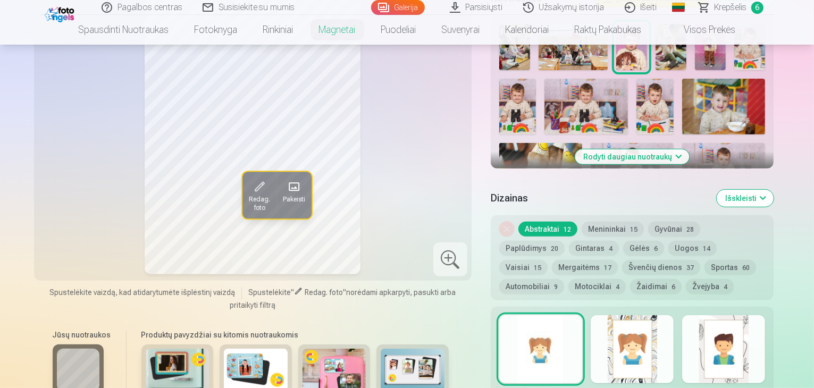
scroll to position [419, 0]
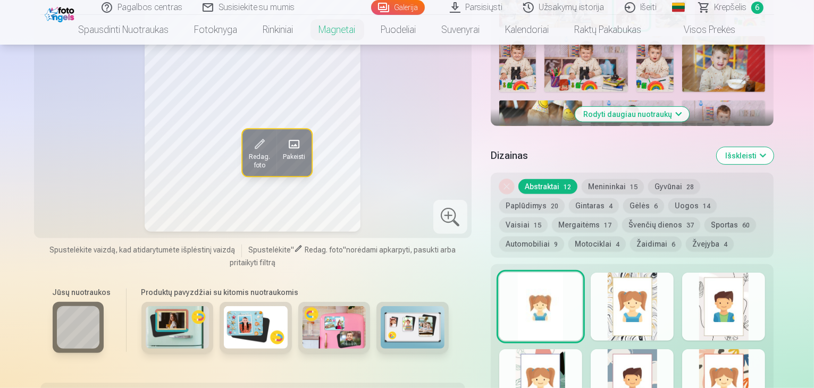
click at [690, 107] on button "Rodyti daugiau nuotraukų" at bounding box center [633, 114] width 114 height 15
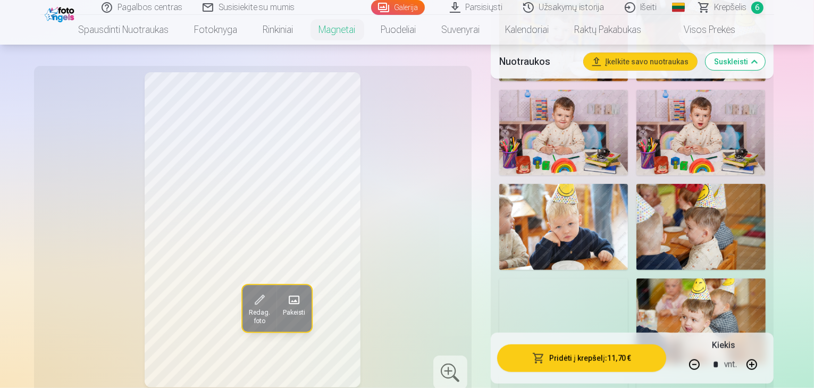
scroll to position [764, 0]
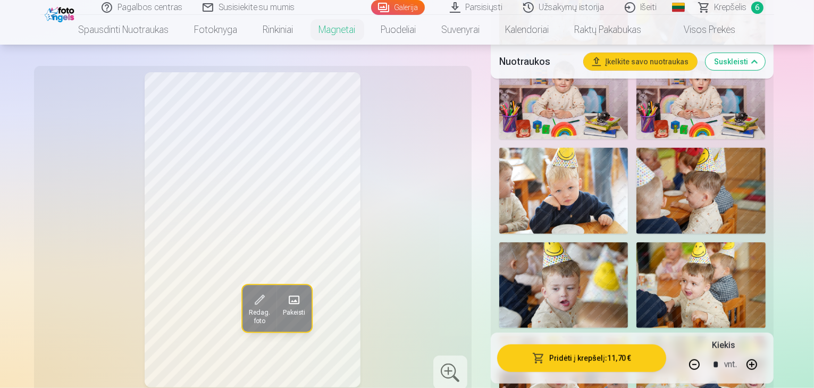
click at [585, 337] on img at bounding box center [564, 380] width 129 height 86
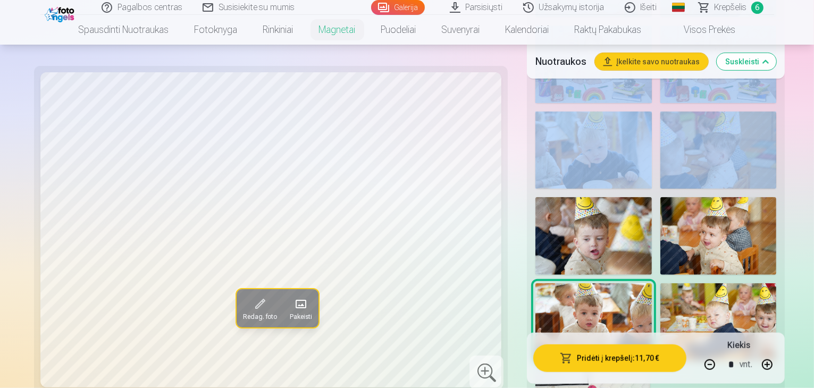
drag, startPoint x: 814, startPoint y: 74, endPoint x: 814, endPoint y: 87, distance: 12.8
click at [785, 87] on div "Nuotraukos Įkelkite savo nuotraukas Suskleisti Rodyti mažiau nuotraukų" at bounding box center [656, 37] width 258 height 867
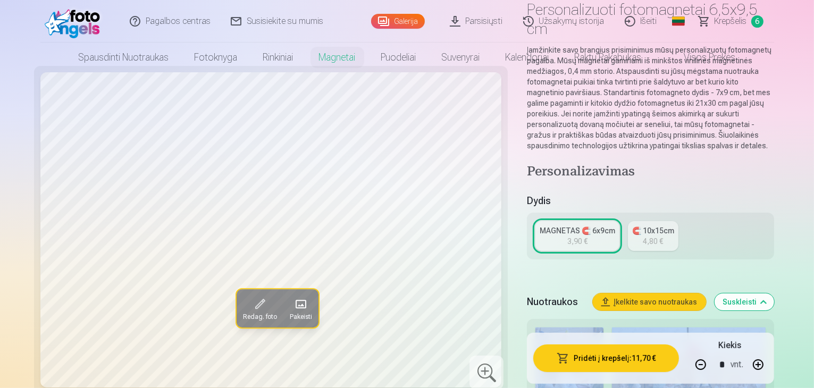
scroll to position [0, 0]
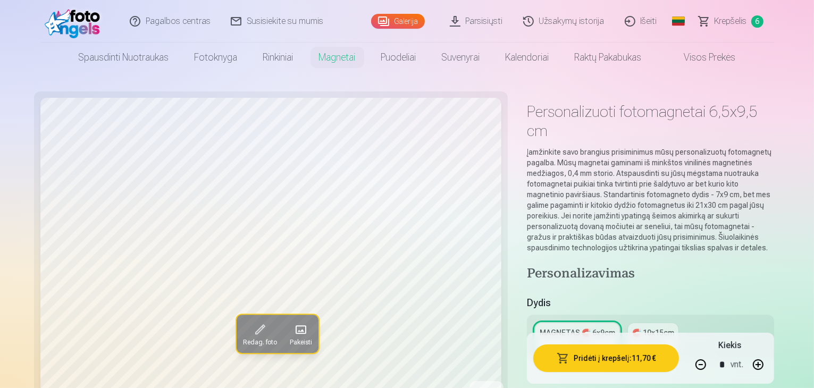
drag, startPoint x: 672, startPoint y: 296, endPoint x: 782, endPoint y: 295, distance: 109.1
click at [775, 315] on div "MAGNETAS 🧲 6x9cm 3,90 € 🧲 10x15cm 4,80 €" at bounding box center [650, 338] width 247 height 47
click at [698, 55] on link "Visos prekės" at bounding box center [702, 58] width 94 height 30
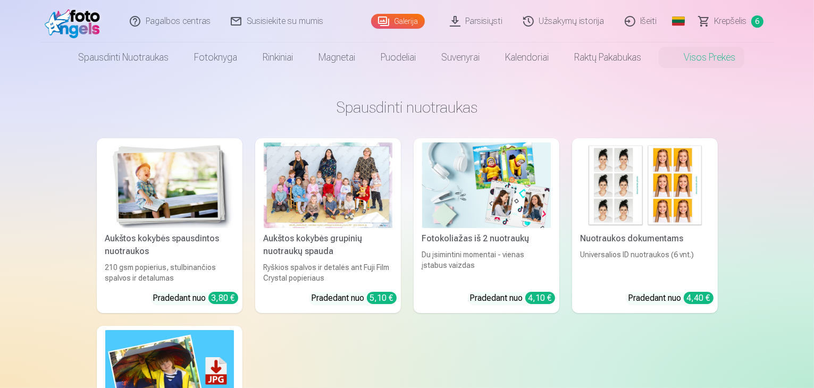
click at [202, 193] on img at bounding box center [169, 186] width 129 height 86
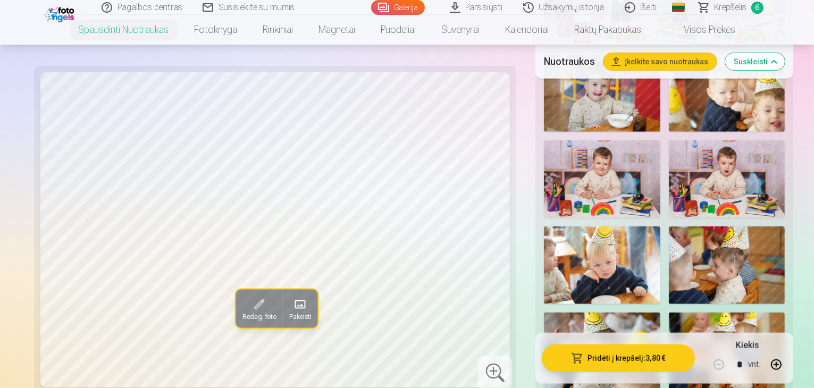
scroll to position [819, 0]
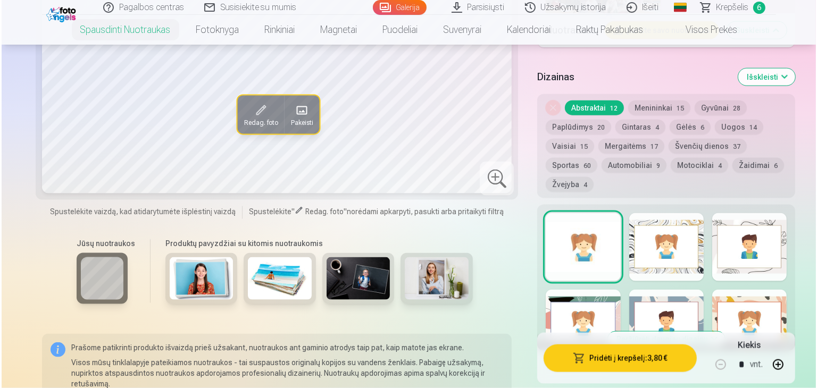
scroll to position [1407, 0]
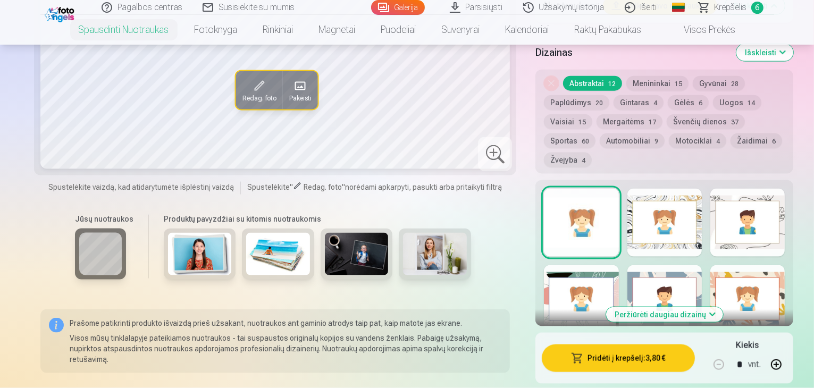
click at [617, 345] on button "Pridėti į krepšelį : 3,80 €" at bounding box center [618, 359] width 153 height 28
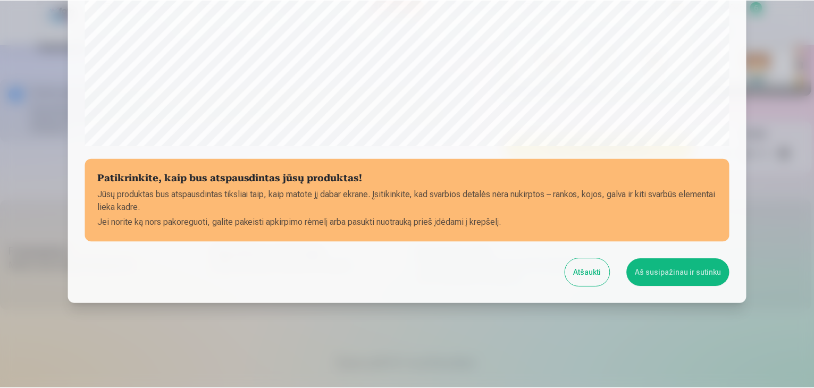
scroll to position [378, 0]
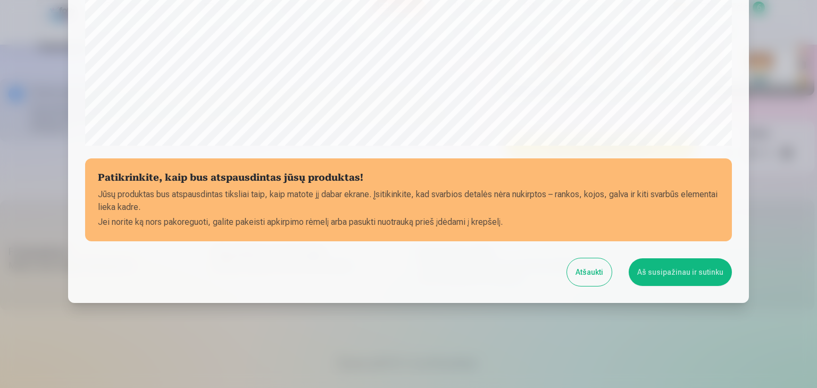
click at [684, 269] on button "Aš susipažinau ir sutinku" at bounding box center [680, 273] width 103 height 28
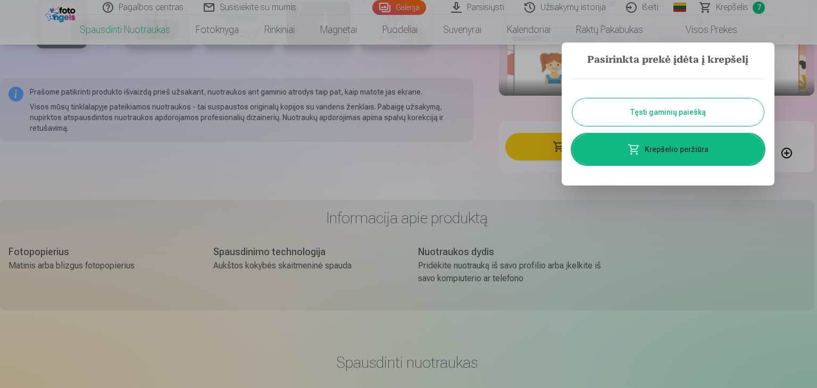
click at [681, 119] on button "Tęsti gaminių paiešką" at bounding box center [668, 112] width 192 height 28
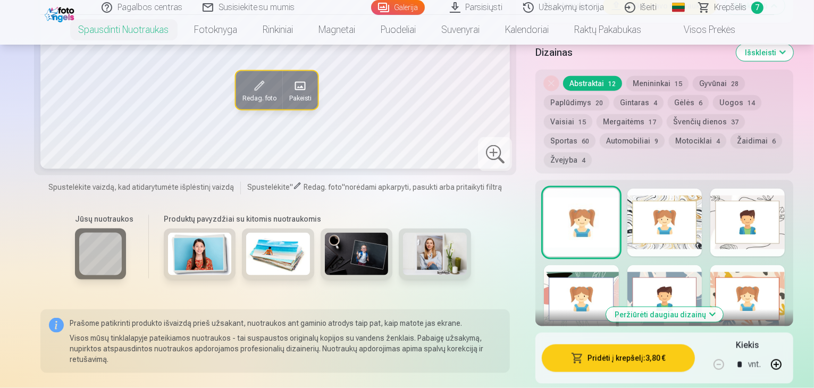
click at [745, 4] on span "Krepšelis" at bounding box center [731, 7] width 32 height 13
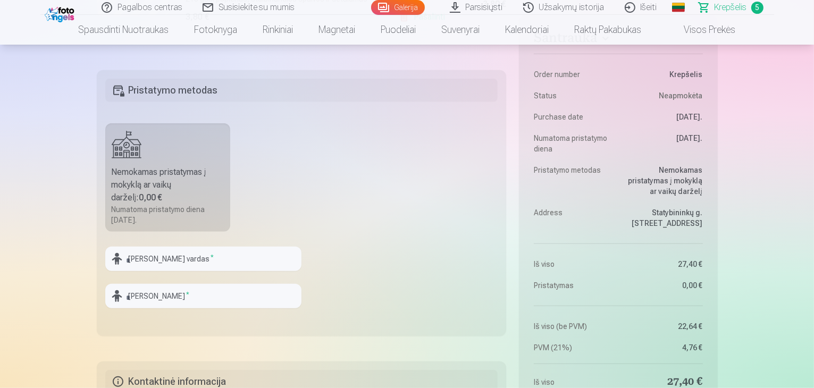
scroll to position [777, 0]
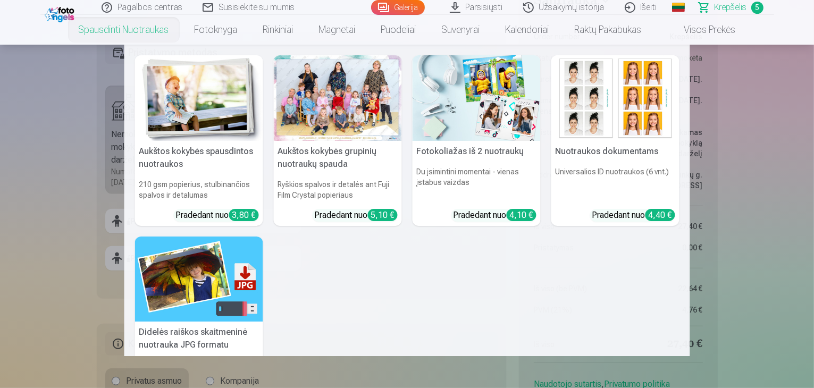
click at [109, 29] on link "Spausdinti nuotraukas" at bounding box center [124, 30] width 116 height 30
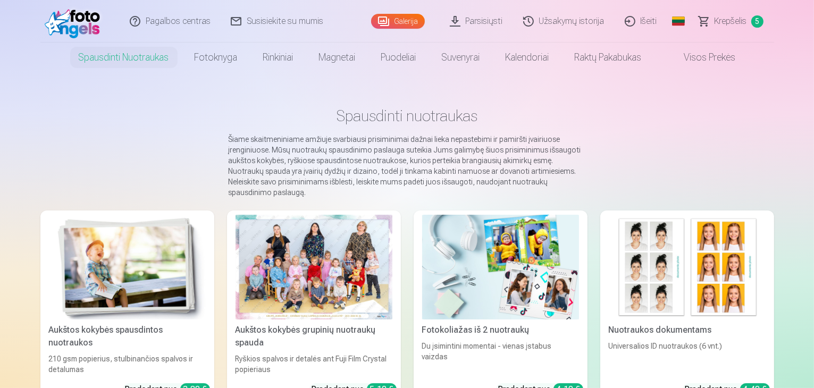
click at [97, 239] on img at bounding box center [127, 267] width 157 height 105
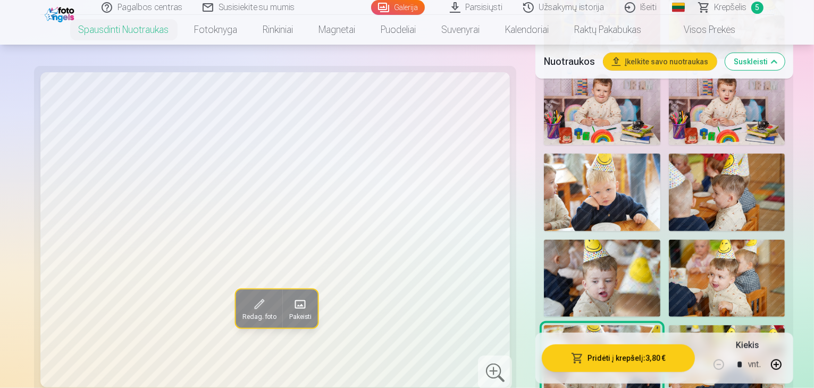
scroll to position [921, 0]
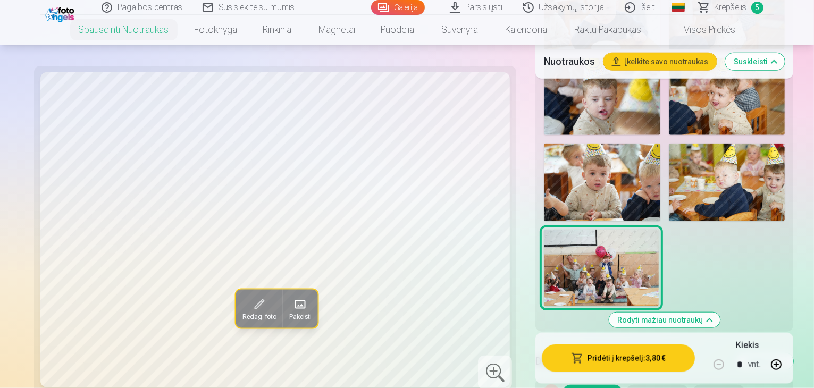
scroll to position [1109, 0]
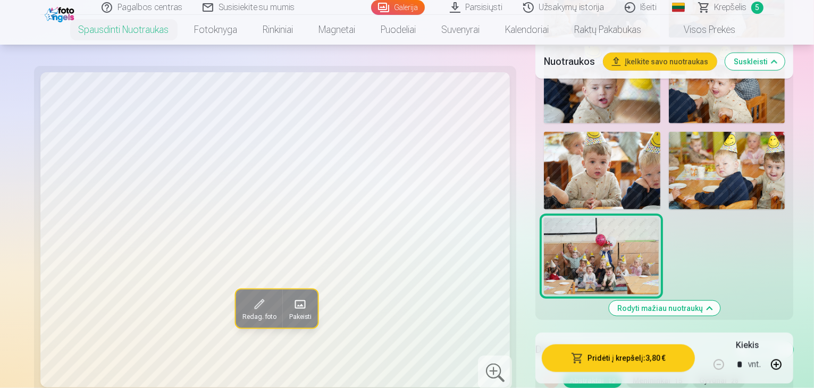
click at [238, 200] on div "Redag. foto Pakeisti" at bounding box center [275, 229] width 470 height 315
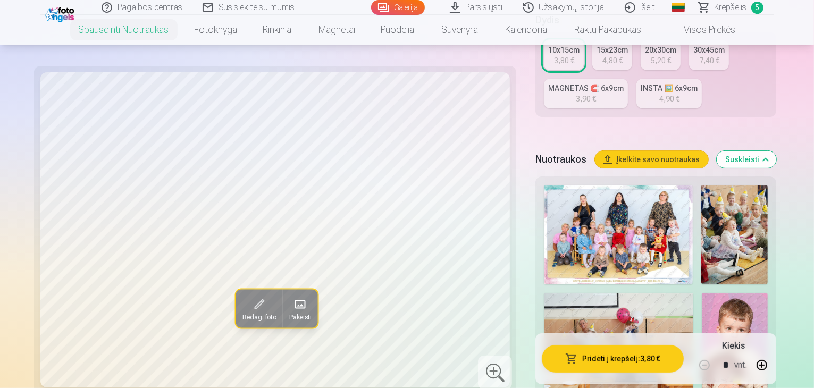
scroll to position [339, 0]
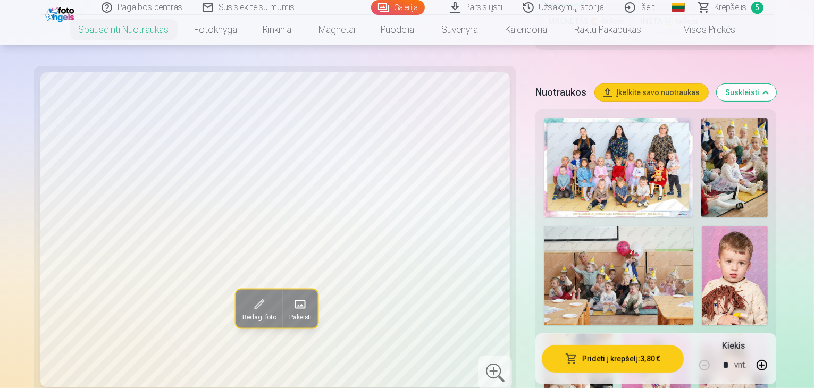
click at [718, 5] on span "Krepšelis" at bounding box center [731, 7] width 32 height 13
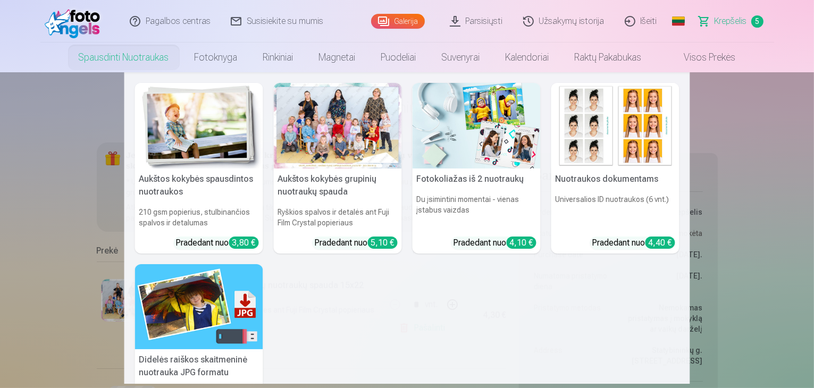
click at [141, 57] on link "Spausdinti nuotraukas" at bounding box center [124, 58] width 116 height 30
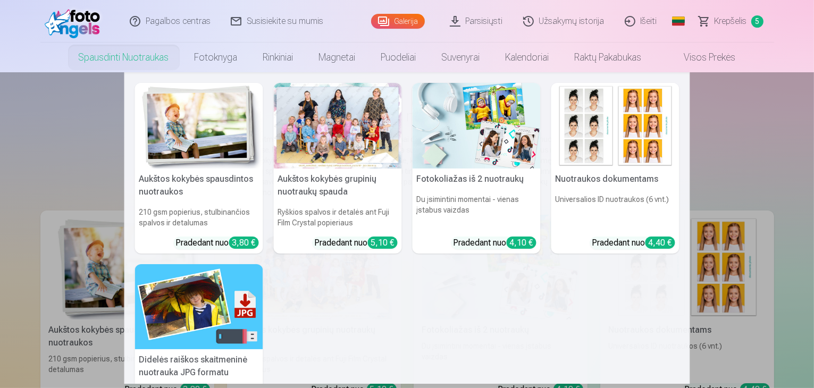
click at [141, 52] on link "Spausdinti nuotraukas" at bounding box center [124, 58] width 116 height 30
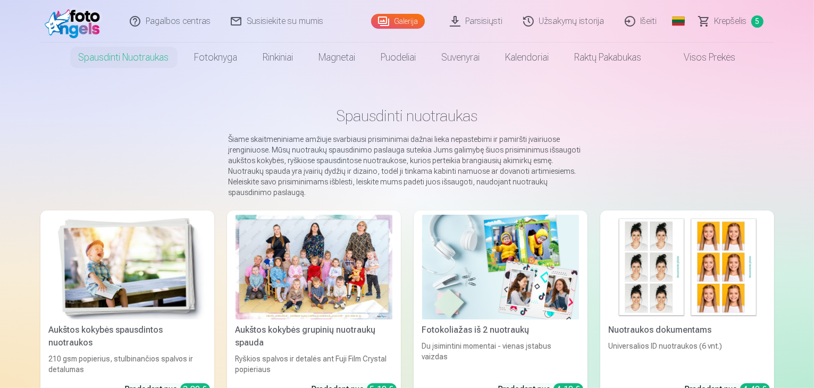
click at [141, 52] on link "Spausdinti nuotraukas" at bounding box center [124, 58] width 116 height 30
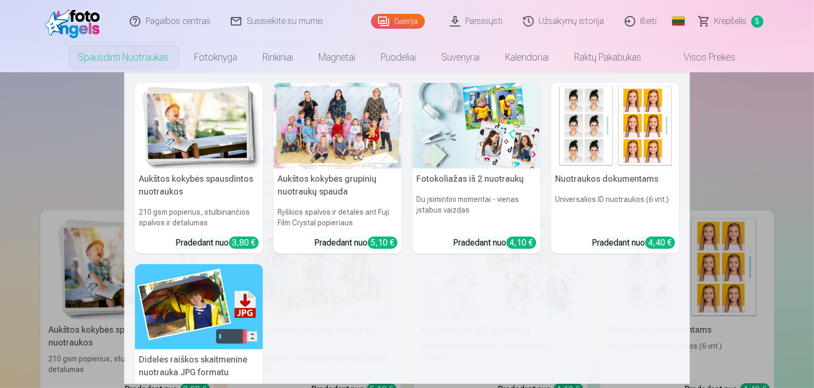
click at [148, 116] on img at bounding box center [199, 126] width 128 height 86
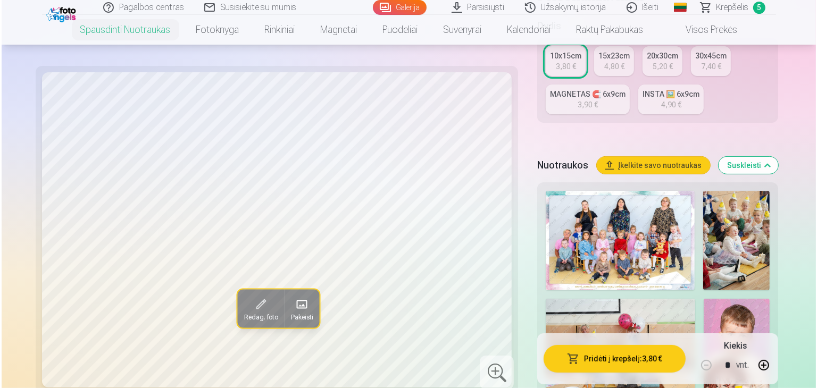
scroll to position [285, 0]
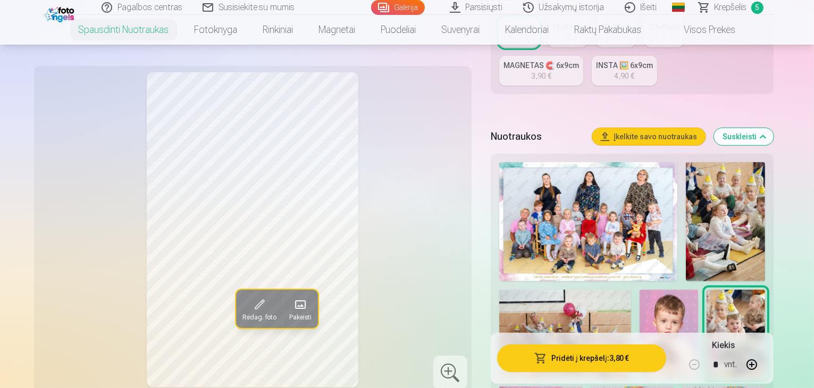
click at [651, 360] on button "Pridėti į krepšelį : 3,80 €" at bounding box center [582, 359] width 170 height 28
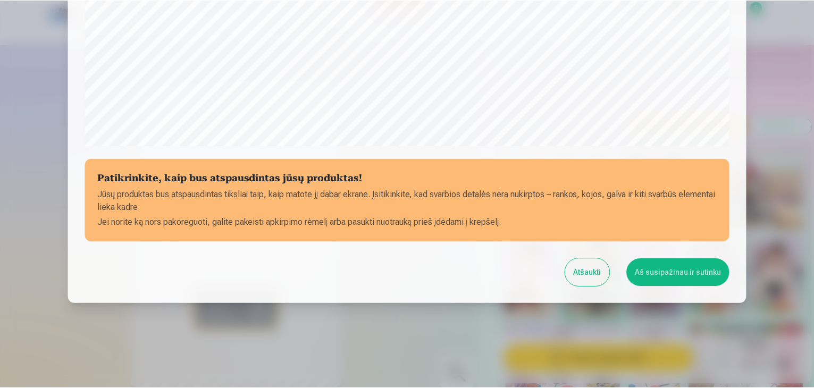
scroll to position [378, 0]
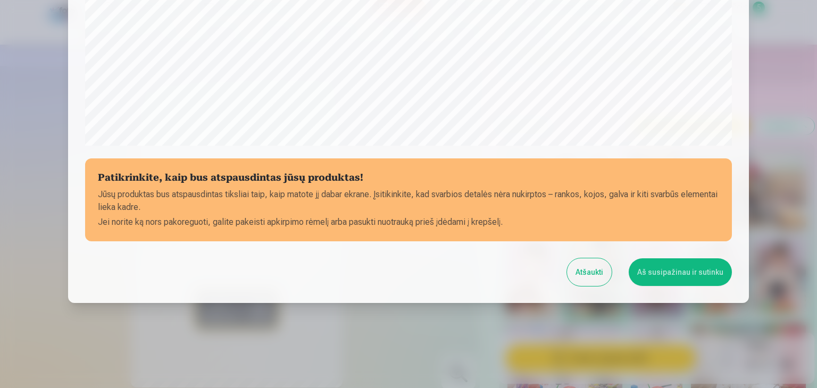
click at [678, 275] on button "Aš susipažinau ir sutinku" at bounding box center [680, 273] width 103 height 28
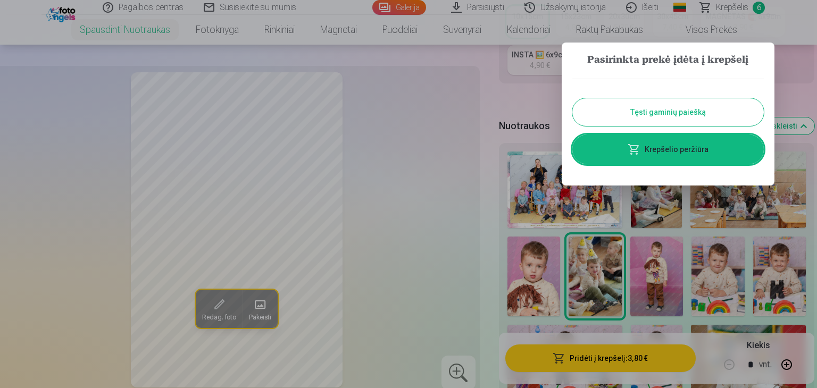
click at [693, 115] on button "Tęsti gaminių paiešką" at bounding box center [668, 112] width 192 height 28
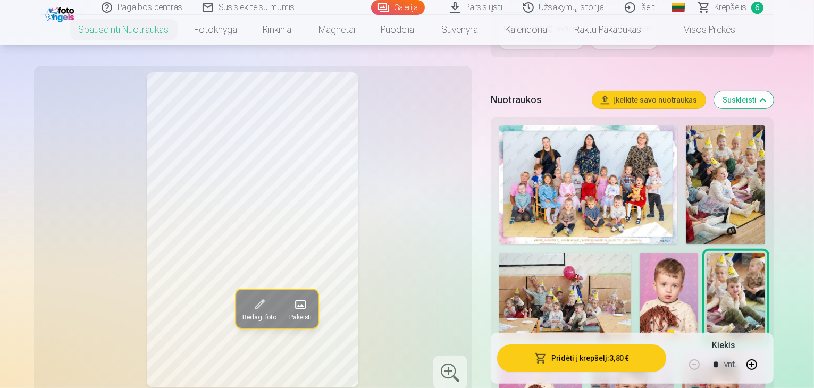
scroll to position [0, 0]
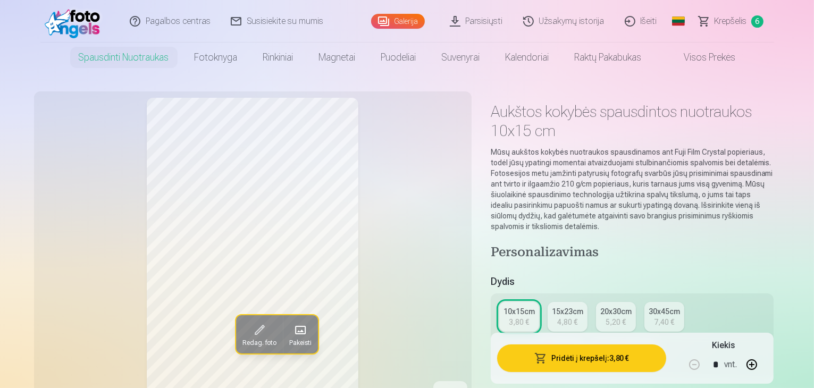
click at [725, 19] on span "Krepšelis" at bounding box center [731, 21] width 32 height 13
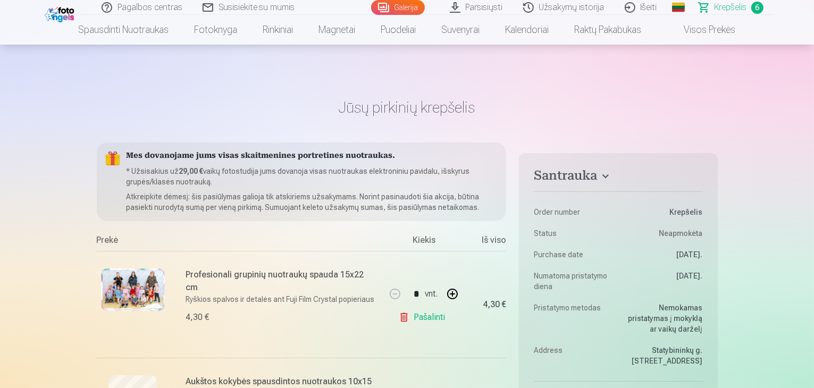
scroll to position [189, 0]
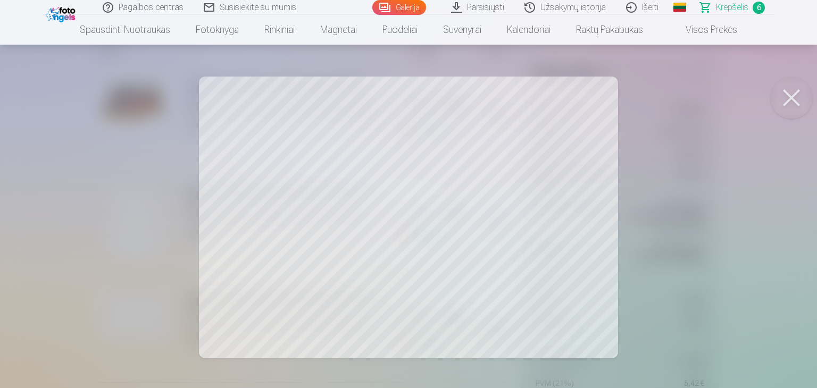
click at [797, 97] on button at bounding box center [791, 98] width 43 height 43
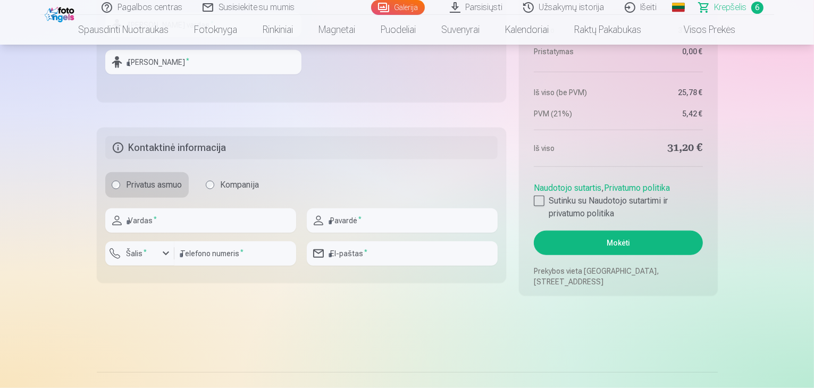
scroll to position [1096, 0]
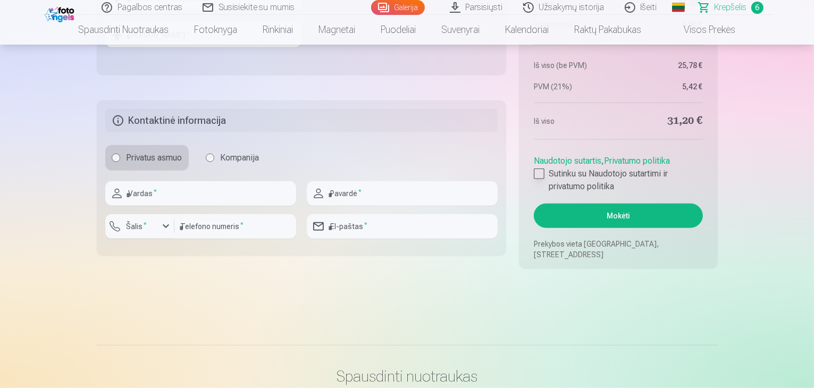
click at [541, 171] on div at bounding box center [539, 174] width 11 height 11
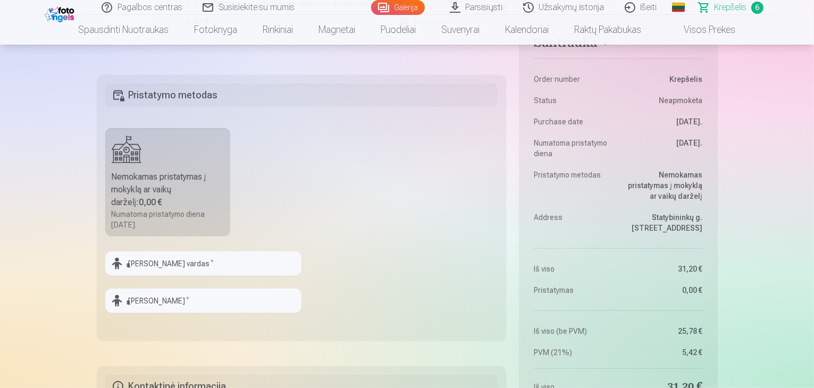
scroll to position [836, 0]
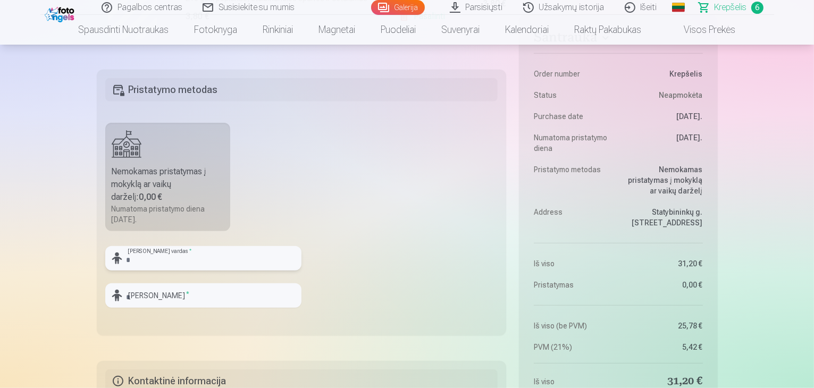
click at [164, 258] on input "text" at bounding box center [203, 258] width 196 height 24
type input "*****"
click at [144, 300] on input "text" at bounding box center [203, 296] width 196 height 24
type input "**********"
drag, startPoint x: 813, startPoint y: 85, endPoint x: 815, endPoint y: 97, distance: 12.3
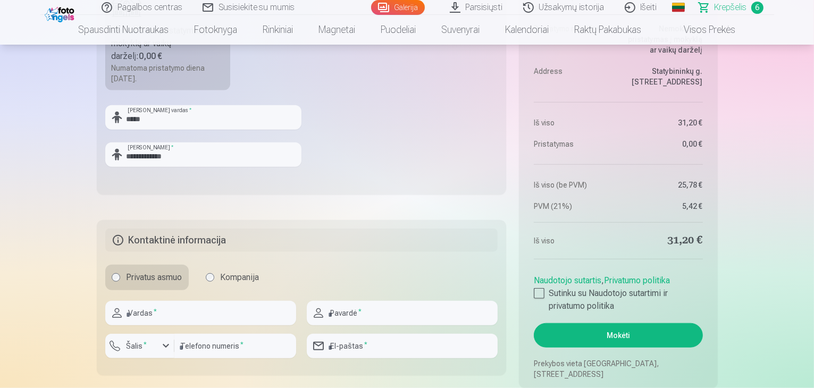
scroll to position [999, 0]
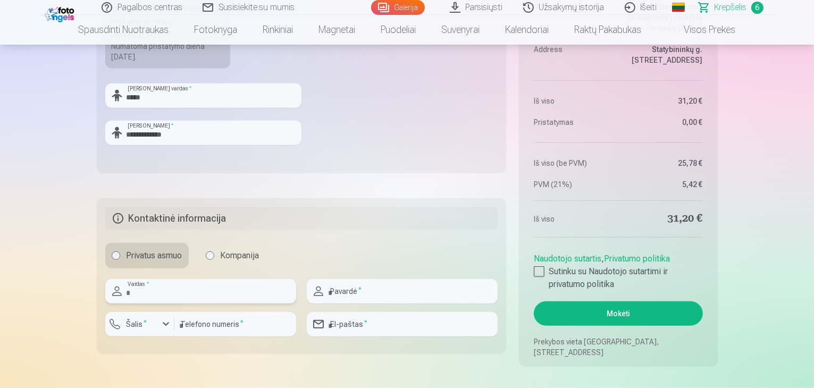
click at [158, 286] on input "text" at bounding box center [200, 291] width 191 height 24
type input "****"
click at [364, 290] on input "text" at bounding box center [402, 291] width 191 height 24
type input "**********"
click at [165, 325] on div "button" at bounding box center [166, 324] width 13 height 13
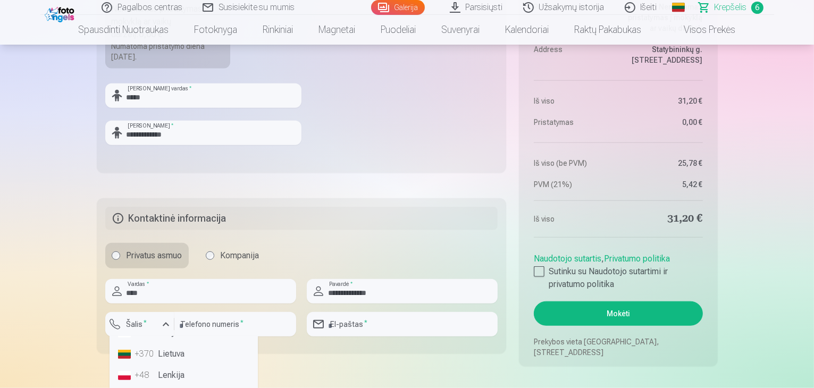
scroll to position [98, 0]
click at [201, 340] on li "+370 Lietuva" at bounding box center [184, 341] width 140 height 21
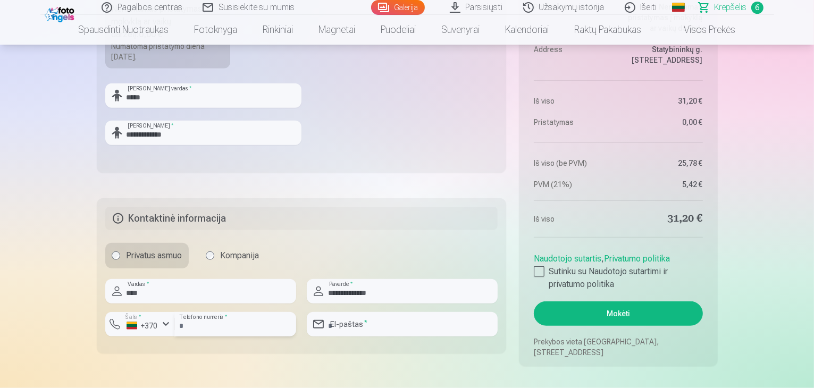
click at [201, 327] on input "number" at bounding box center [235, 324] width 122 height 24
type input "********"
click at [353, 325] on input "email" at bounding box center [402, 324] width 191 height 24
type input "**********"
drag, startPoint x: 813, startPoint y: 101, endPoint x: 814, endPoint y: 80, distance: 20.2
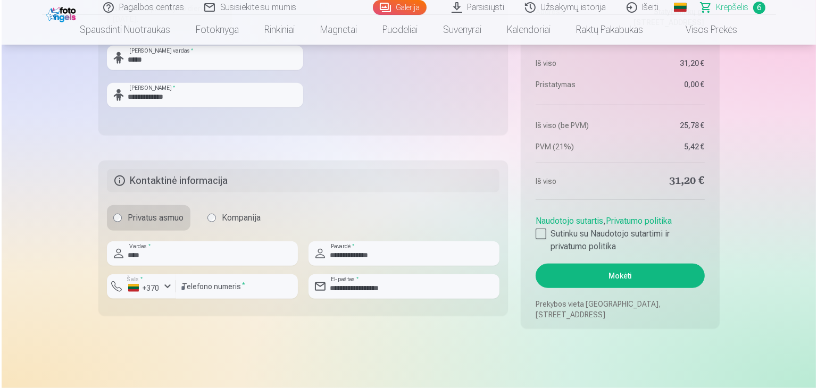
scroll to position [1043, 0]
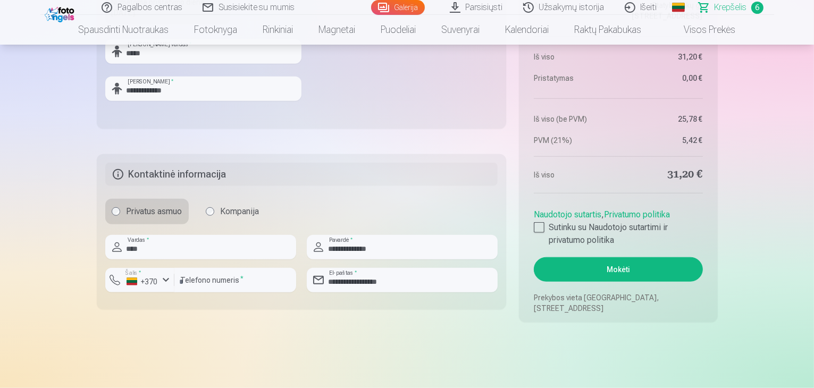
click at [637, 264] on button "Mokėti" at bounding box center [618, 269] width 169 height 24
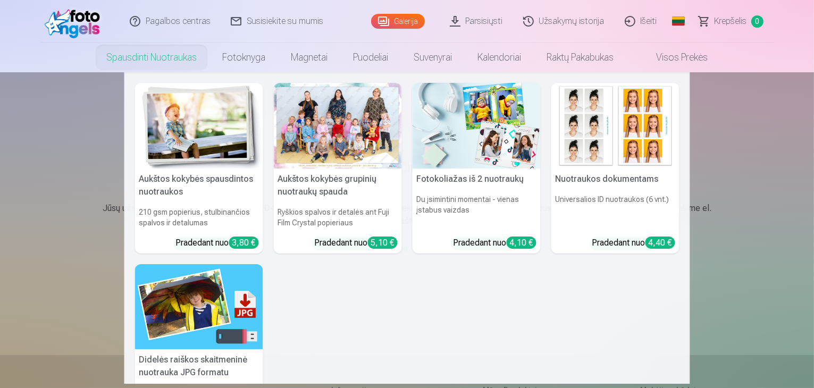
click at [172, 123] on img at bounding box center [199, 126] width 128 height 86
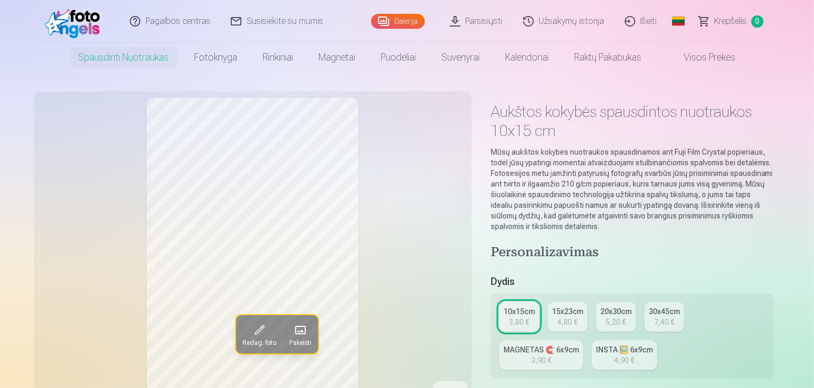
click at [477, 22] on link "Parsisiųsti" at bounding box center [476, 21] width 73 height 43
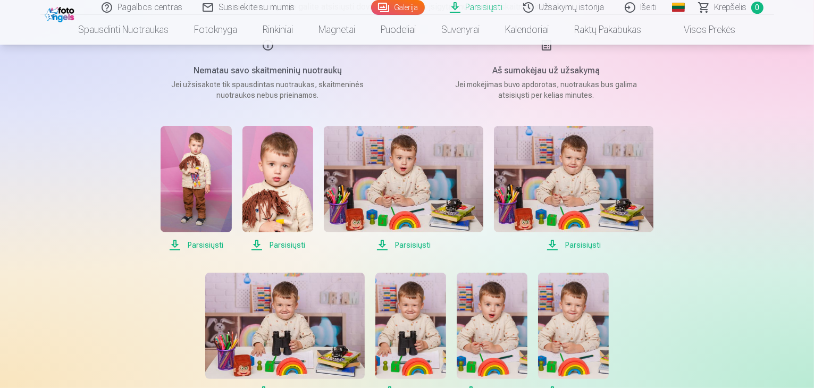
scroll to position [128, 0]
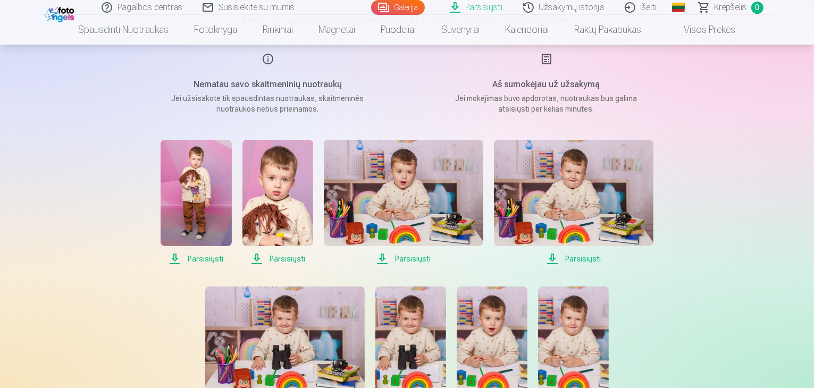
click at [212, 256] on span "Parsisiųsti" at bounding box center [196, 259] width 71 height 13
click at [287, 259] on span "Parsisiųsti" at bounding box center [278, 259] width 71 height 13
click at [410, 258] on span "Parsisiųsti" at bounding box center [404, 259] width 160 height 13
click at [586, 260] on span "Parsisiųsti" at bounding box center [574, 259] width 160 height 13
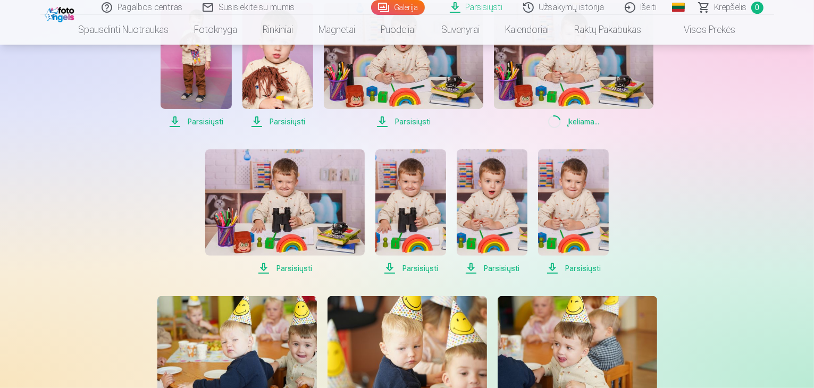
scroll to position [267, 0]
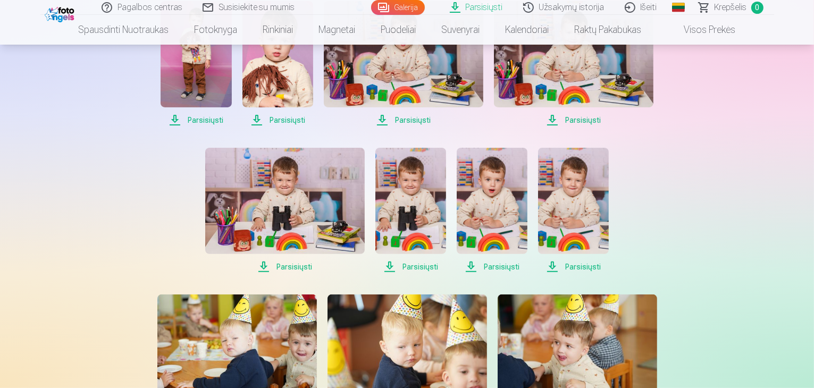
click at [299, 266] on span "Parsisiųsti" at bounding box center [285, 267] width 160 height 13
click at [428, 268] on span "Parsisiųsti" at bounding box center [411, 267] width 71 height 13
click at [501, 263] on span "Parsisiųsti" at bounding box center [492, 267] width 71 height 13
click at [580, 265] on span "Parsisiųsti" at bounding box center [573, 267] width 71 height 13
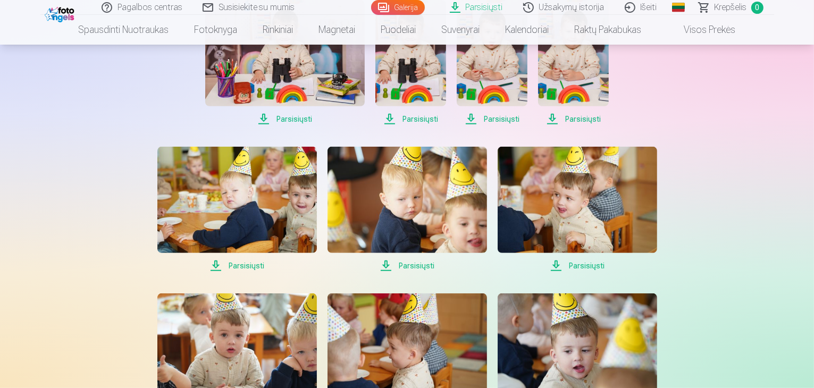
scroll to position [434, 0]
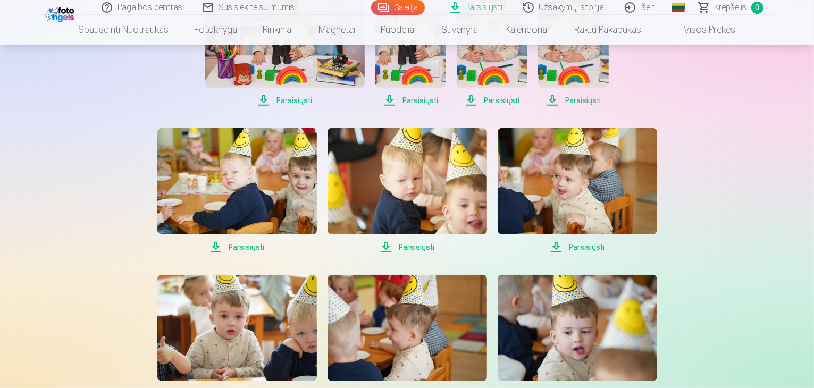
click at [251, 249] on span "Parsisiųsti" at bounding box center [237, 247] width 160 height 13
click at [587, 245] on span "Parsisiųsti" at bounding box center [578, 247] width 160 height 13
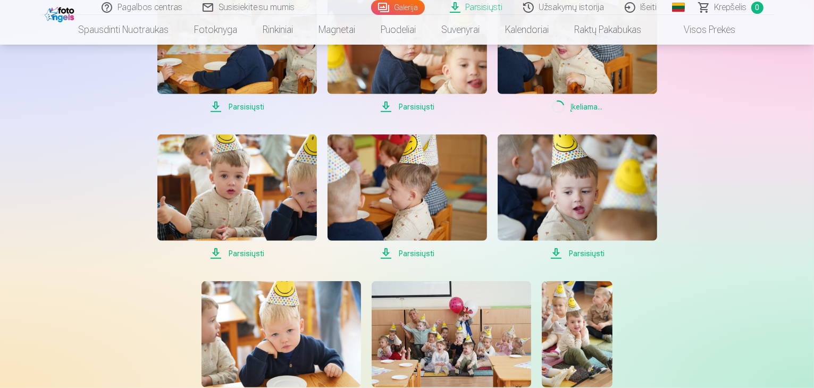
scroll to position [577, 0]
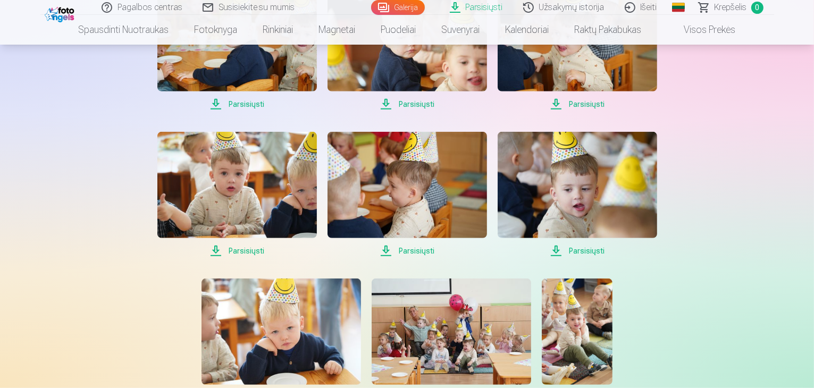
click at [251, 249] on span "Parsisiųsti" at bounding box center [237, 251] width 160 height 13
click at [421, 251] on span "Parsisiųsti" at bounding box center [408, 251] width 160 height 13
click at [581, 250] on span "Parsisiųsti" at bounding box center [578, 251] width 160 height 13
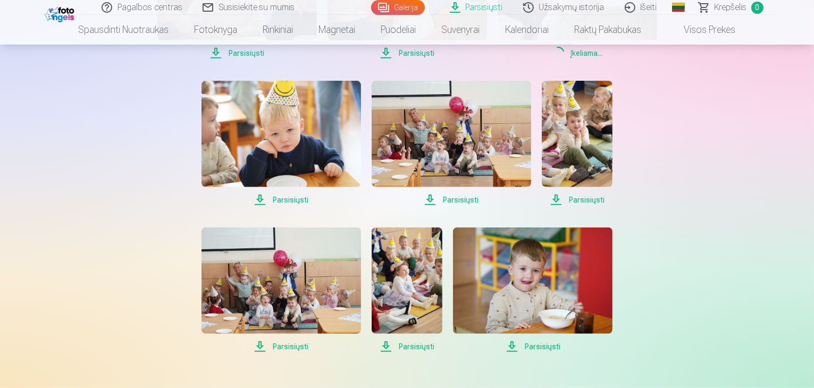
scroll to position [775, 0]
click at [464, 201] on span "Parsisiųsti" at bounding box center [452, 199] width 160 height 13
click at [588, 200] on span "Parsisiųsti" at bounding box center [577, 199] width 71 height 13
click at [293, 347] on span "Parsisiųsti" at bounding box center [282, 346] width 160 height 13
click at [541, 344] on span "Parsisiųsti" at bounding box center [533, 346] width 160 height 13
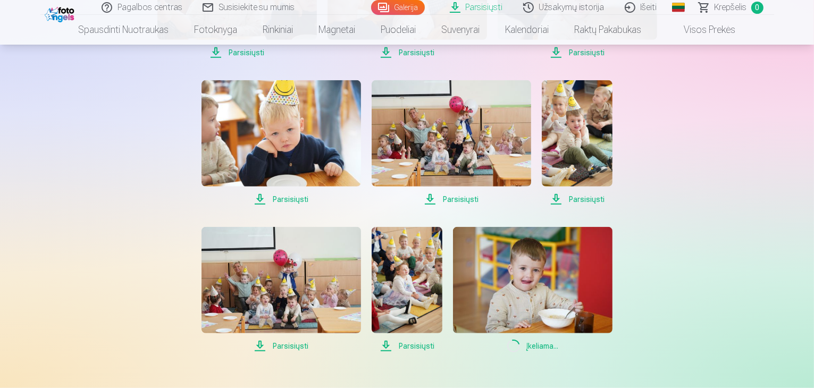
drag, startPoint x: 814, startPoint y: 216, endPoint x: 814, endPoint y: 241, distance: 25.0
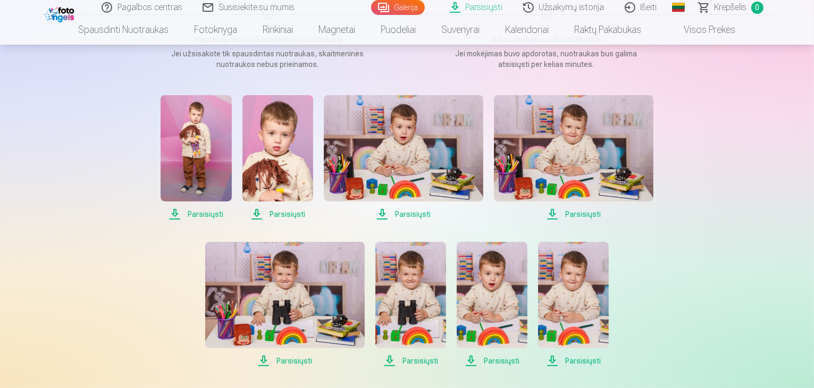
scroll to position [174, 0]
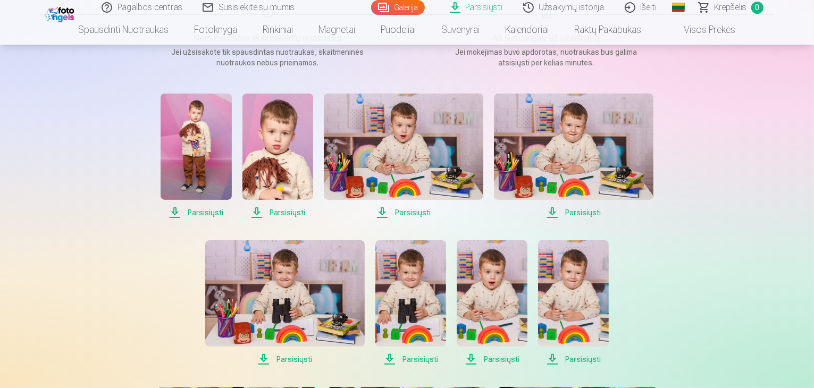
click at [290, 296] on img at bounding box center [285, 293] width 160 height 106
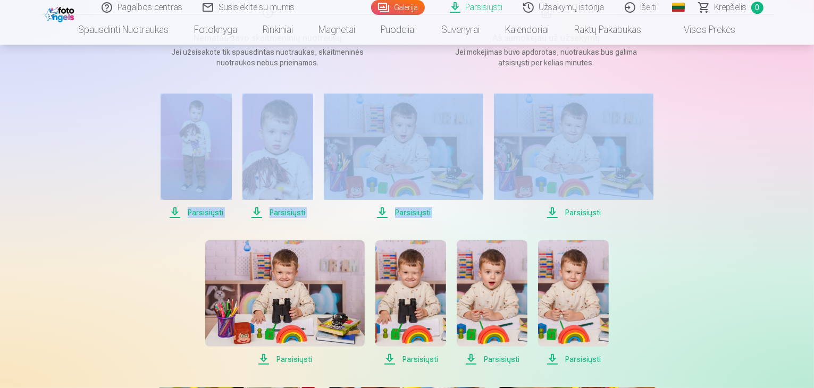
drag, startPoint x: 813, startPoint y: 65, endPoint x: 814, endPoint y: 98, distance: 33.6
click at [814, 98] on html "Pagalbos centras Susisiekite su mumis Galerija Parsisiųsti Užsakymų istorija Iš…" at bounding box center [407, 20] width 814 height 388
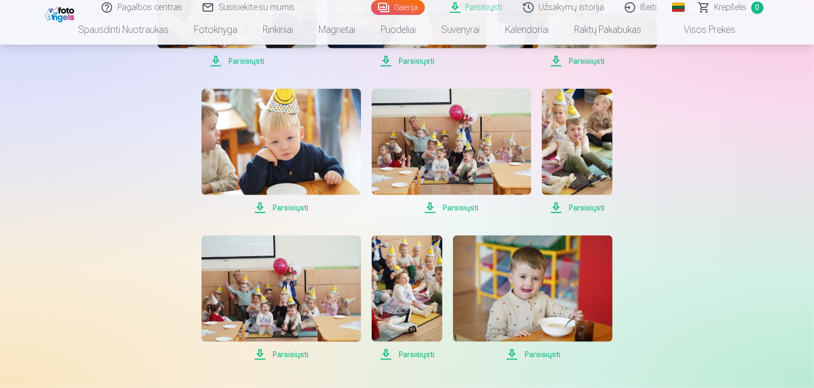
scroll to position [795, 0]
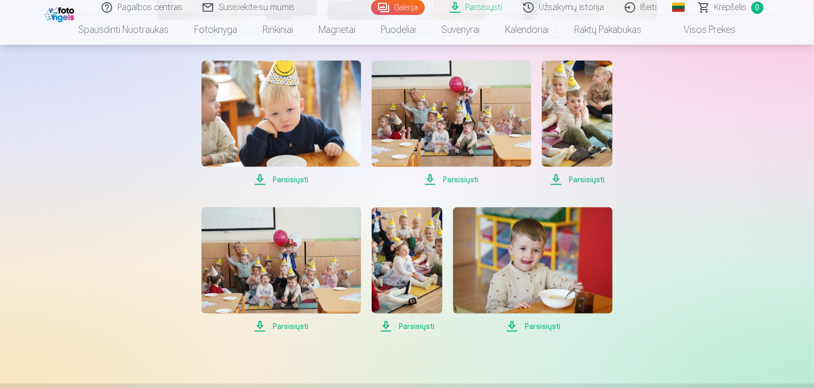
click at [483, 7] on link "Parsisiųsti" at bounding box center [476, 7] width 73 height 15
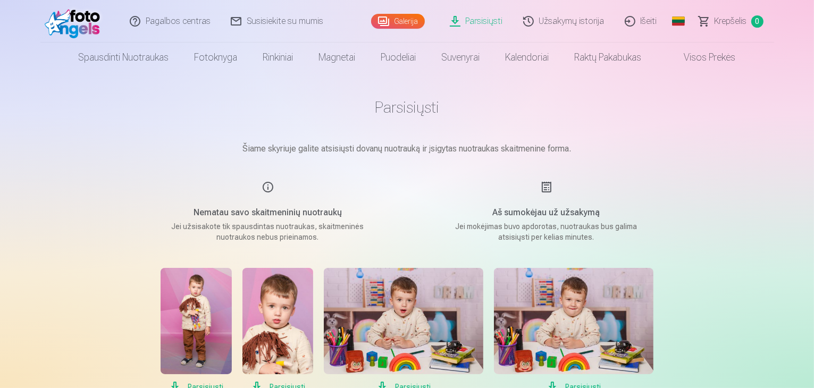
click at [597, 22] on link "Užsakymų istorija" at bounding box center [565, 21] width 102 height 43
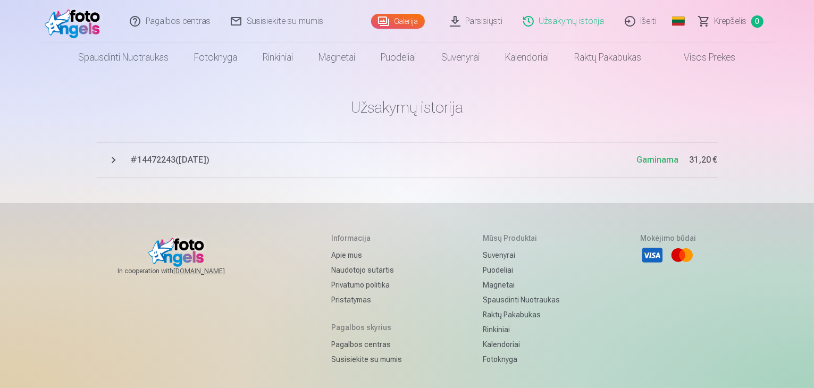
click at [725, 61] on link "Visos prekės" at bounding box center [702, 58] width 94 height 30
